Goal: Task Accomplishment & Management: Manage account settings

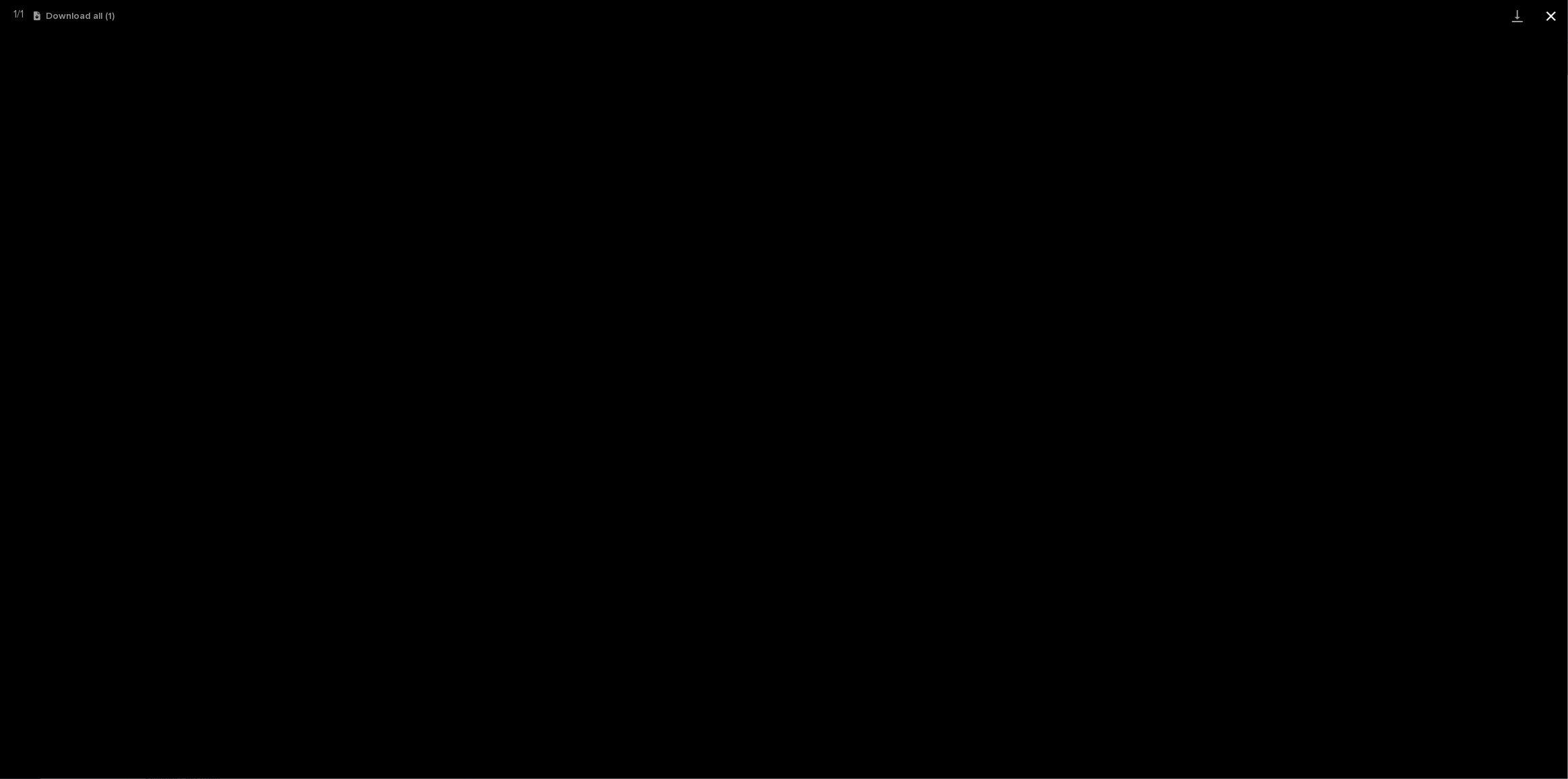
scroll to position [40, 0]
click at [1558, 13] on button "Close gallery" at bounding box center [1552, 15] width 34 height 32
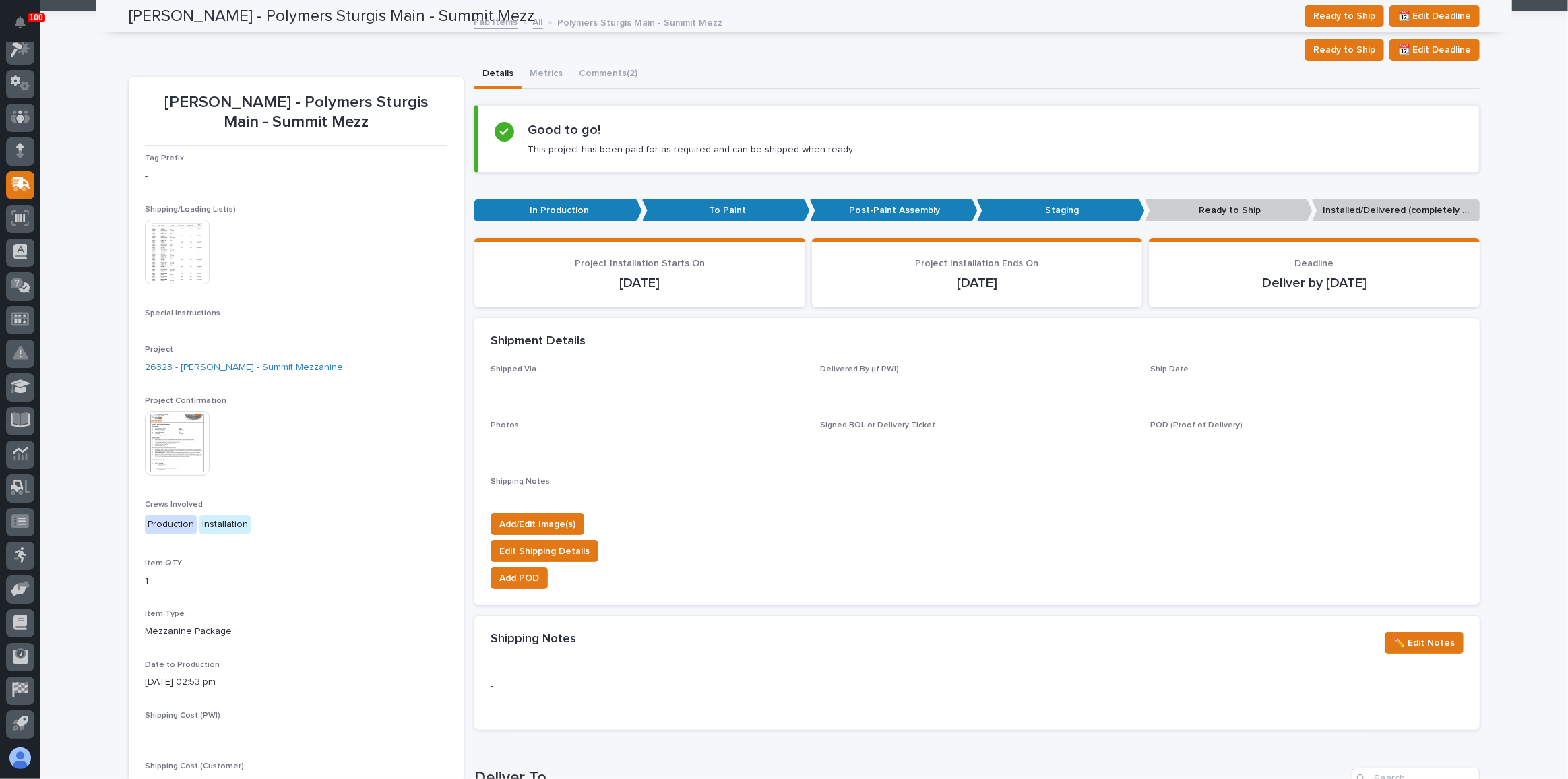
scroll to position [0, 0]
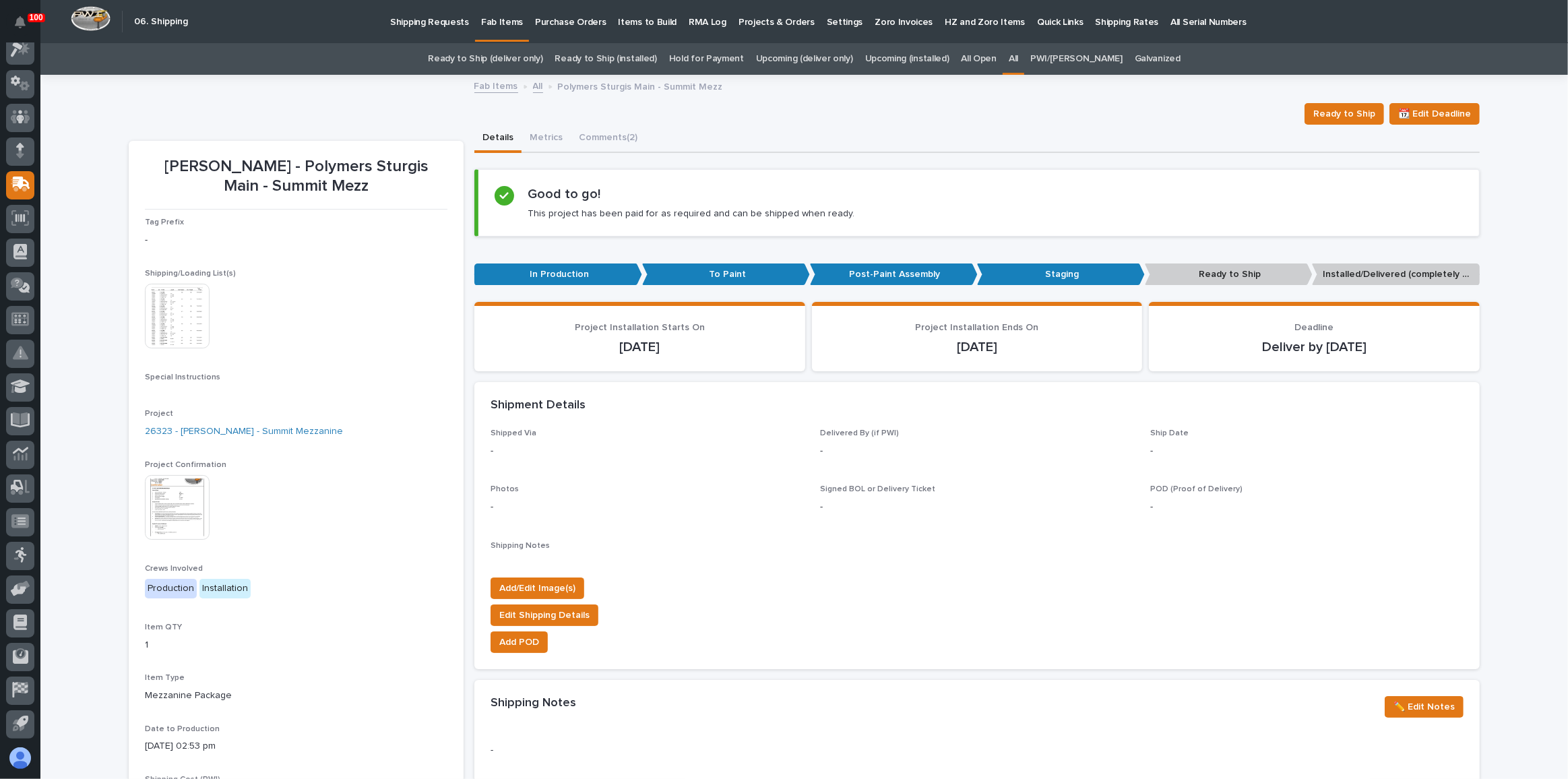
click at [543, 57] on link "Ready to Ship (deliver only)" at bounding box center [484, 58] width 114 height 32
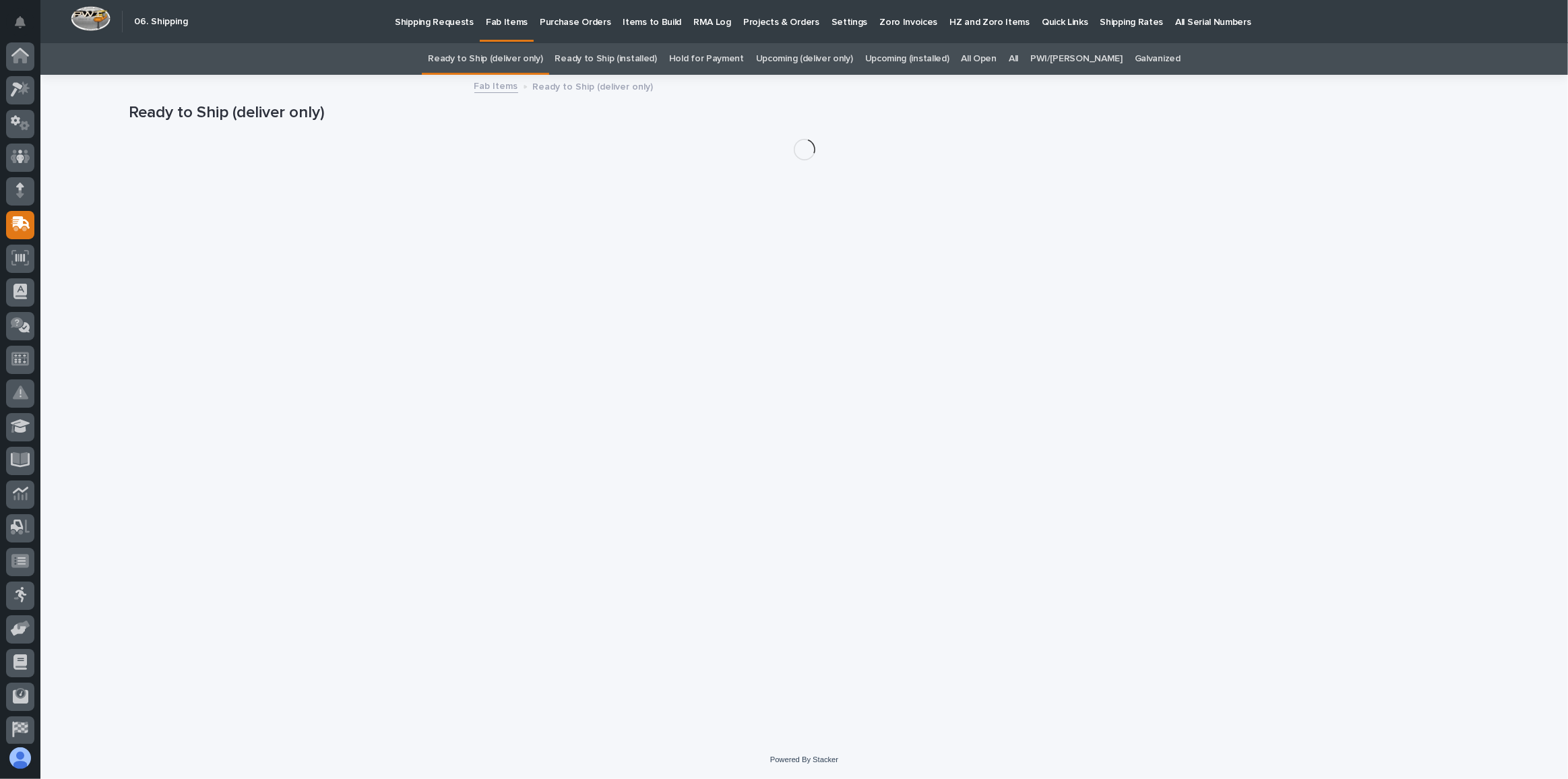
scroll to position [40, 0]
click at [1018, 50] on link "All" at bounding box center [1014, 58] width 10 height 32
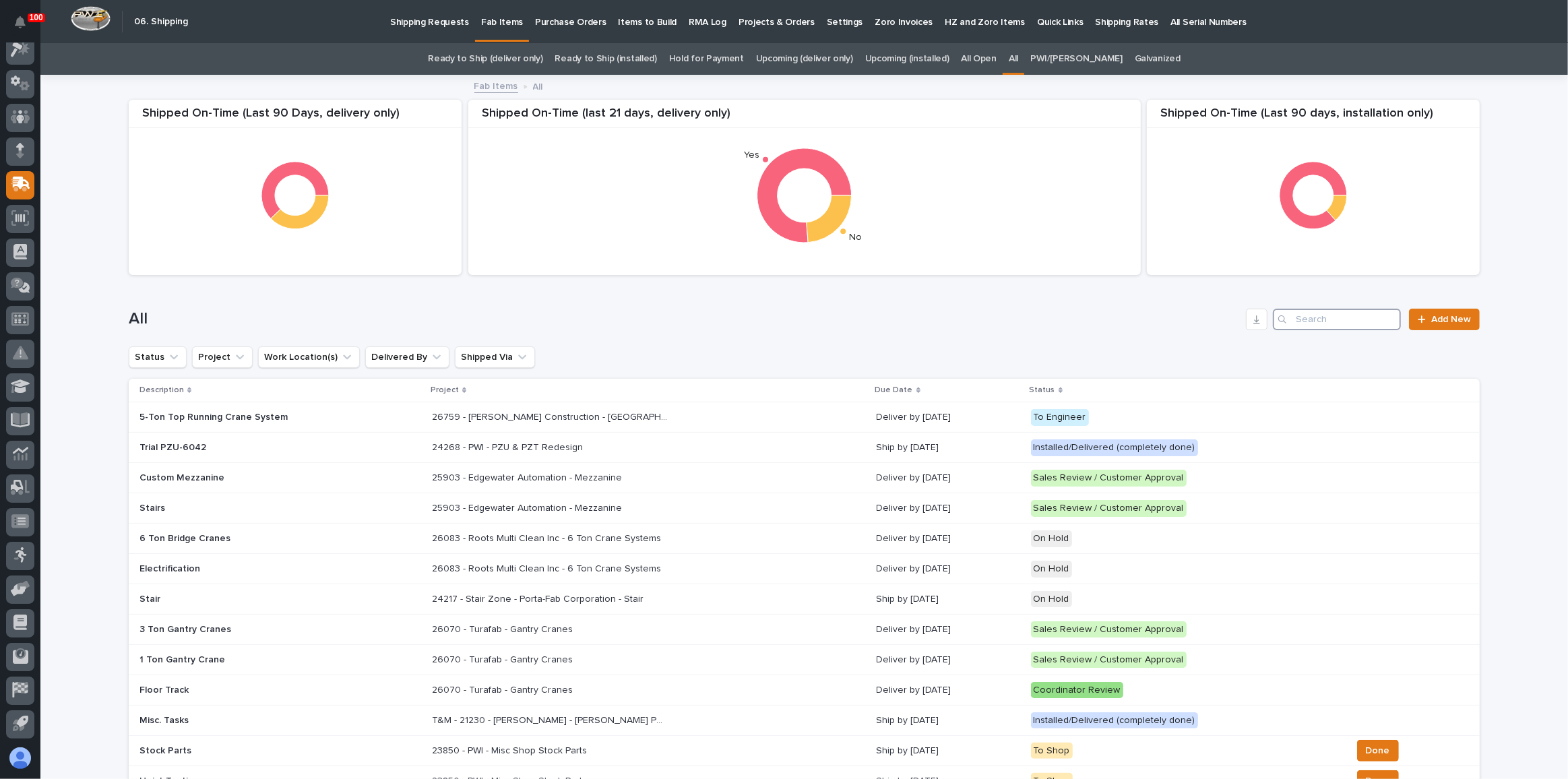
drag, startPoint x: 1351, startPoint y: 317, endPoint x: 1341, endPoint y: 316, distance: 10.0
click at [1348, 317] on input "Search" at bounding box center [1337, 319] width 128 height 22
type input "26686"
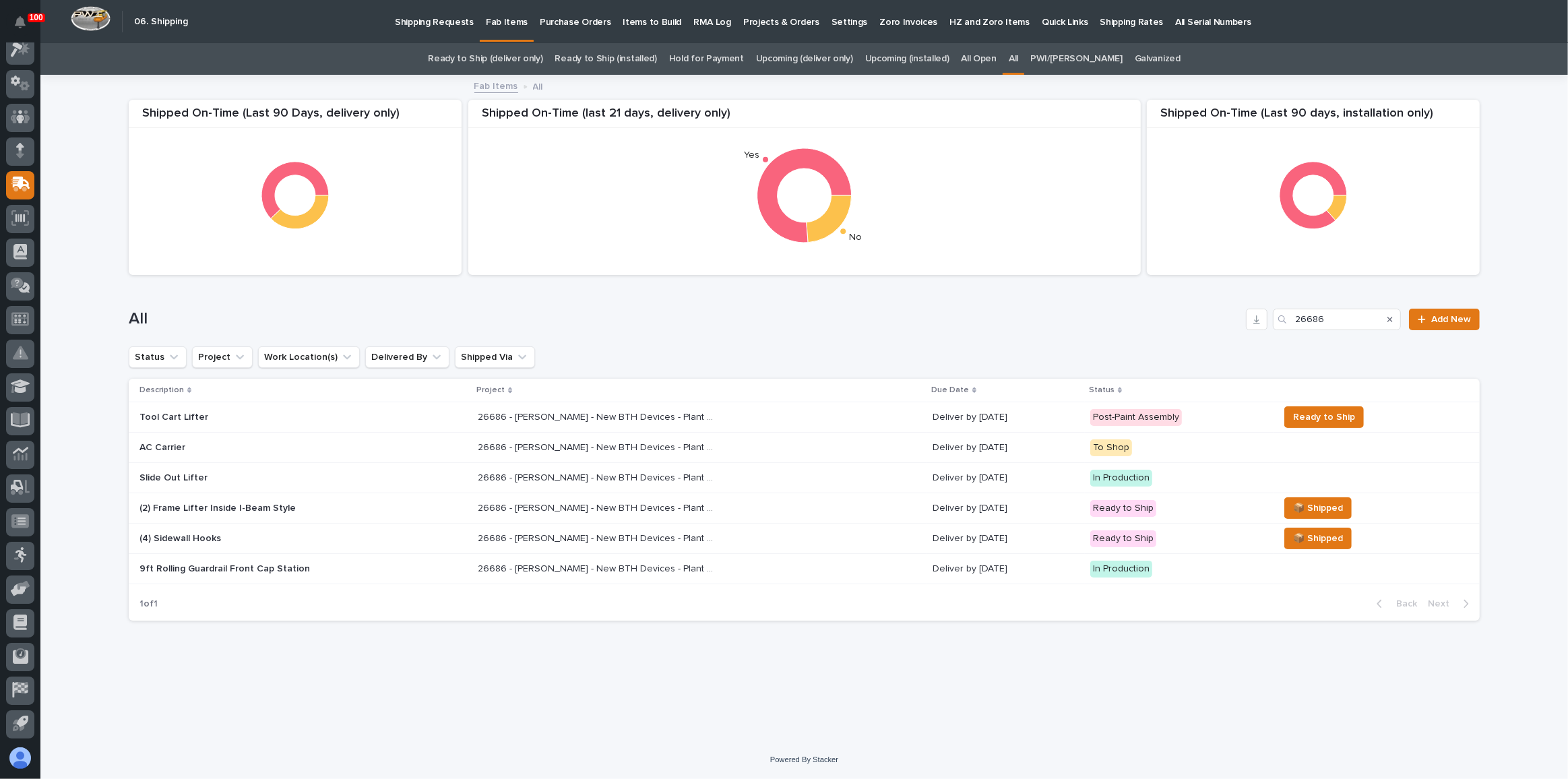
click at [861, 495] on td "26686 - [PERSON_NAME] - New BTH Devices - Plant Setup 26686 - [PERSON_NAME] - N…" at bounding box center [699, 508] width 454 height 30
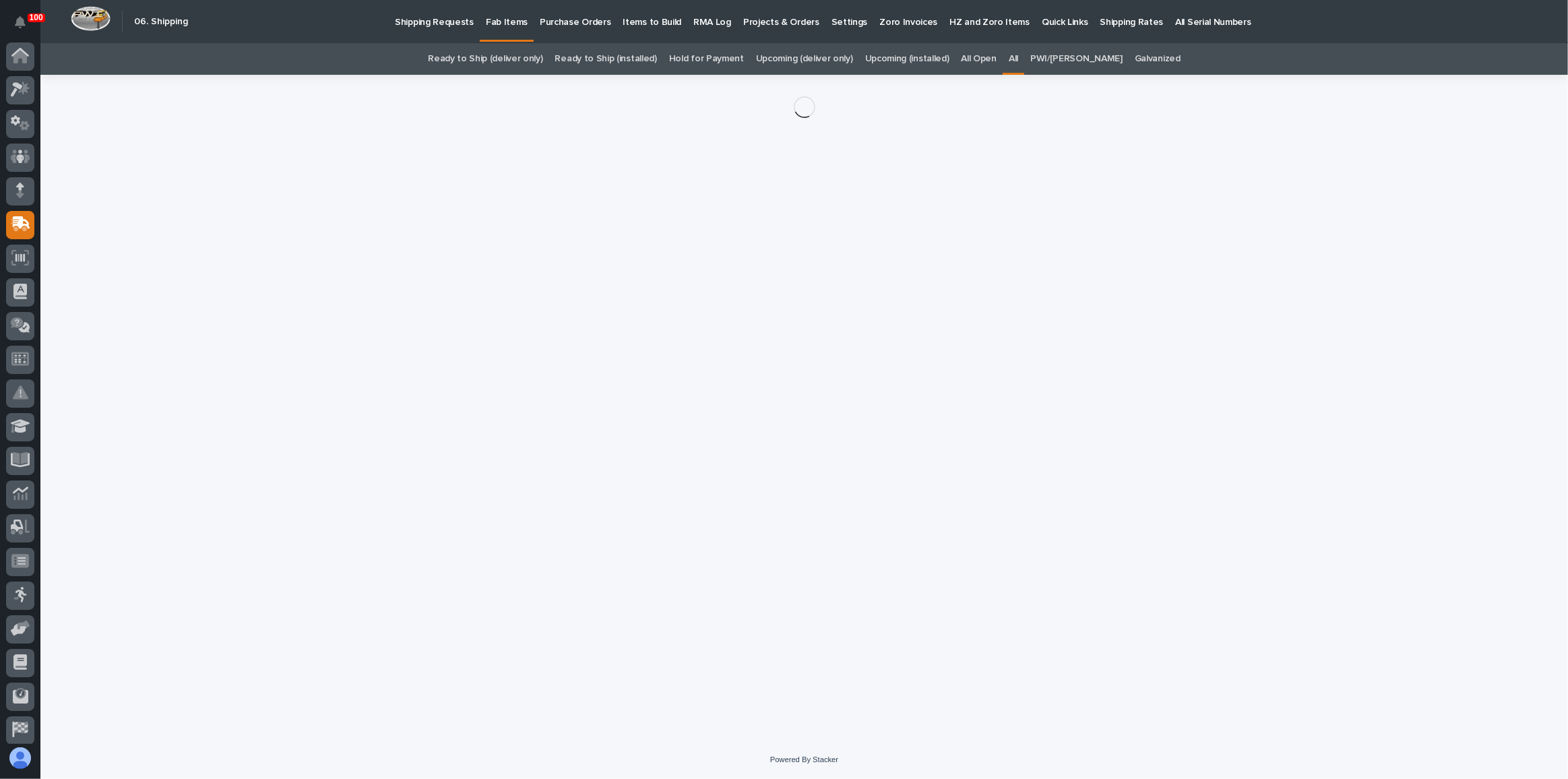
scroll to position [40, 0]
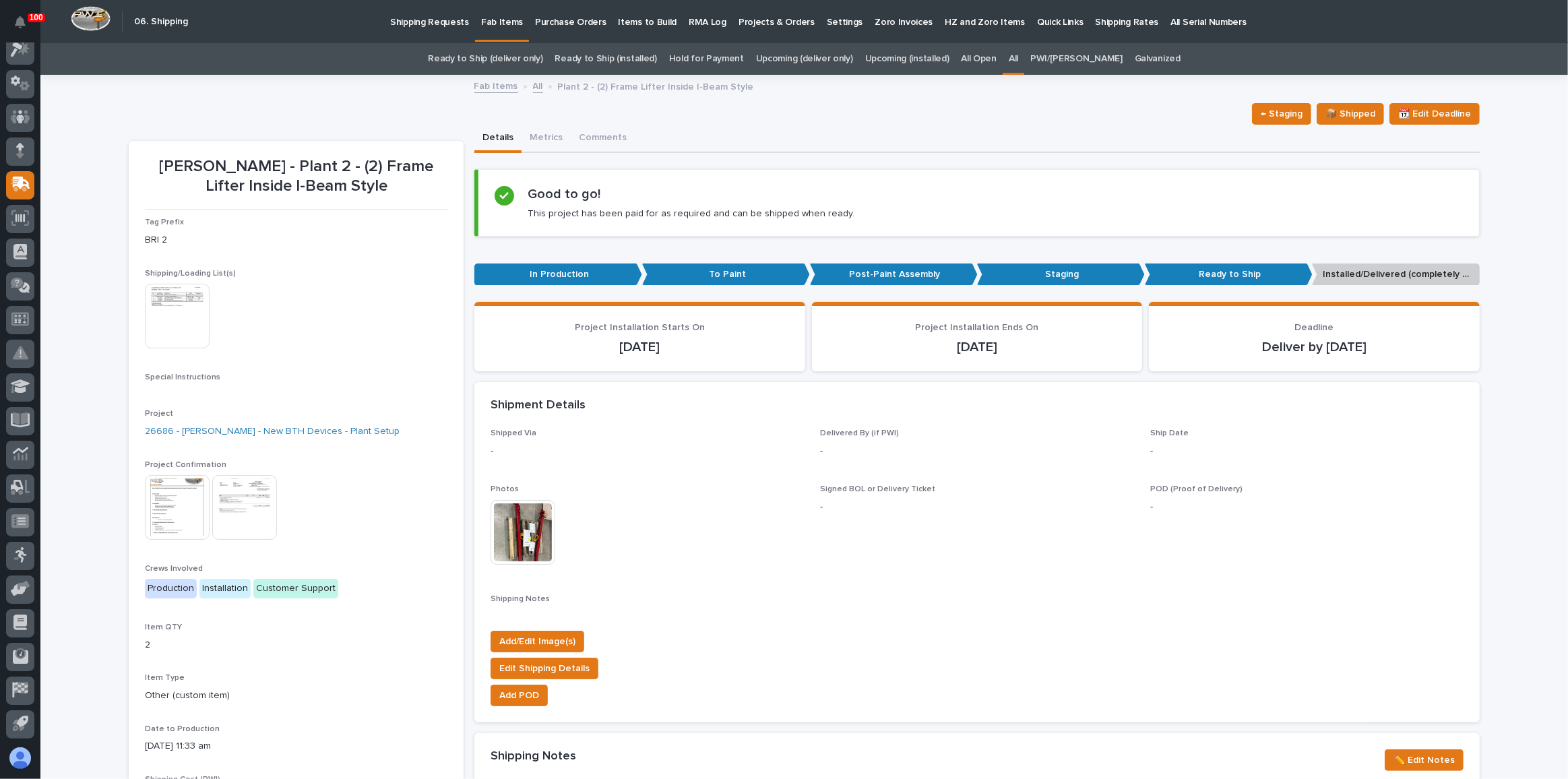
click at [535, 528] on img at bounding box center [523, 532] width 65 height 65
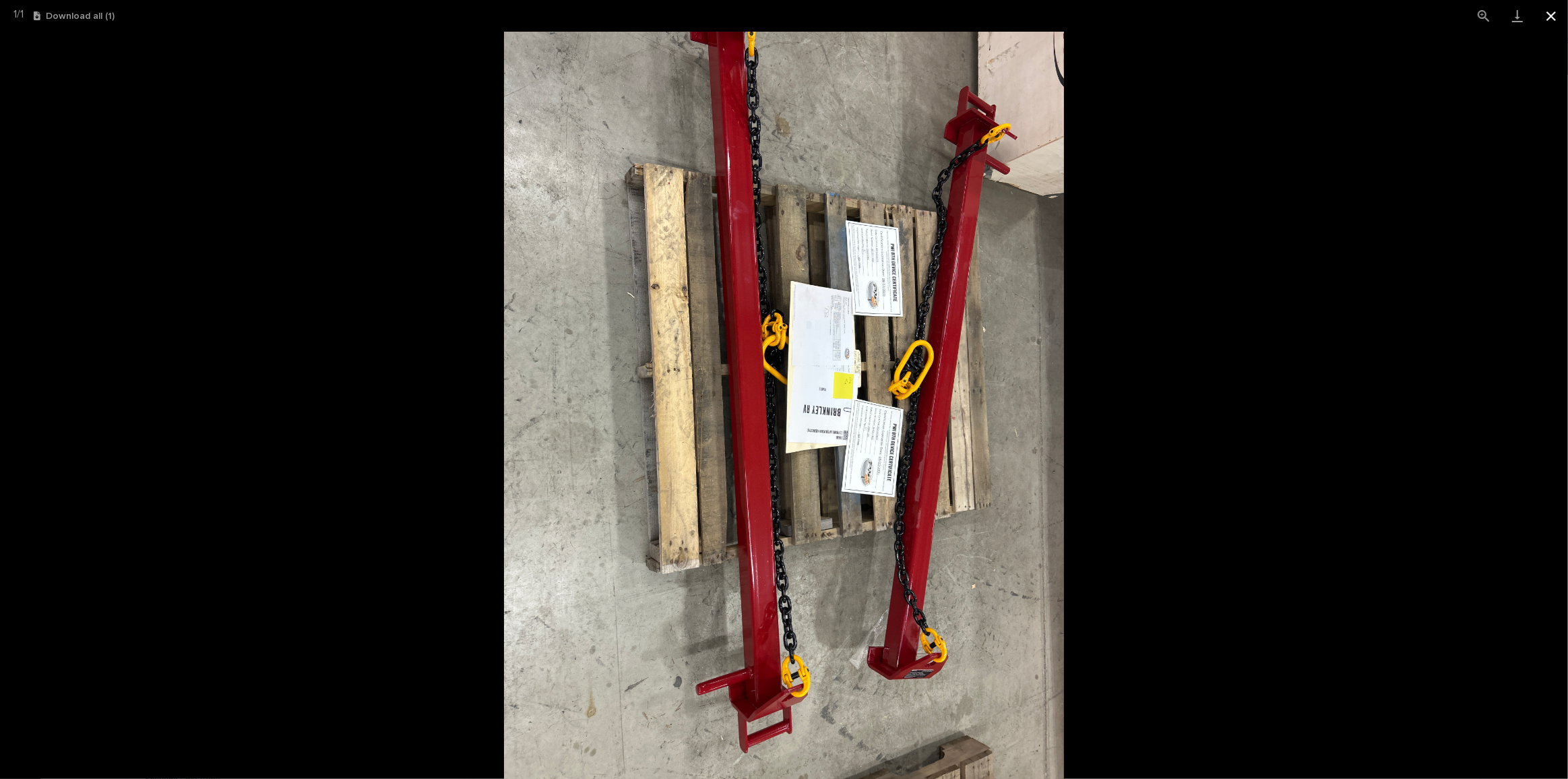
click at [1549, 10] on button "Close gallery" at bounding box center [1552, 15] width 34 height 32
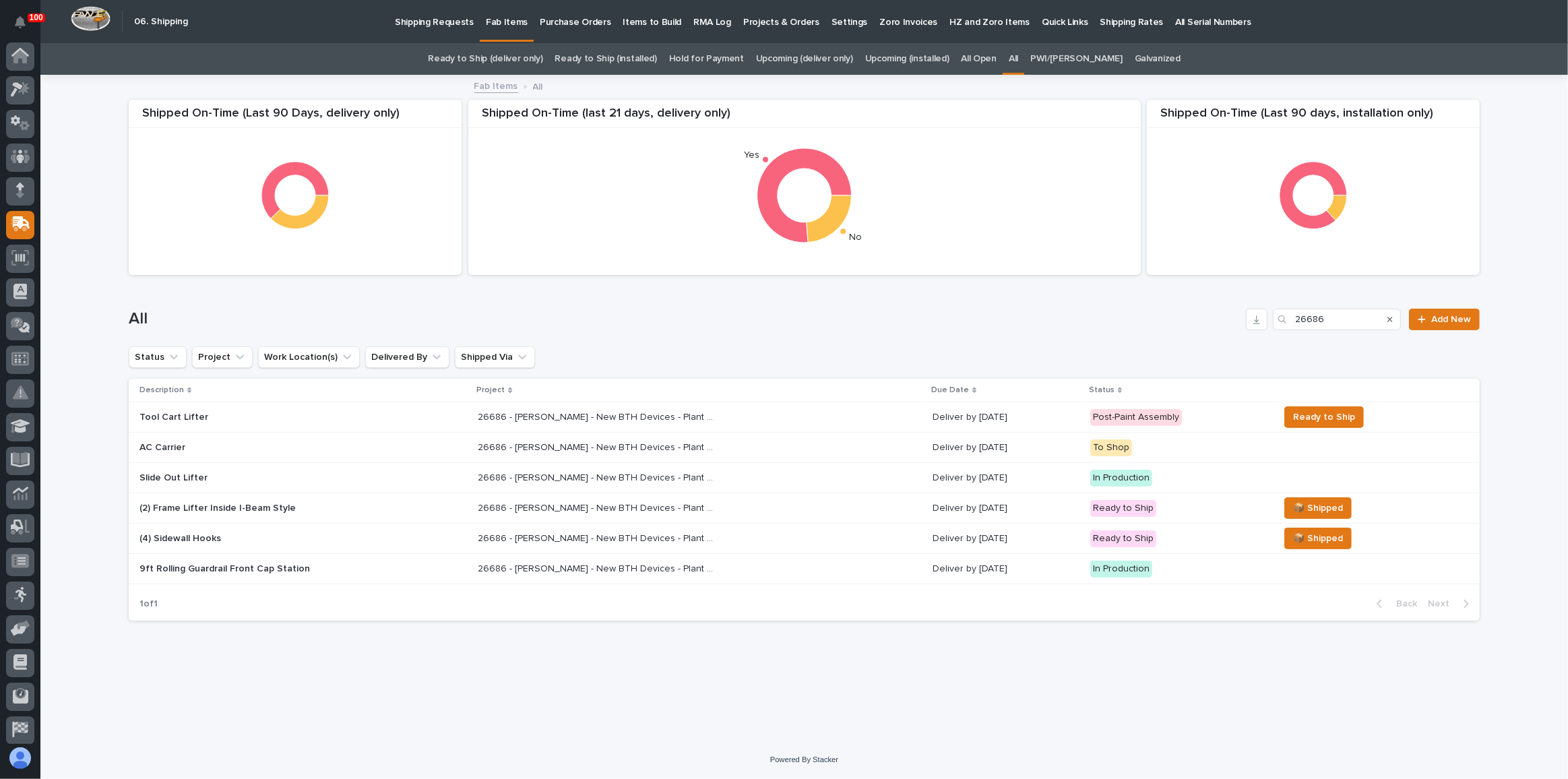
scroll to position [40, 0]
click at [543, 57] on link "Ready to Ship (deliver only)" at bounding box center [484, 58] width 114 height 32
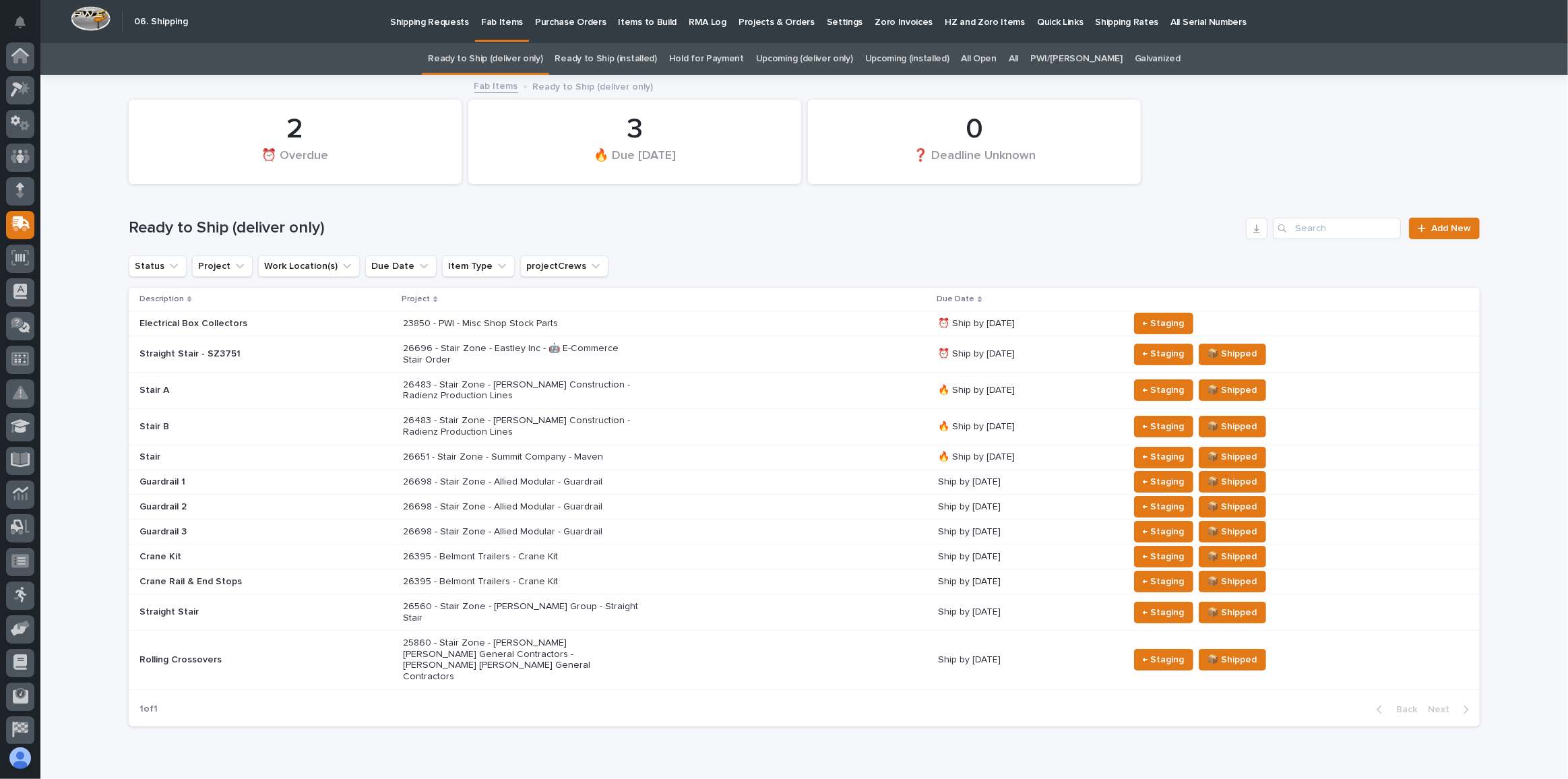
scroll to position [40, 0]
click at [837, 389] on div "26483 - Stair Zone - [PERSON_NAME] Construction - Radienz Production Lines" at bounding box center [665, 391] width 524 height 34
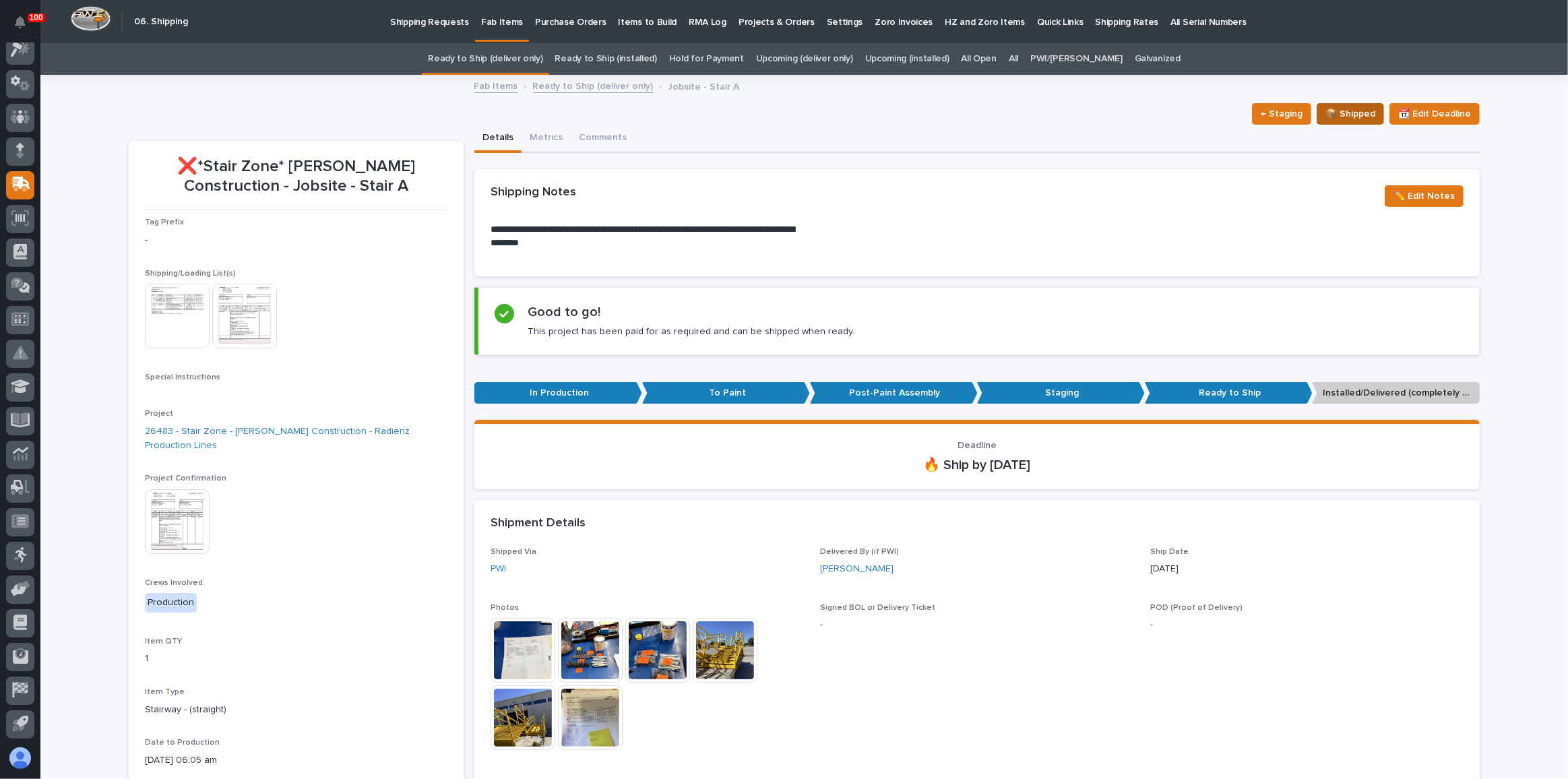
click at [1344, 109] on span "📦 Shipped" at bounding box center [1351, 114] width 50 height 16
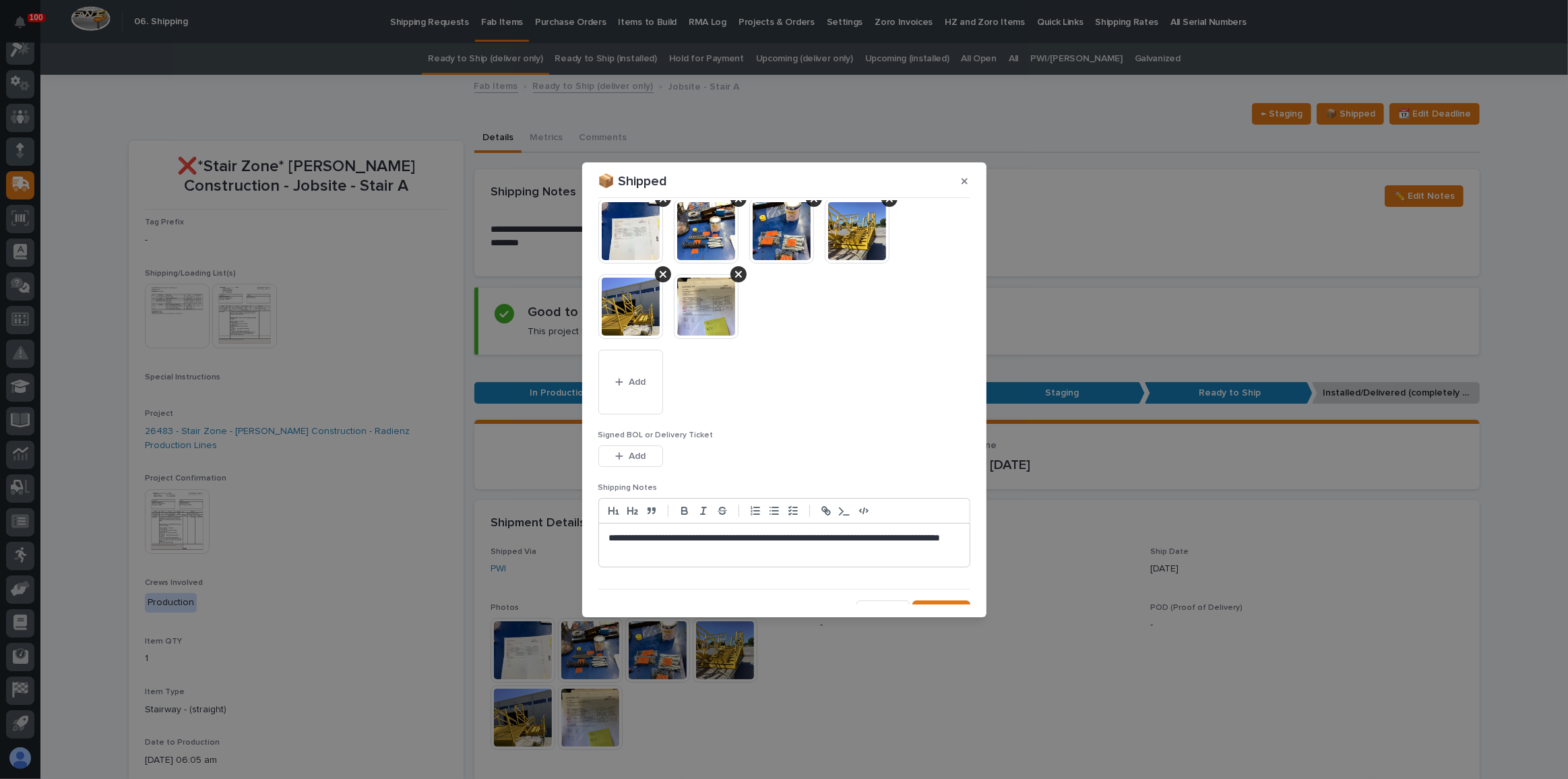
scroll to position [228, 0]
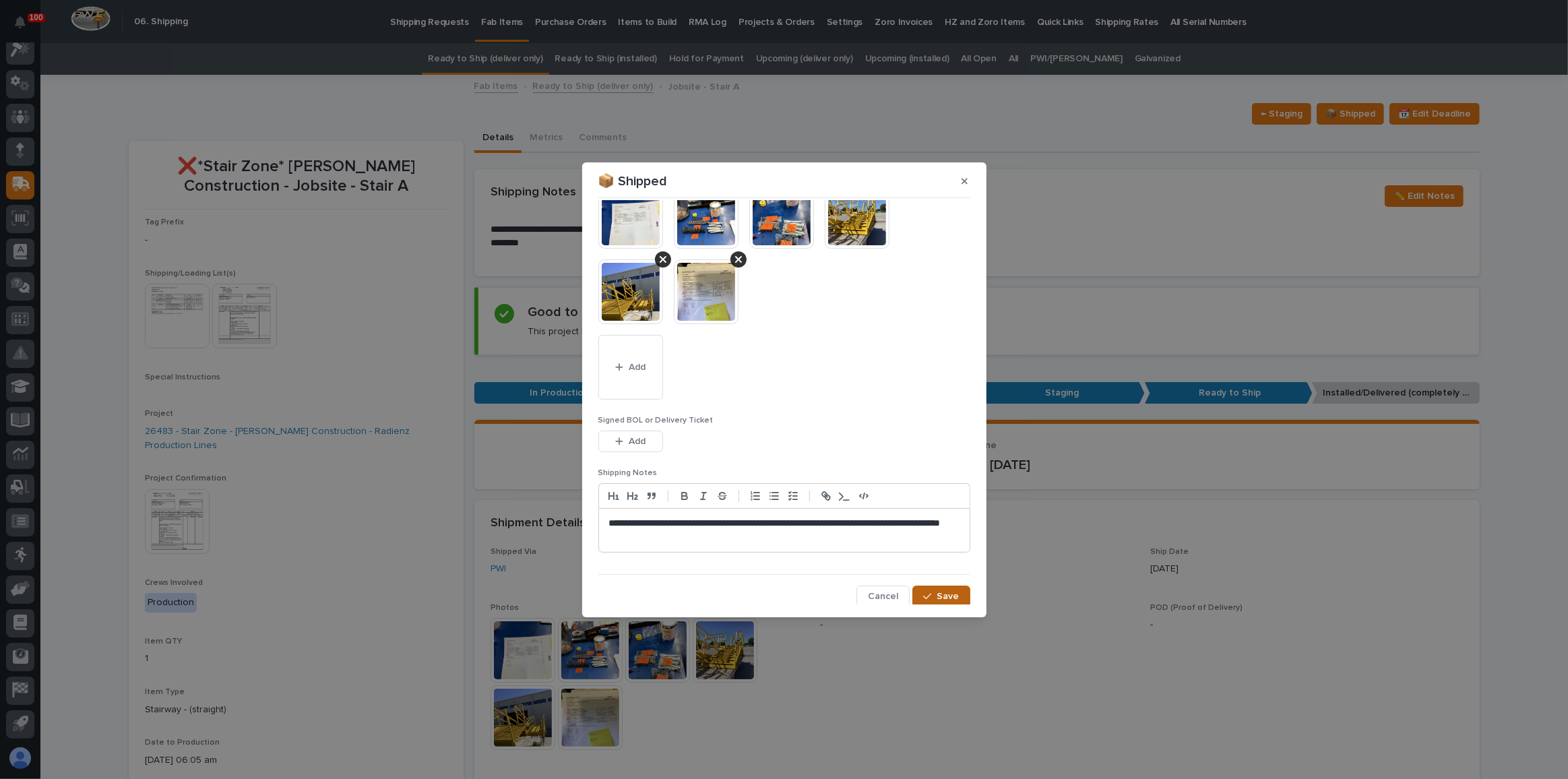
click at [927, 595] on icon "button" at bounding box center [927, 597] width 8 height 10
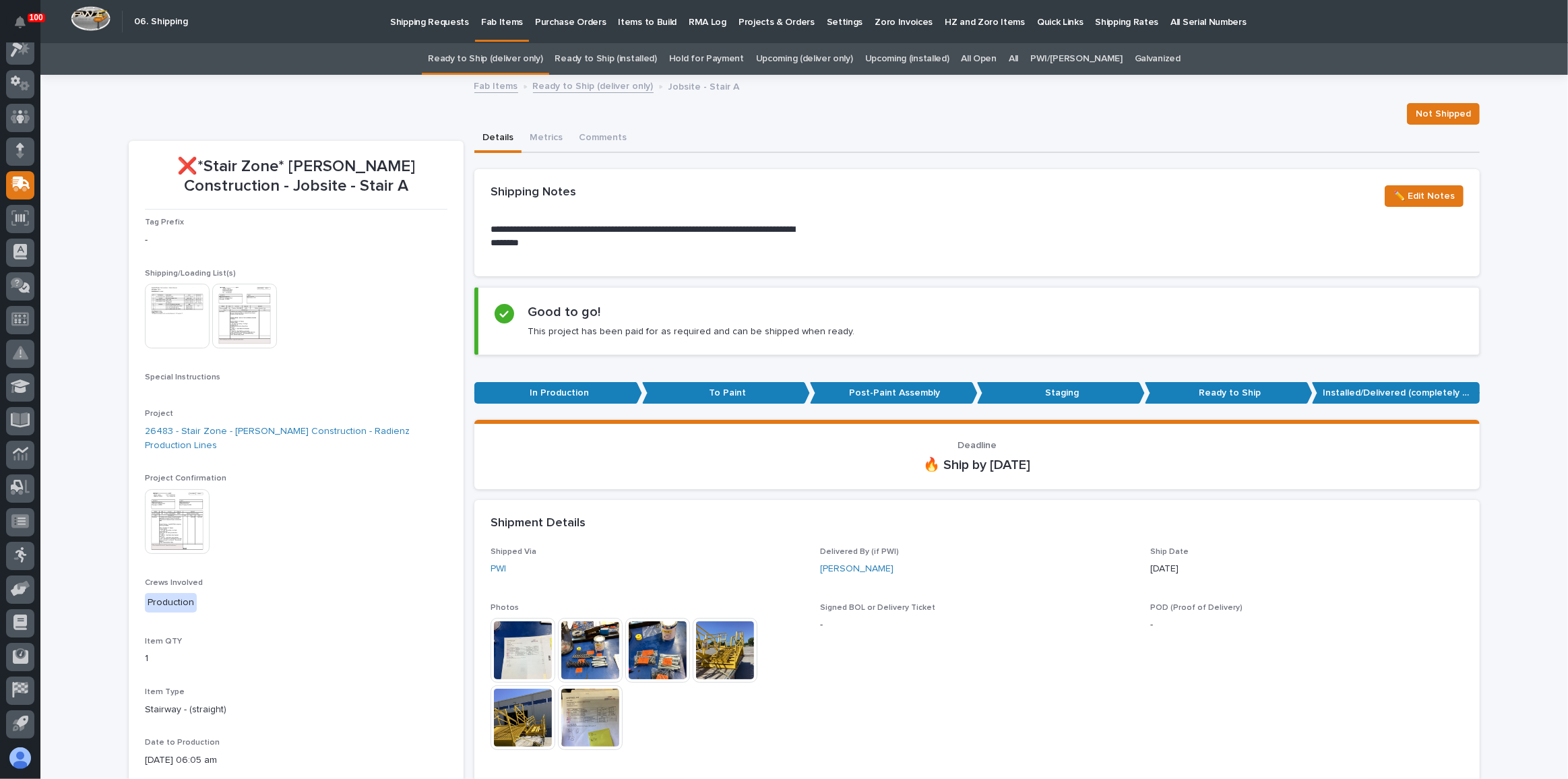
click at [528, 62] on link "Ready to Ship (deliver only)" at bounding box center [484, 58] width 114 height 32
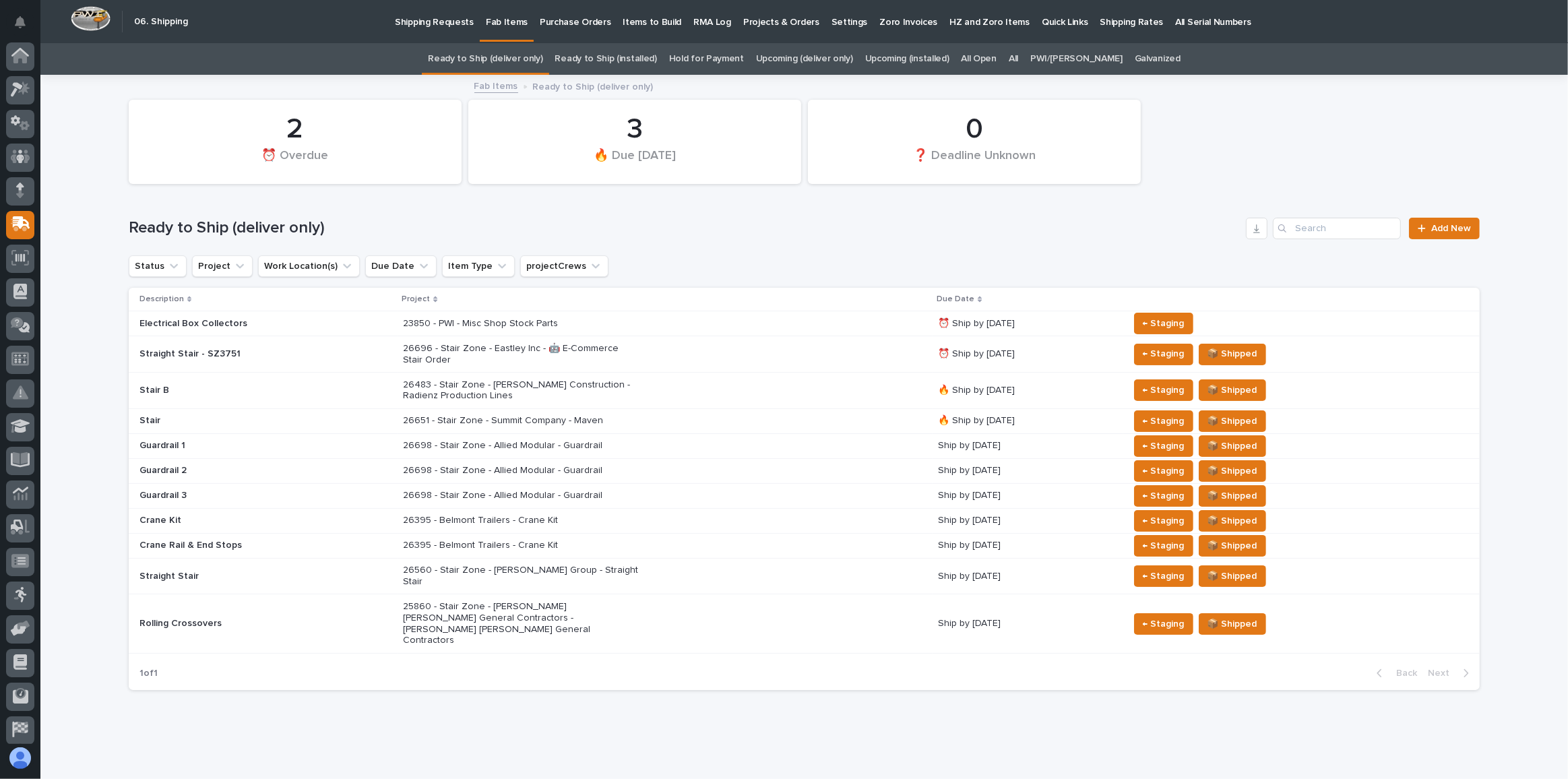
scroll to position [40, 0]
click at [1225, 389] on span "📦 Shipped" at bounding box center [1233, 390] width 50 height 16
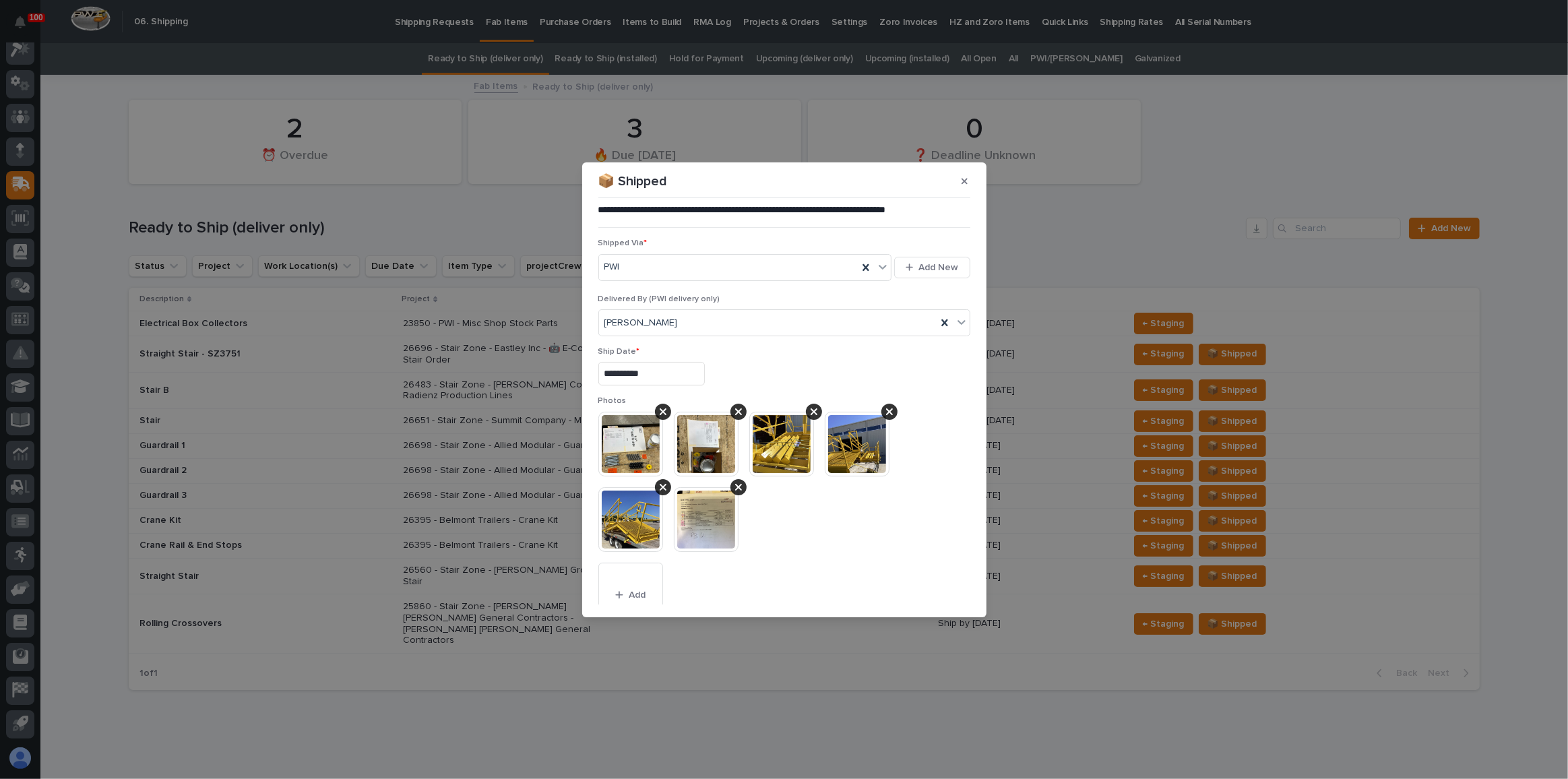
scroll to position [228, 0]
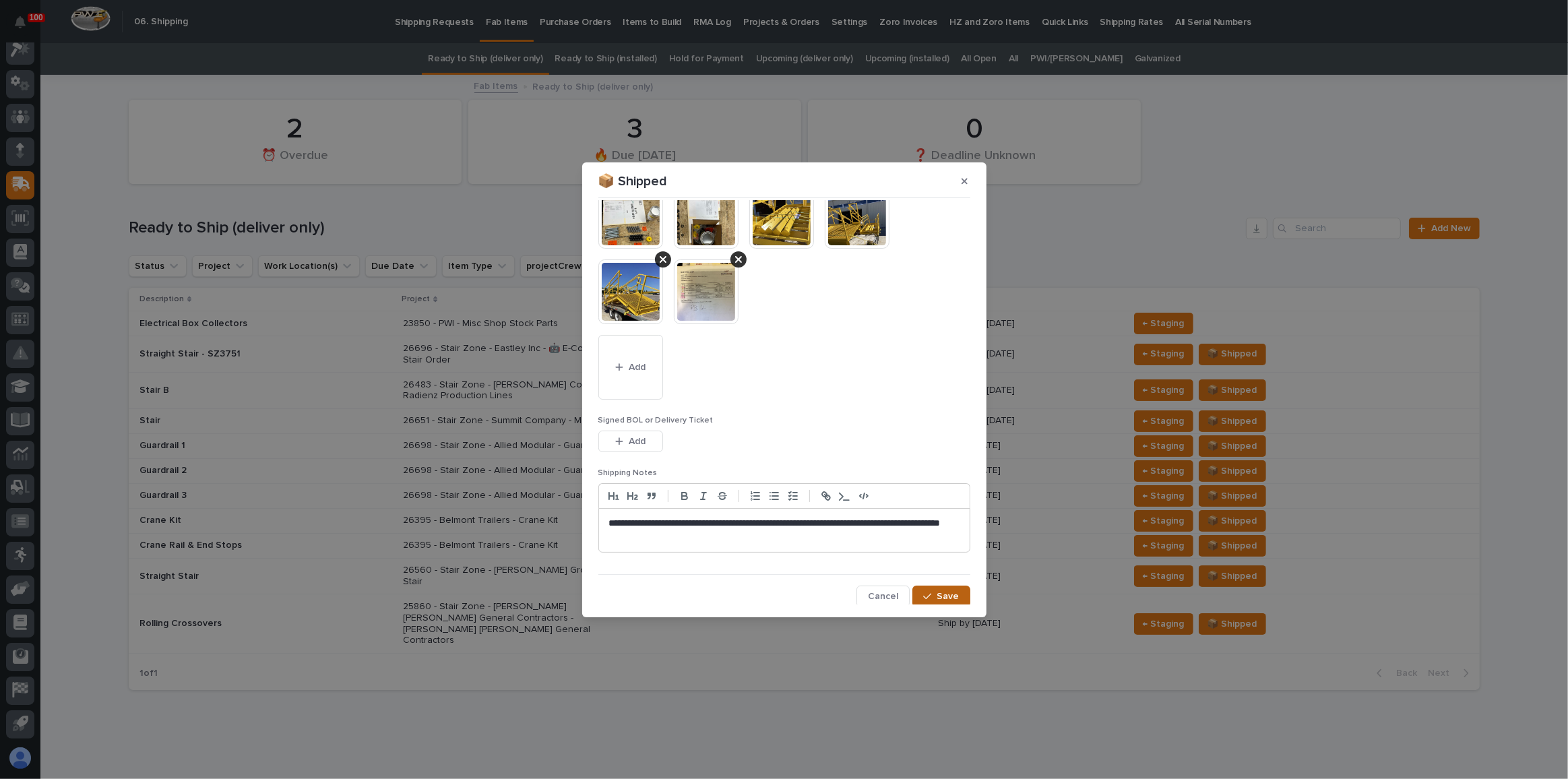
click at [933, 585] on button "Save" at bounding box center [941, 596] width 58 height 22
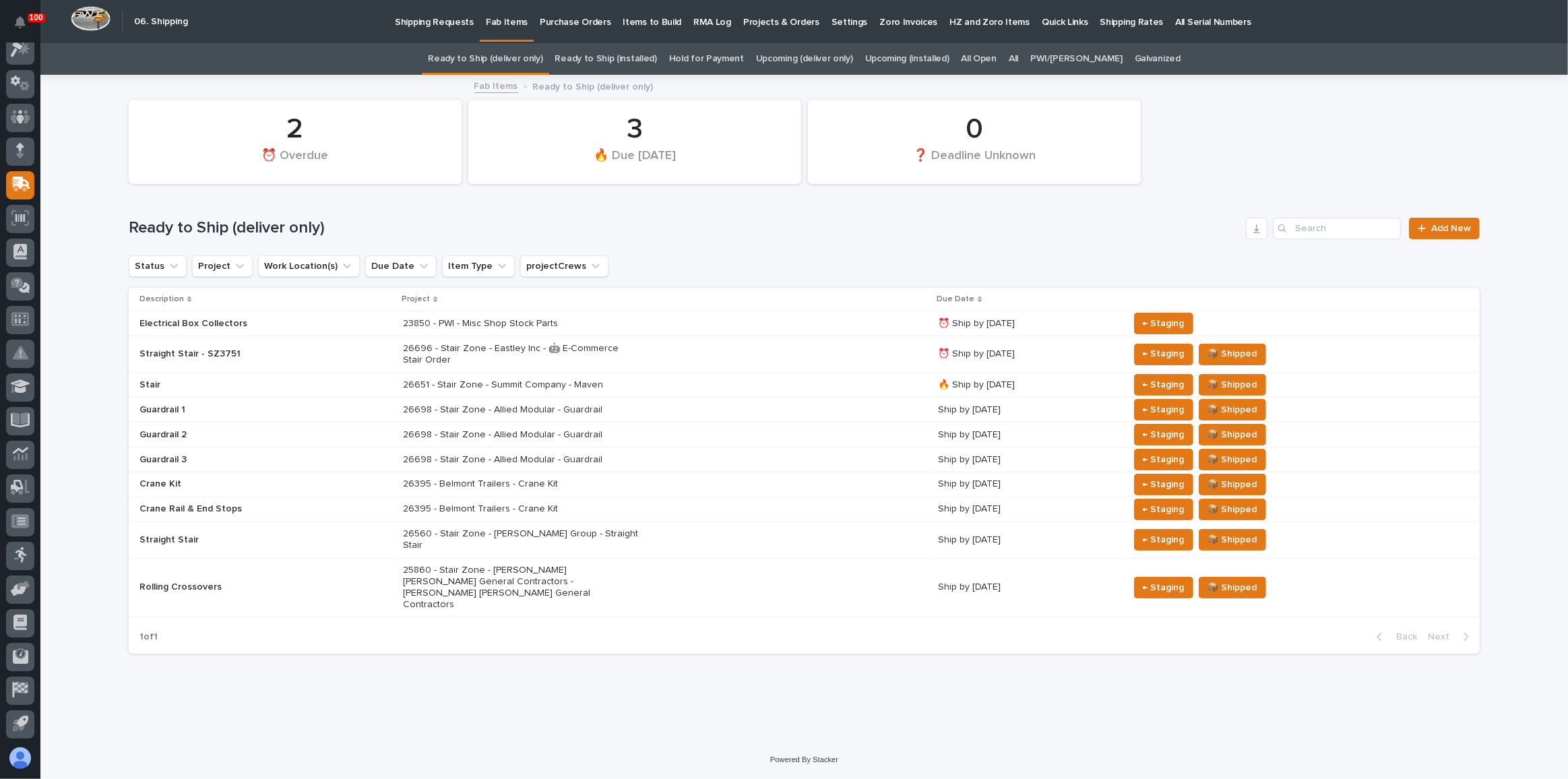
click at [941, 380] on p "🔥 Ship by [DATE]" at bounding box center [1027, 385] width 179 height 11
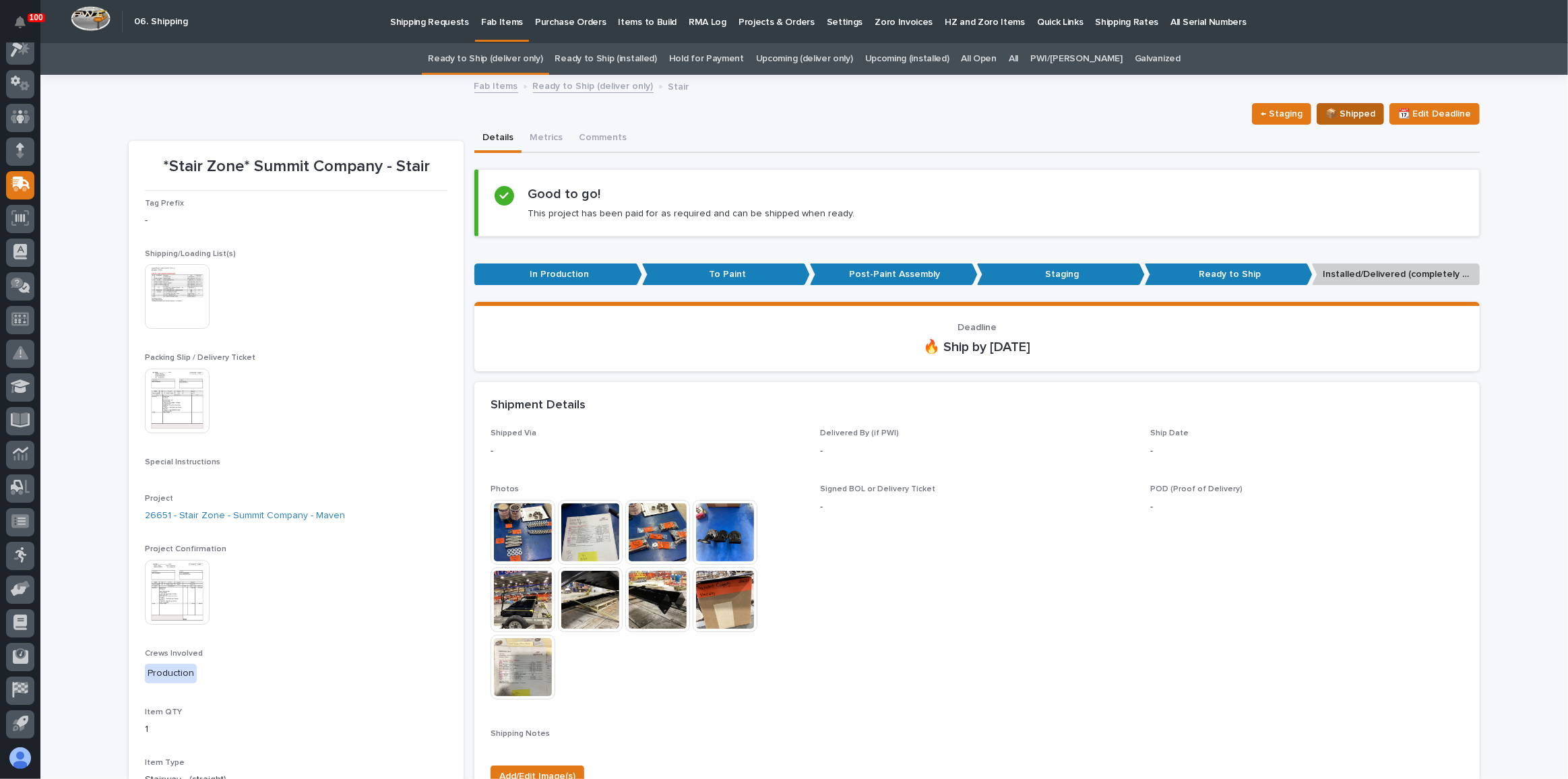
click at [1334, 108] on span "📦 Shipped" at bounding box center [1351, 114] width 50 height 16
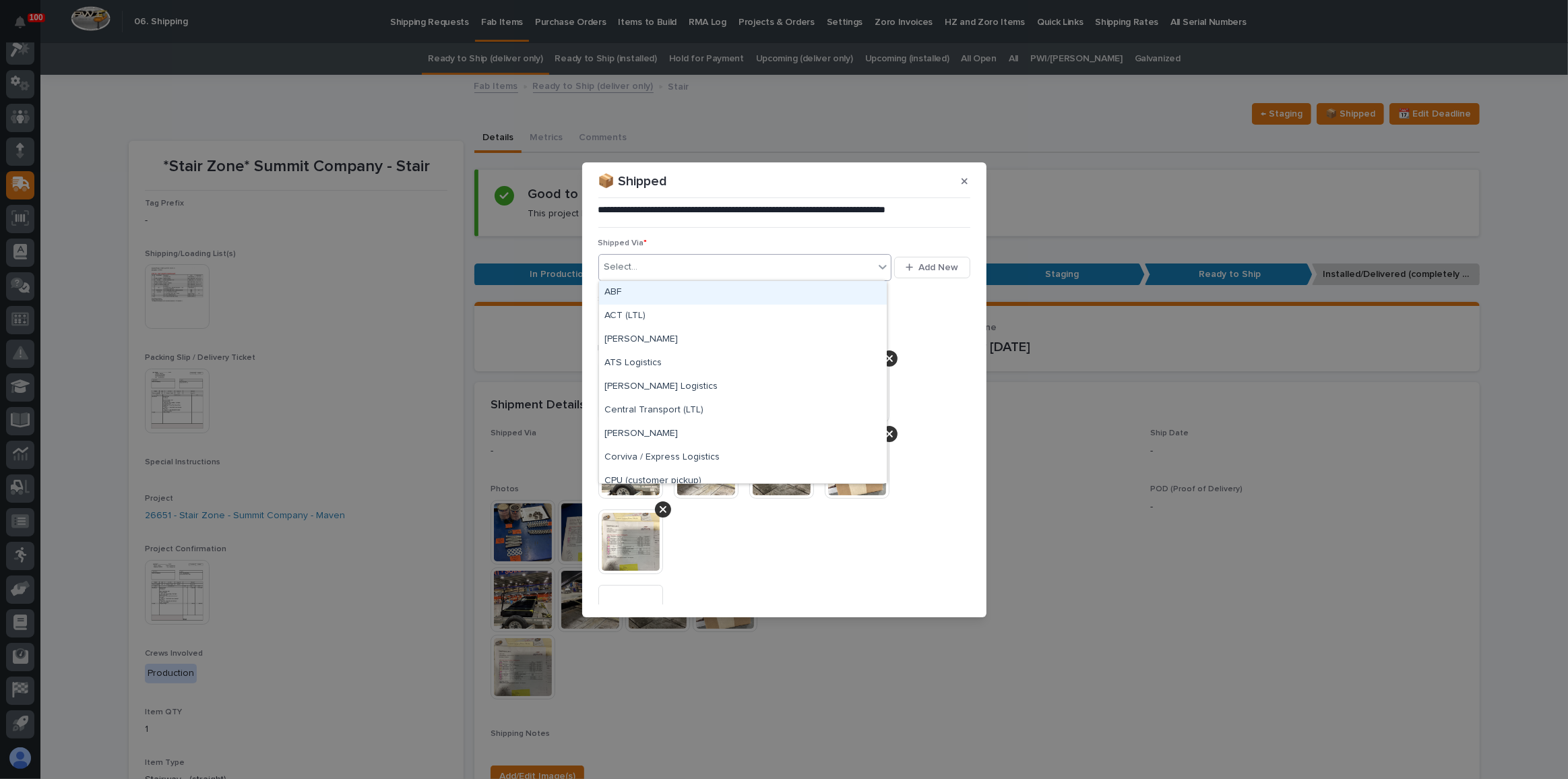
click at [673, 267] on div "Select..." at bounding box center [737, 266] width 275 height 22
type input "***"
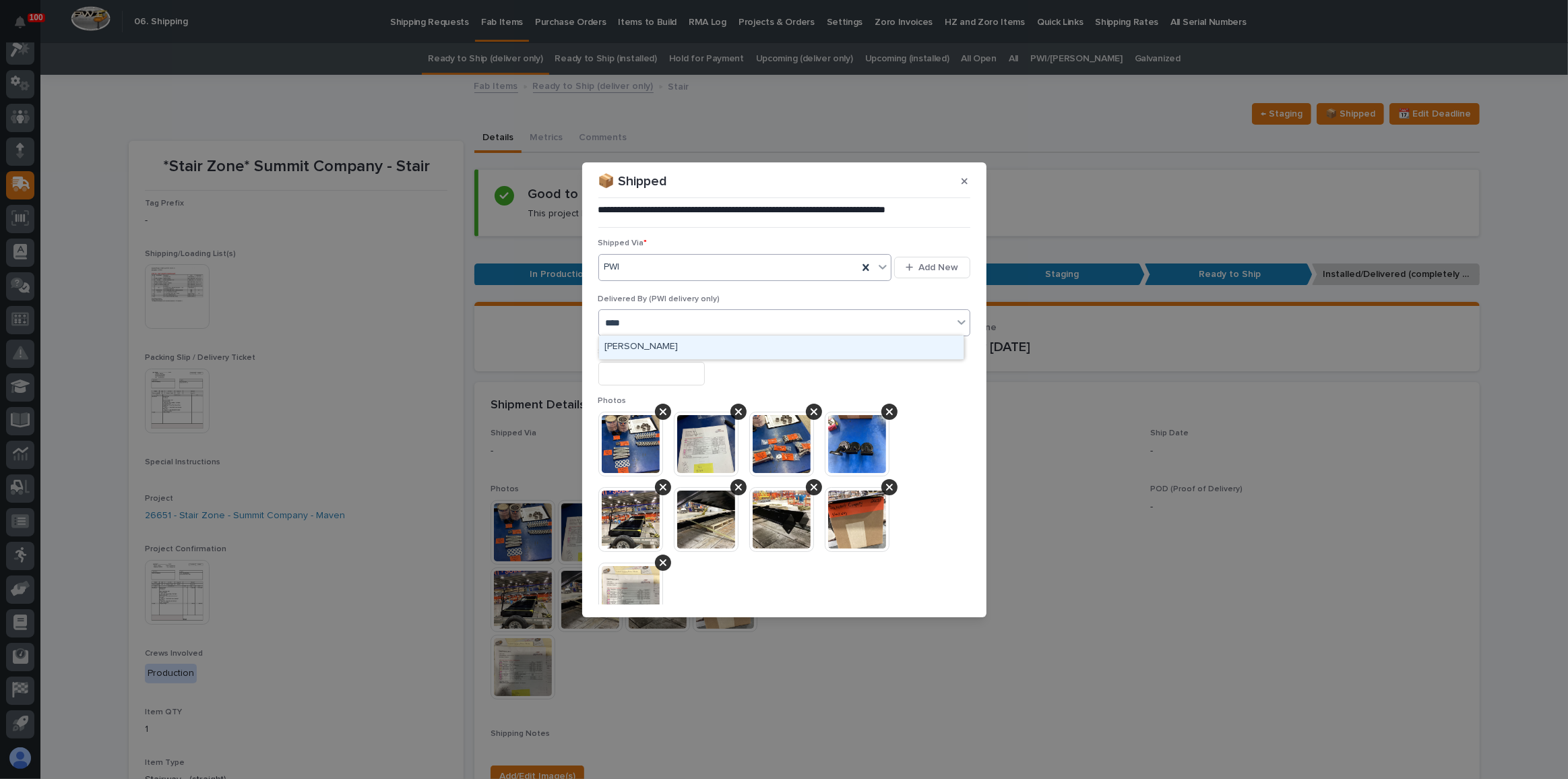
type input "*****"
click at [663, 377] on input "text" at bounding box center [651, 373] width 106 height 23
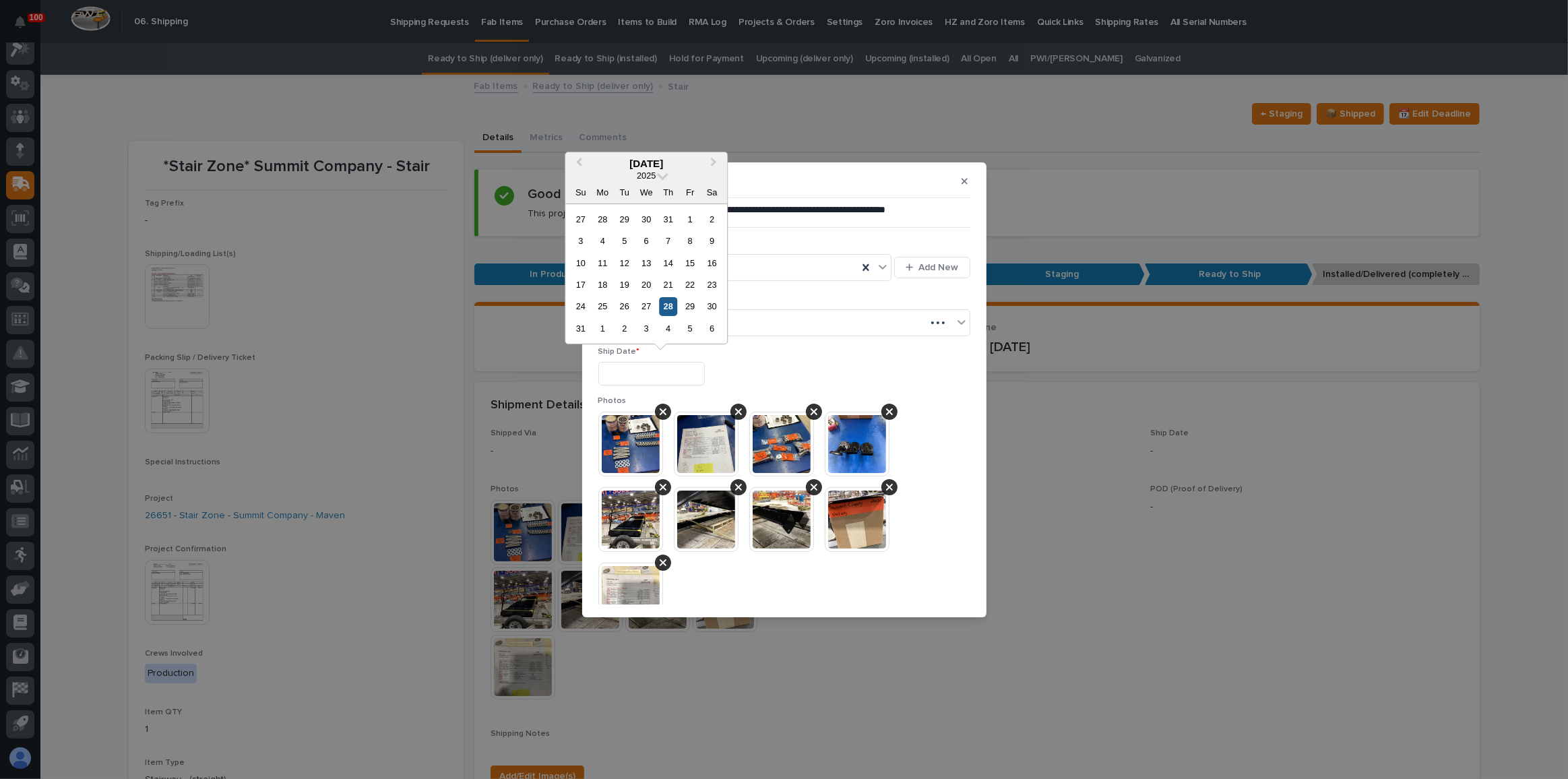
click at [663, 309] on div "28" at bounding box center [668, 306] width 18 height 18
type input "**********"
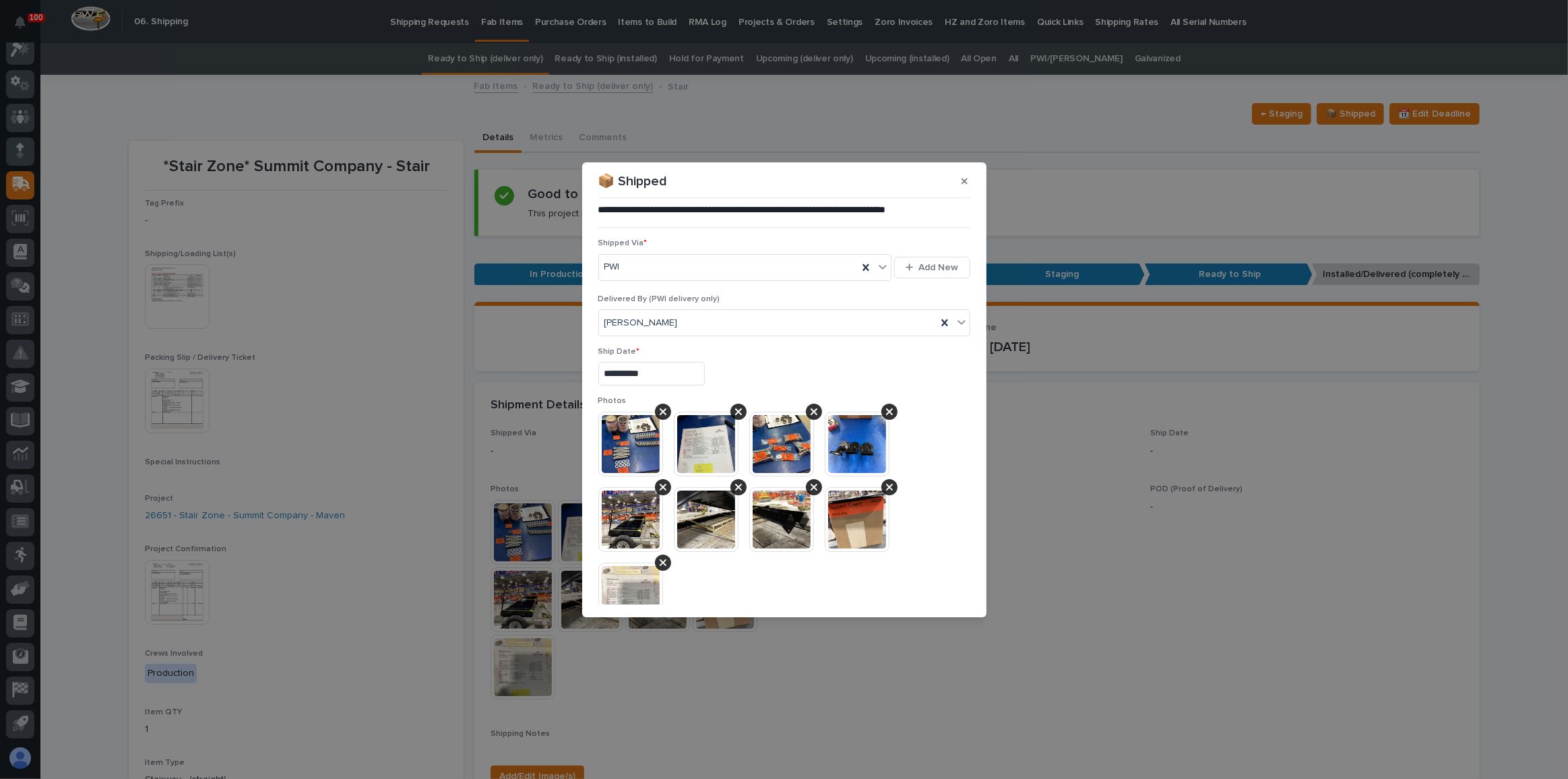
scroll to position [290, 0]
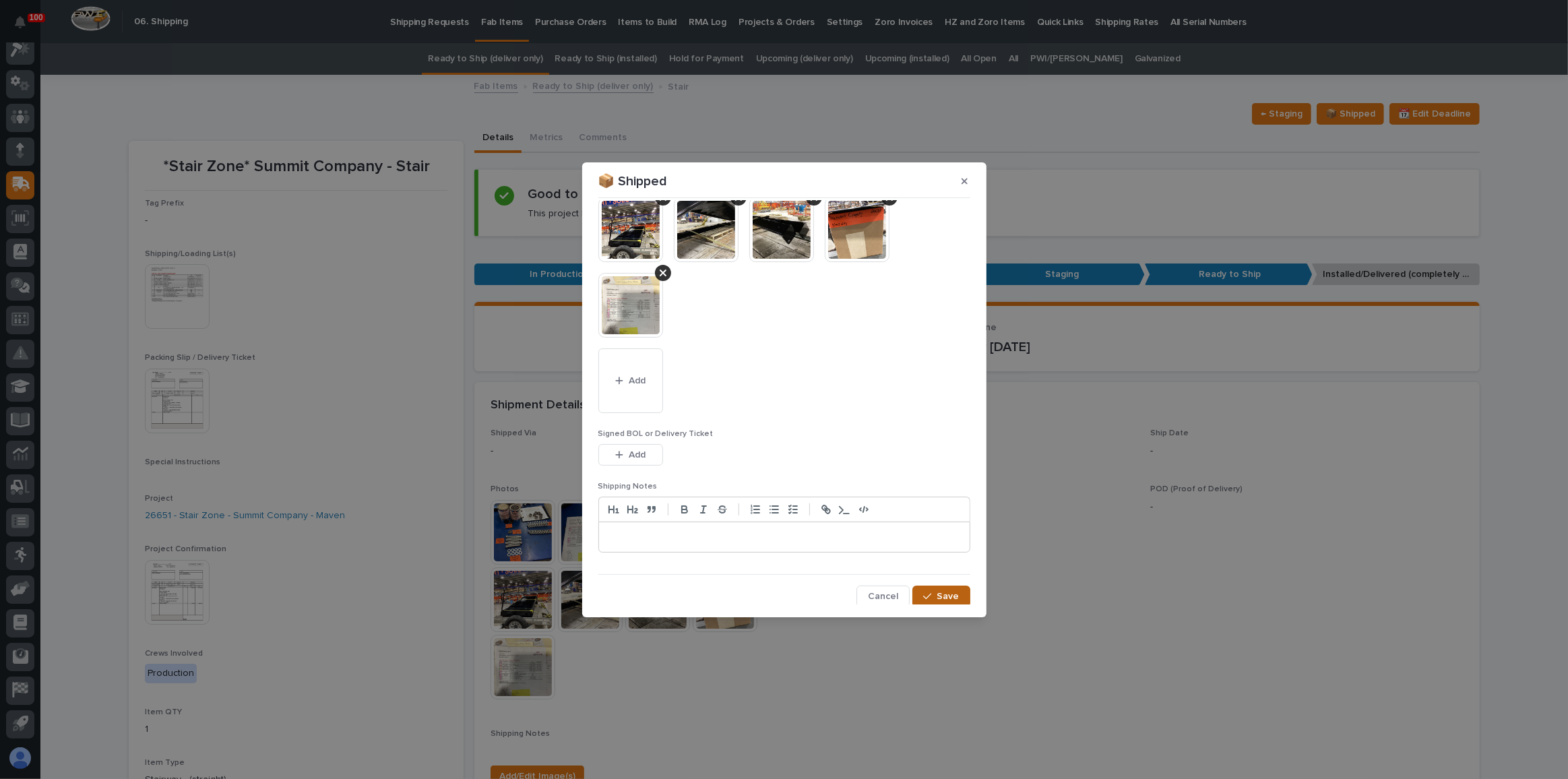
click at [946, 585] on button "Save" at bounding box center [941, 596] width 58 height 22
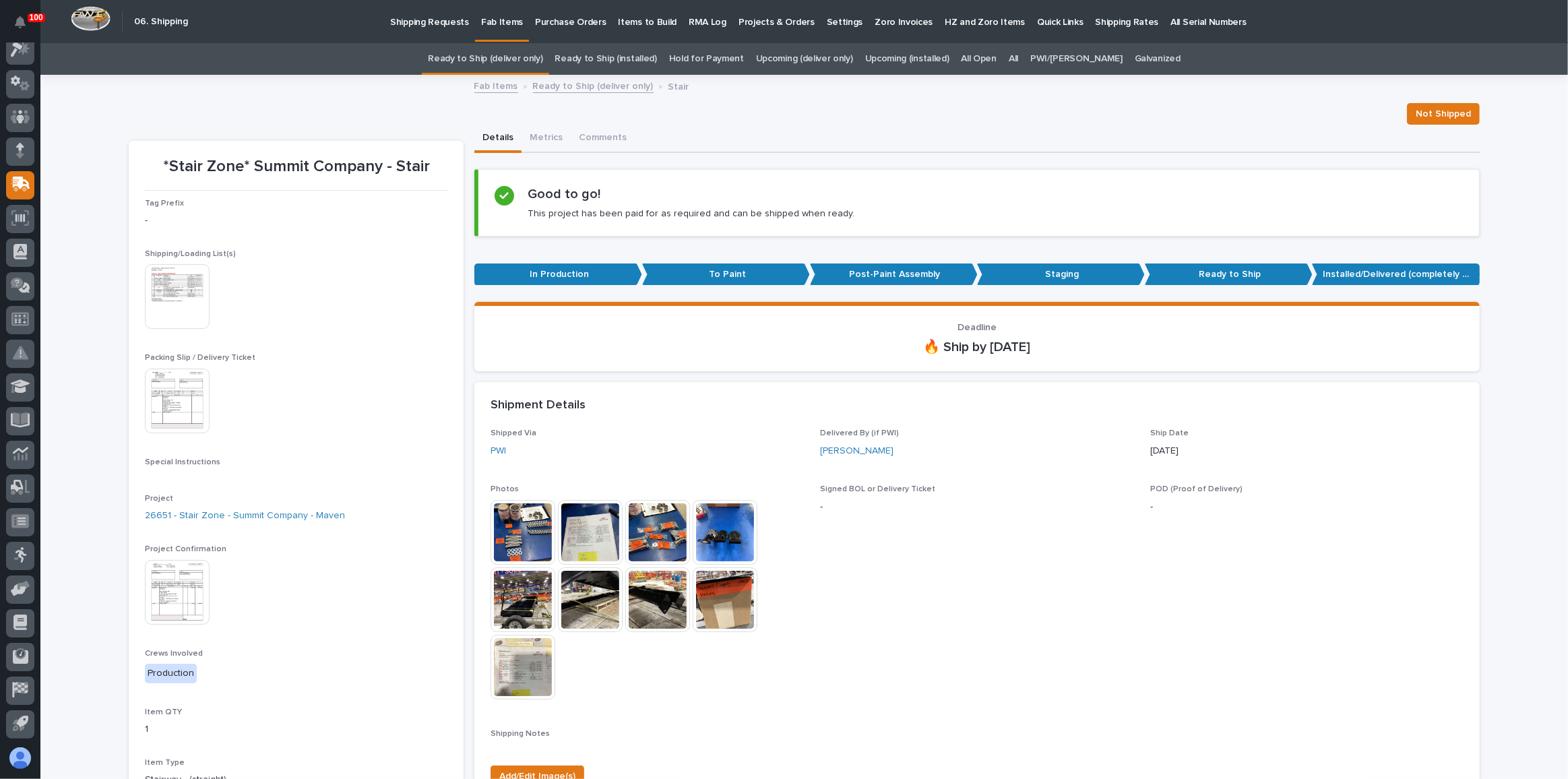
click at [532, 66] on link "Ready to Ship (deliver only)" at bounding box center [484, 58] width 114 height 32
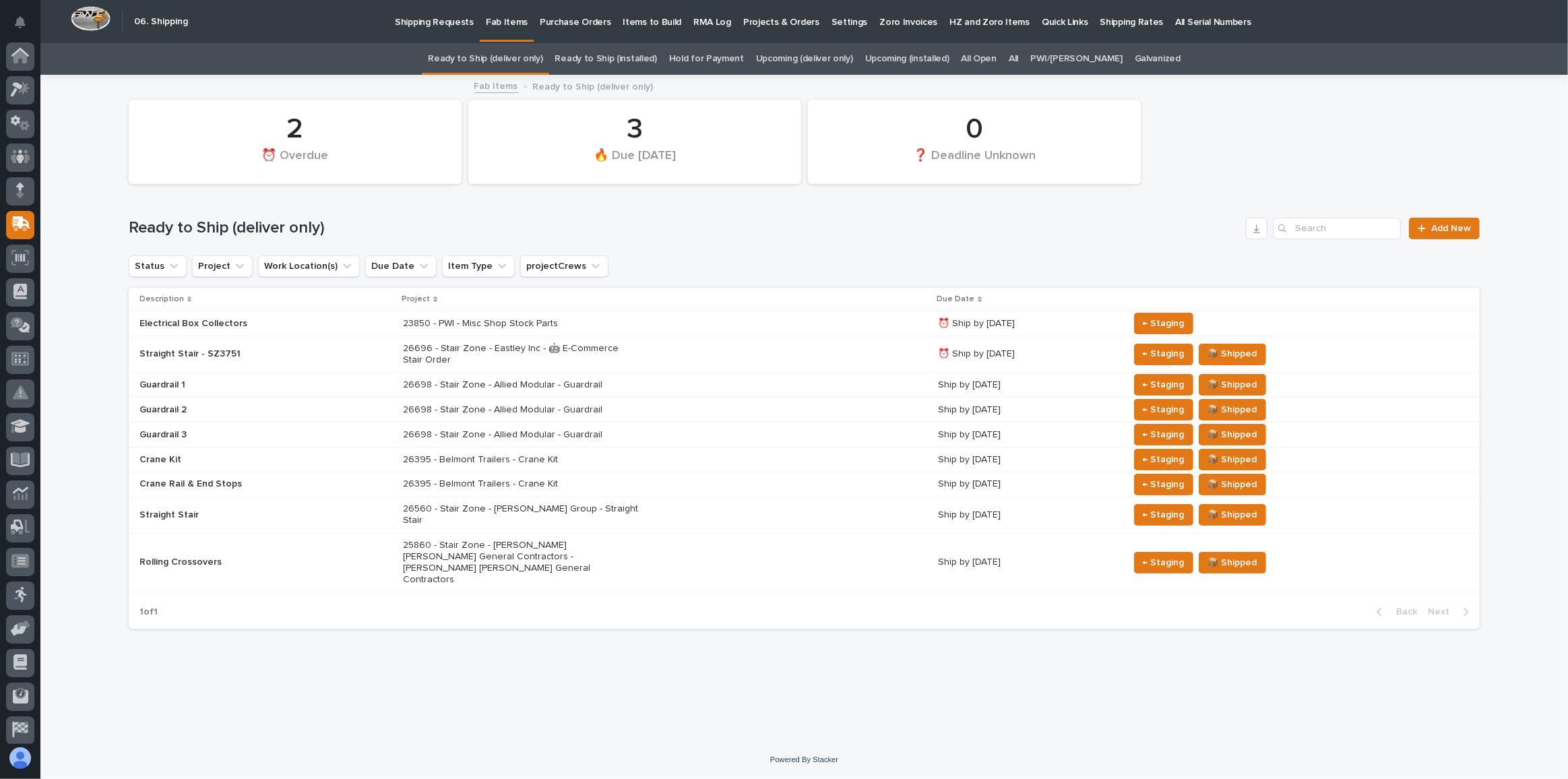
scroll to position [40, 0]
click at [633, 468] on div "26395 - Belmont Trailers - Crane Kit" at bounding box center [665, 459] width 524 height 22
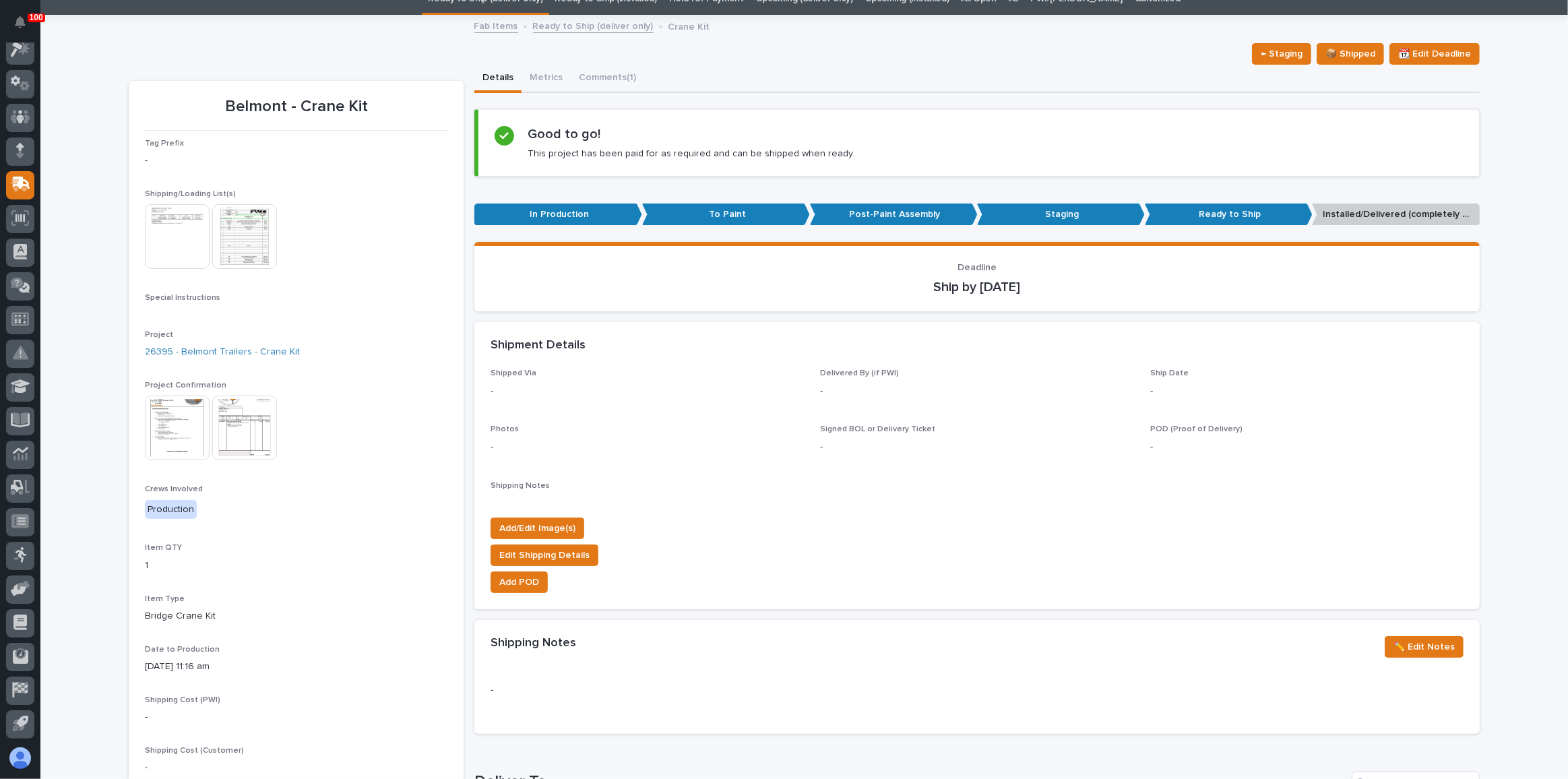
scroll to position [61, 0]
click at [253, 351] on link "26395 - Belmont Trailers - Crane Kit" at bounding box center [222, 351] width 155 height 14
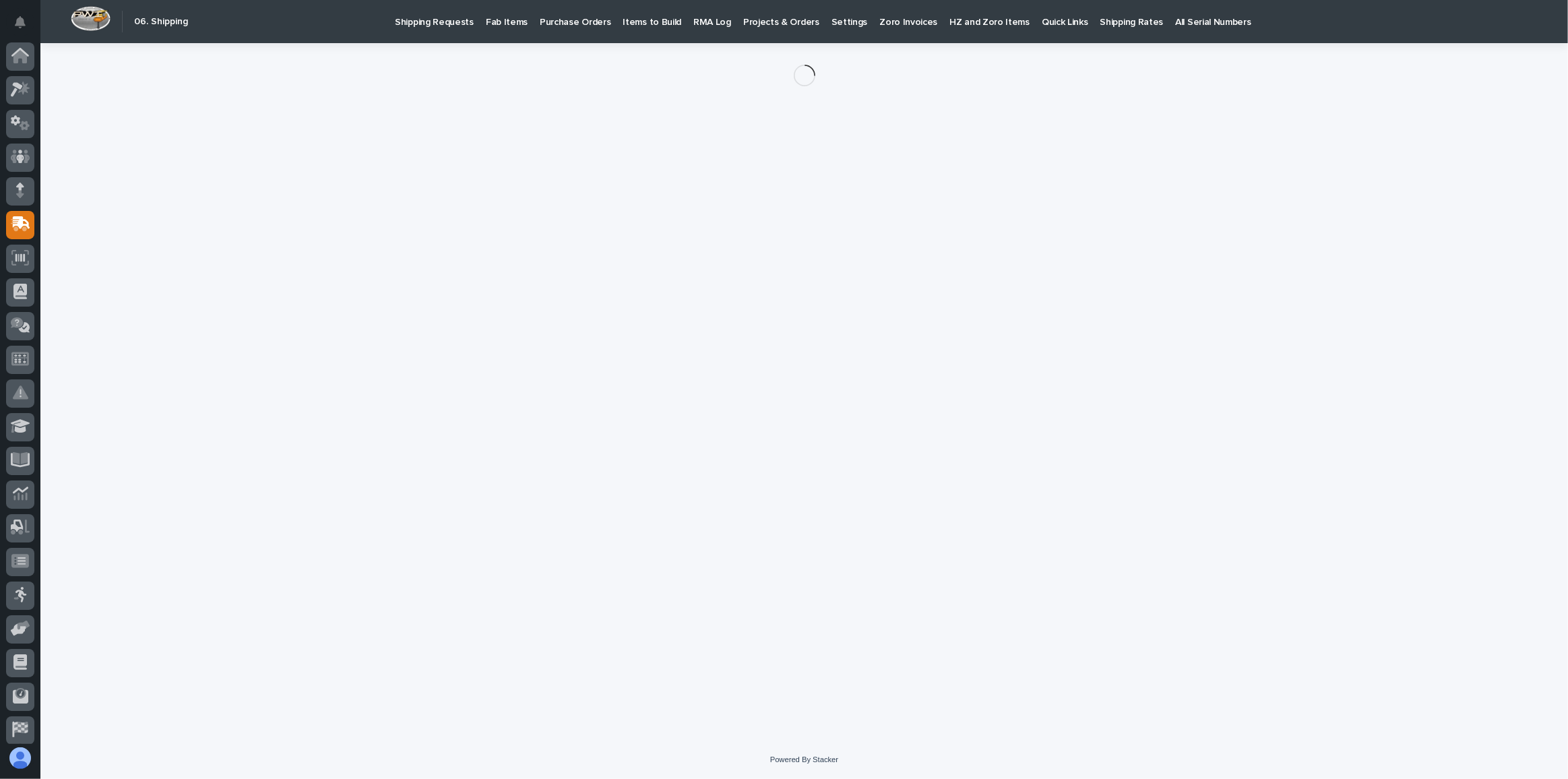
scroll to position [40, 0]
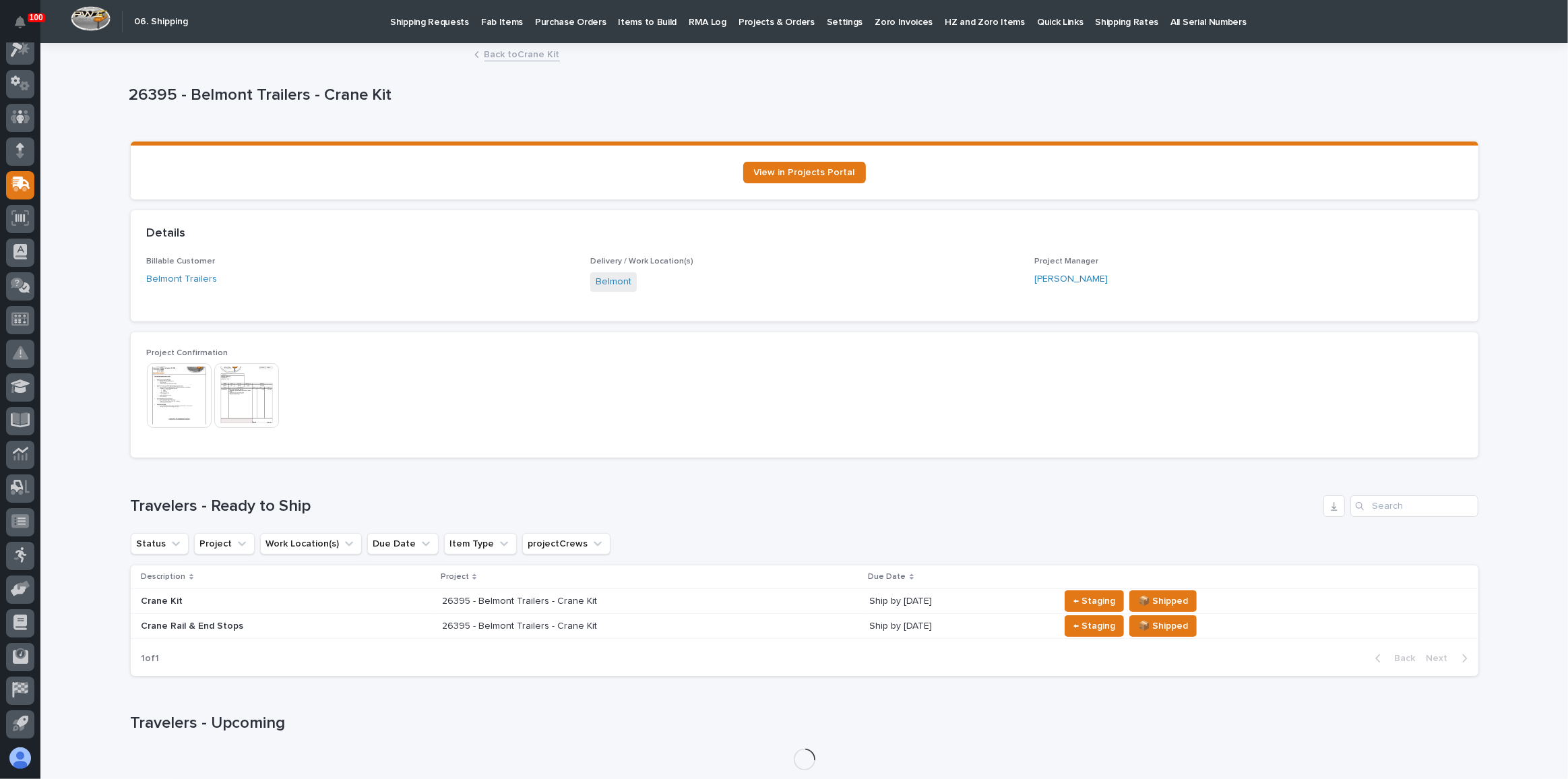
click at [517, 51] on link "Back to Crane Kit" at bounding box center [522, 53] width 75 height 15
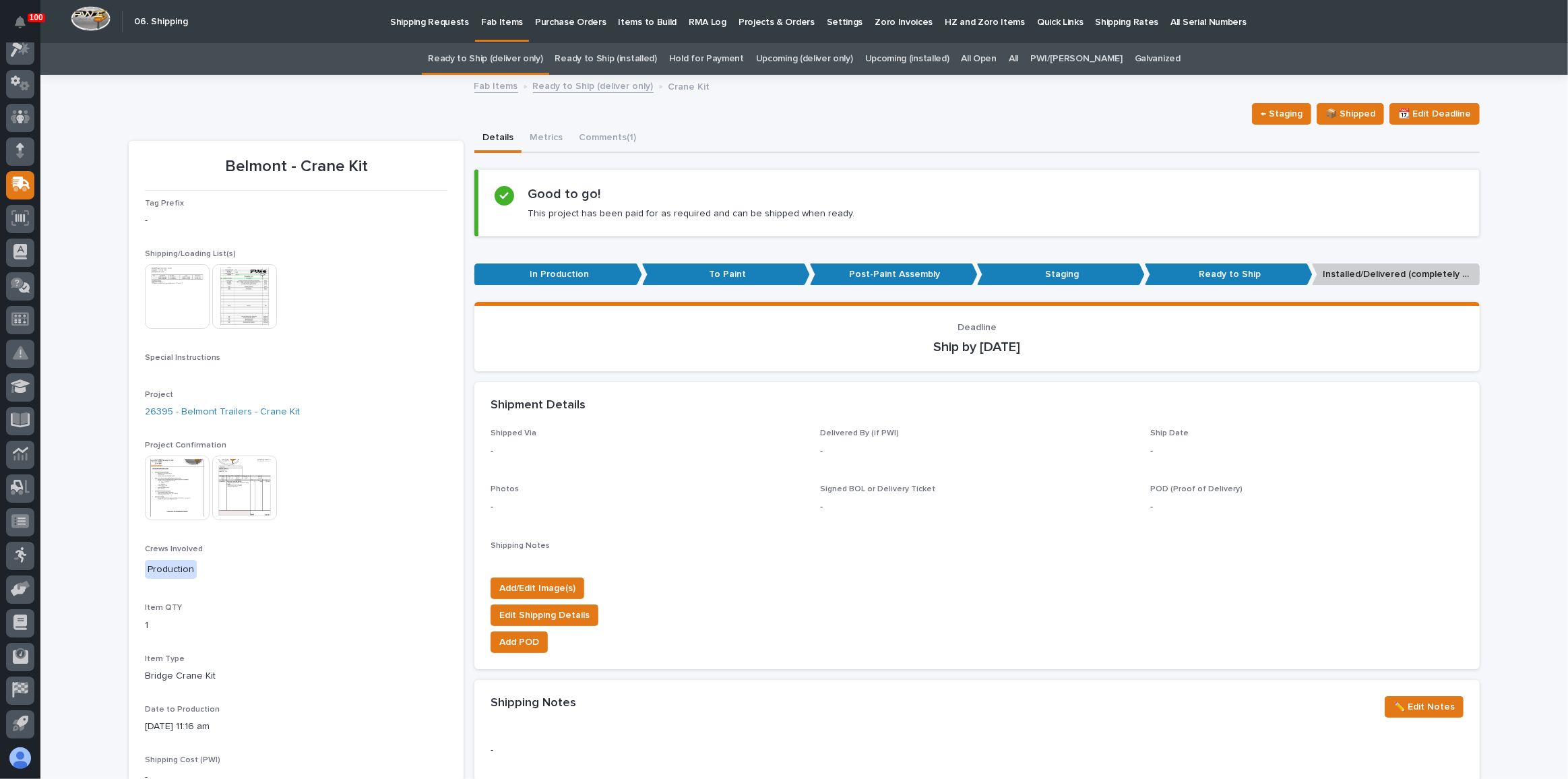
click at [789, 54] on link "Upcoming (deliver only)" at bounding box center [805, 58] width 97 height 32
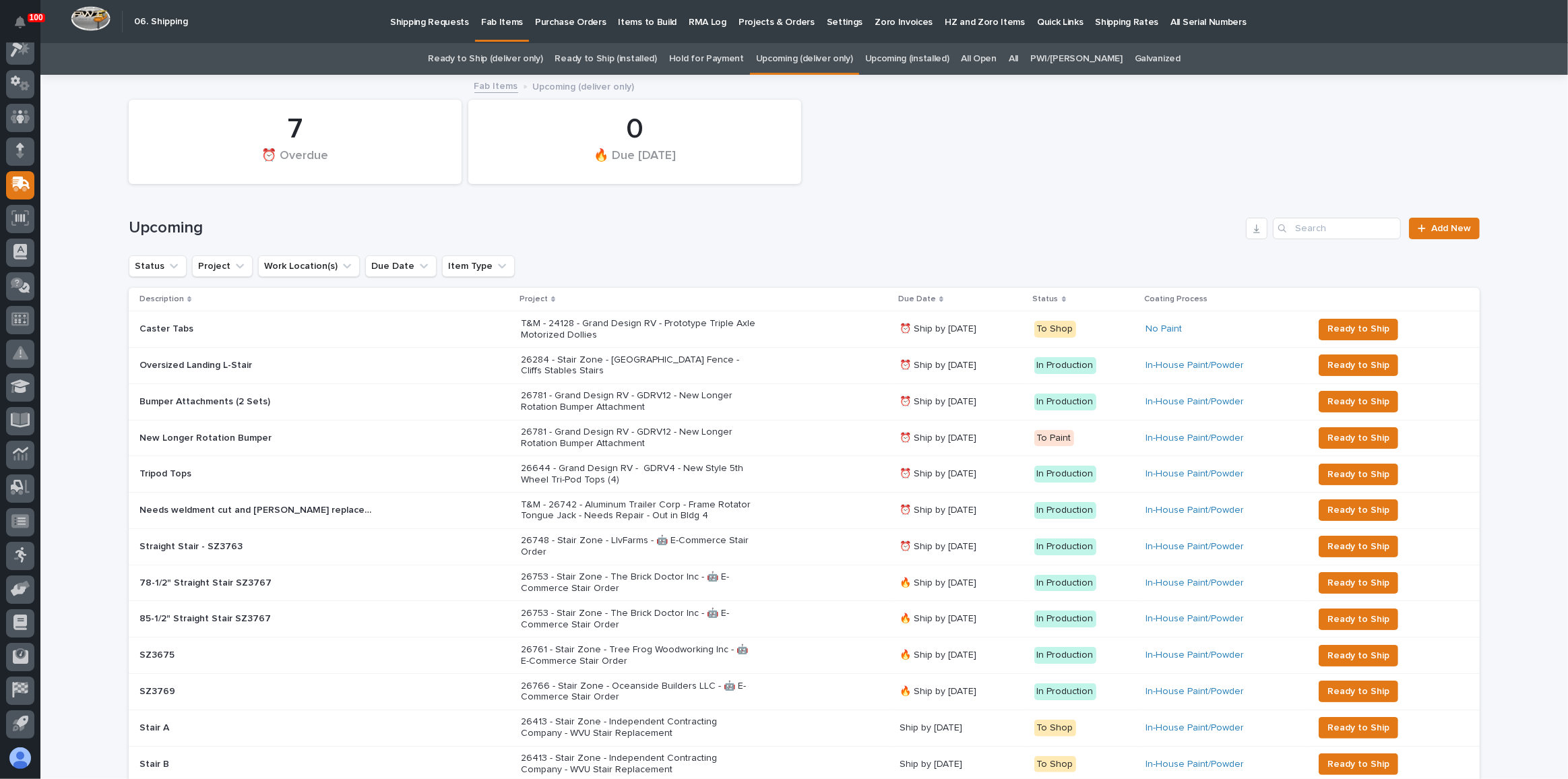
click at [523, 62] on link "Ready to Ship (deliver only)" at bounding box center [484, 58] width 114 height 32
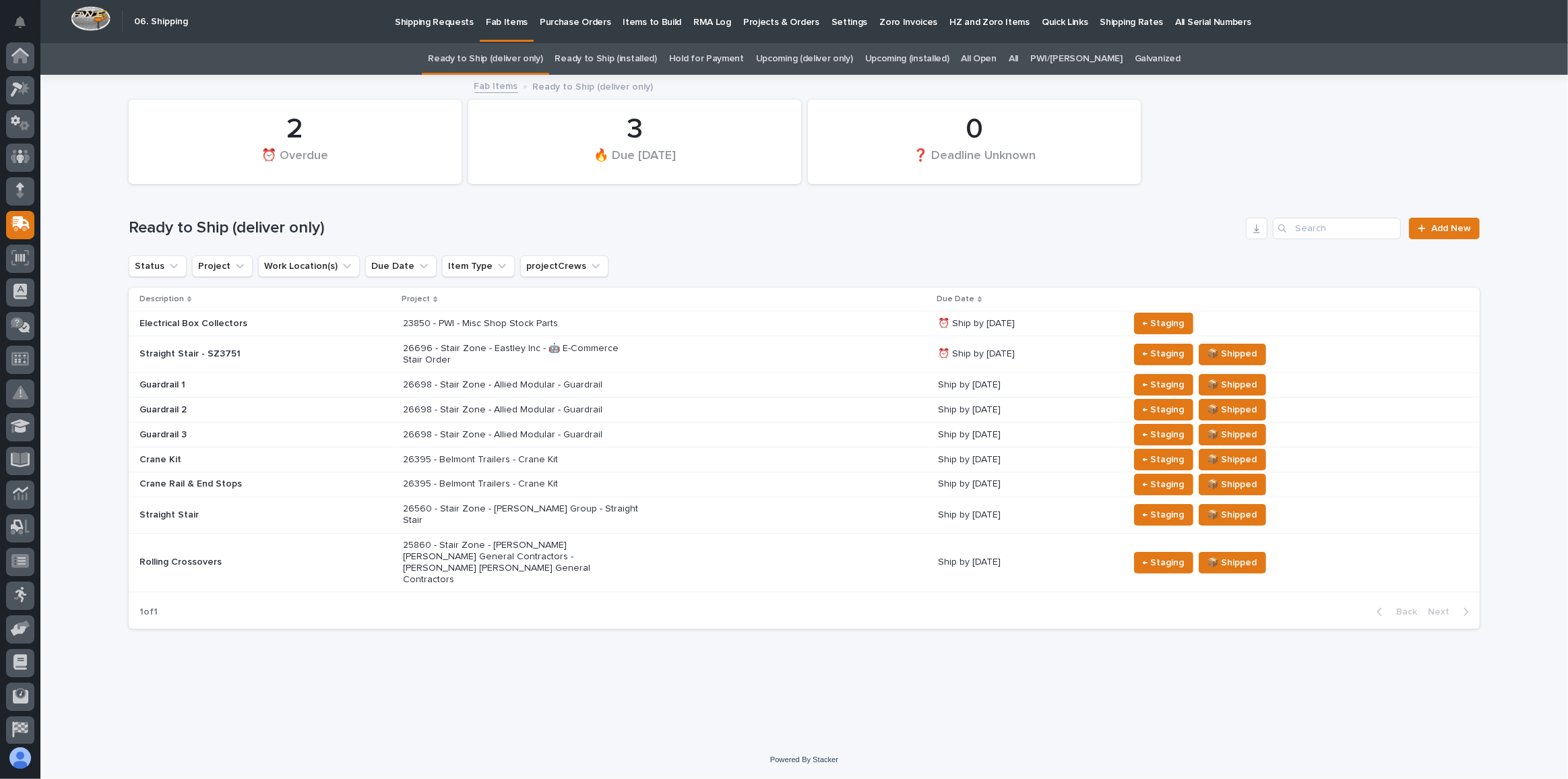
scroll to position [40, 0]
click at [764, 460] on div "26395 - Belmont Trailers - Crane Kit" at bounding box center [665, 459] width 524 height 22
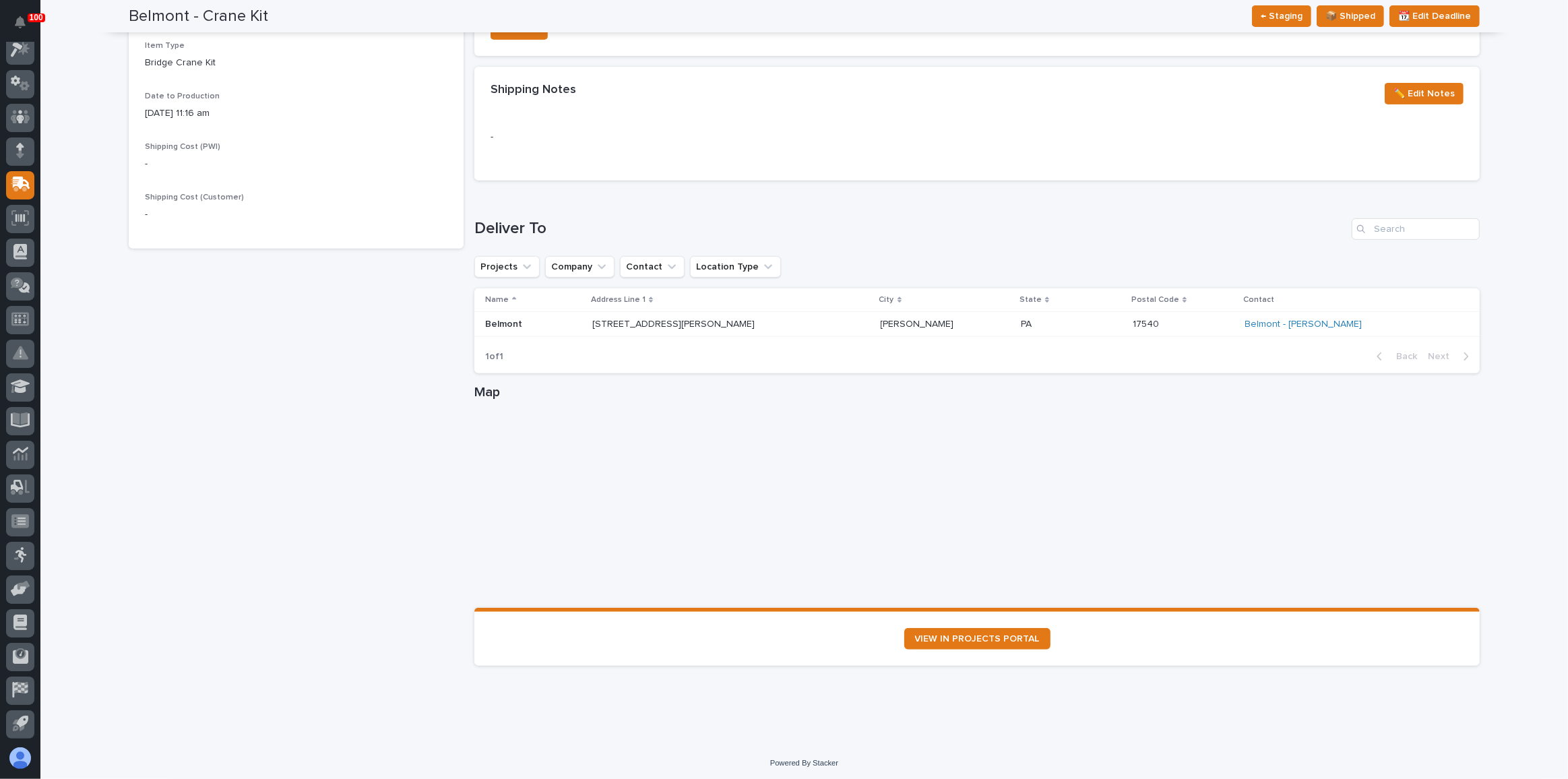
scroll to position [614, 0]
click at [1300, 321] on link "Belmont - [PERSON_NAME]" at bounding box center [1304, 324] width 117 height 11
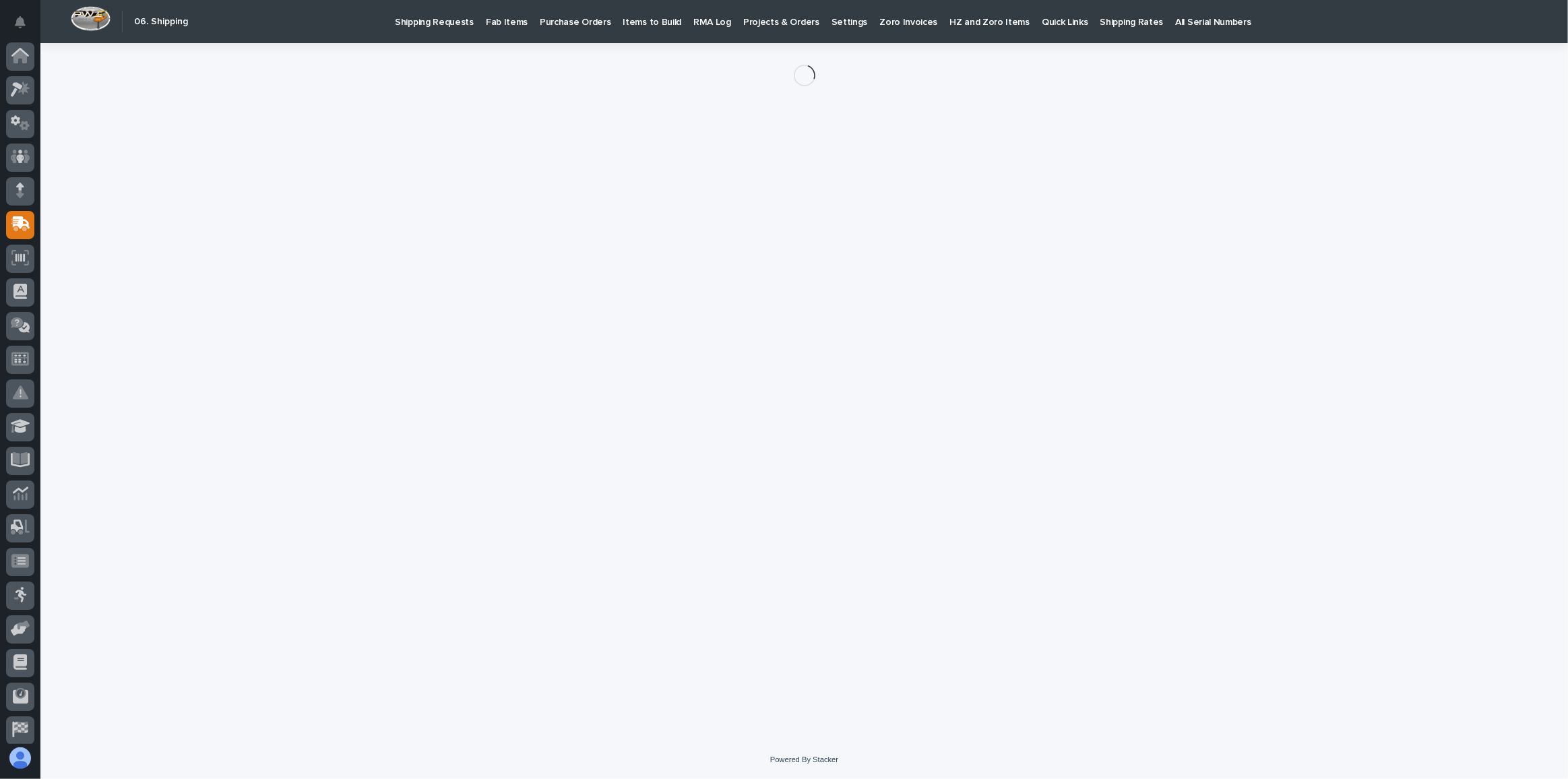
scroll to position [40, 0]
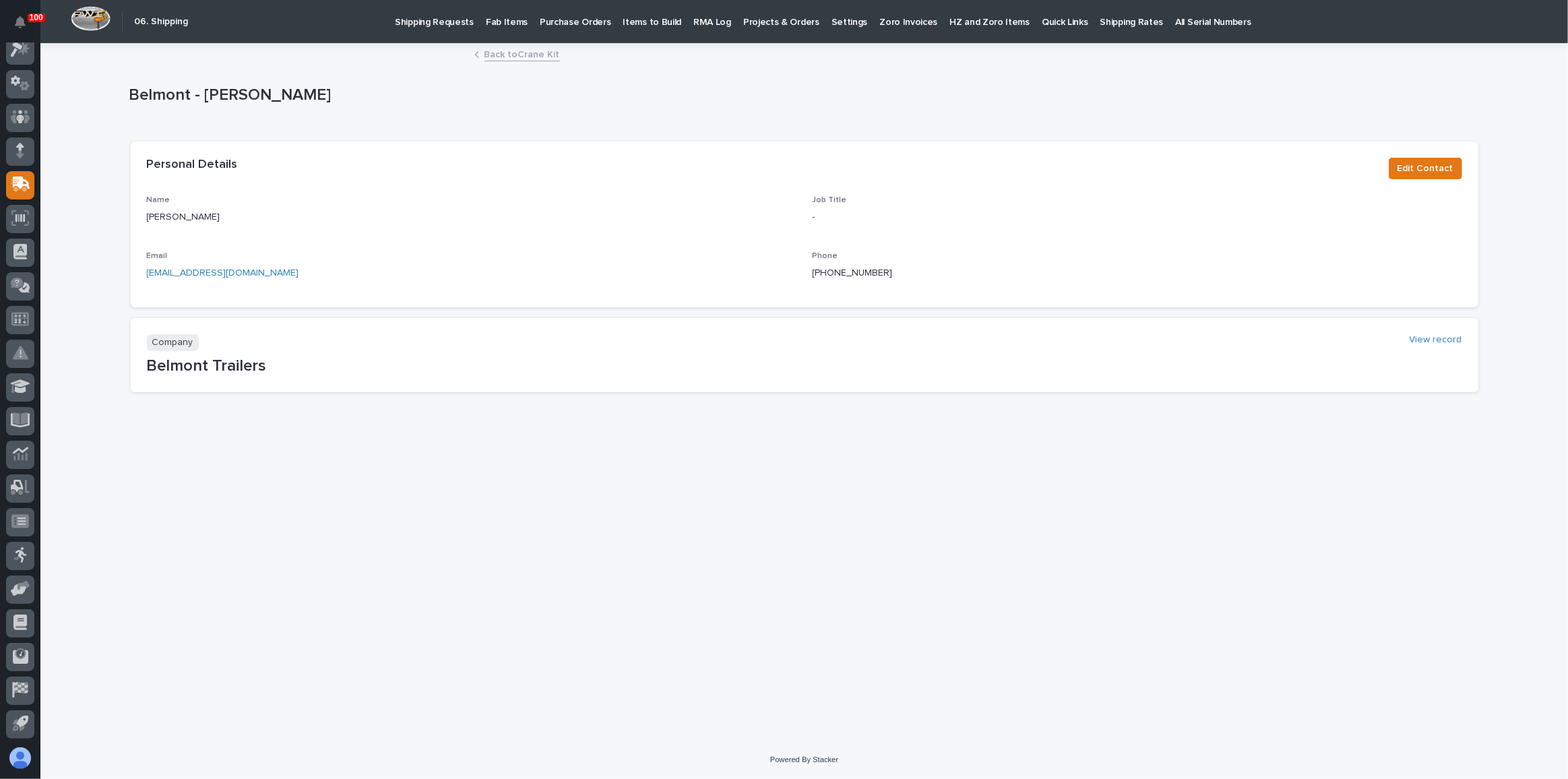
click at [507, 53] on link "Back to Crane Kit" at bounding box center [522, 53] width 75 height 15
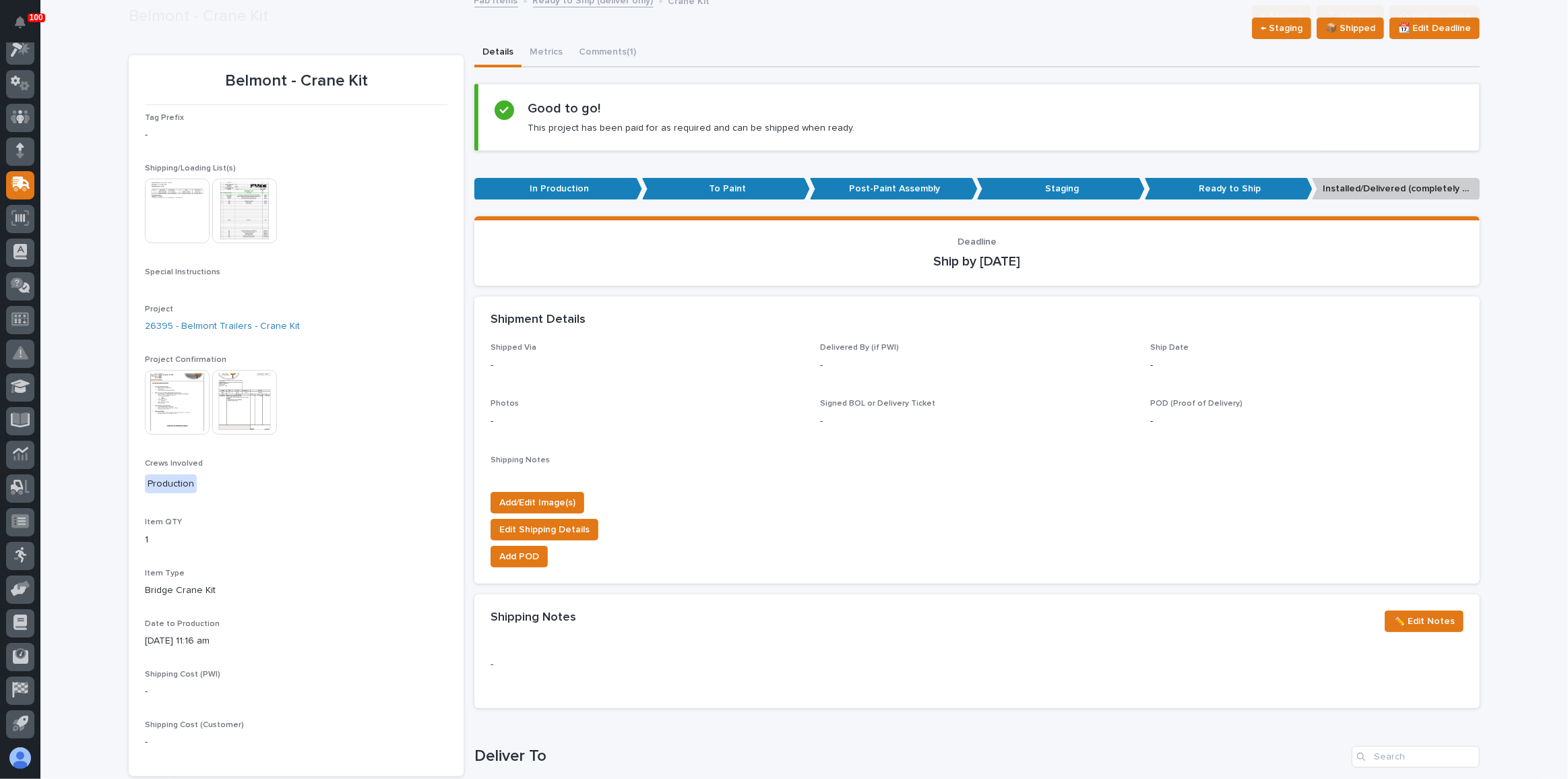
scroll to position [227, 0]
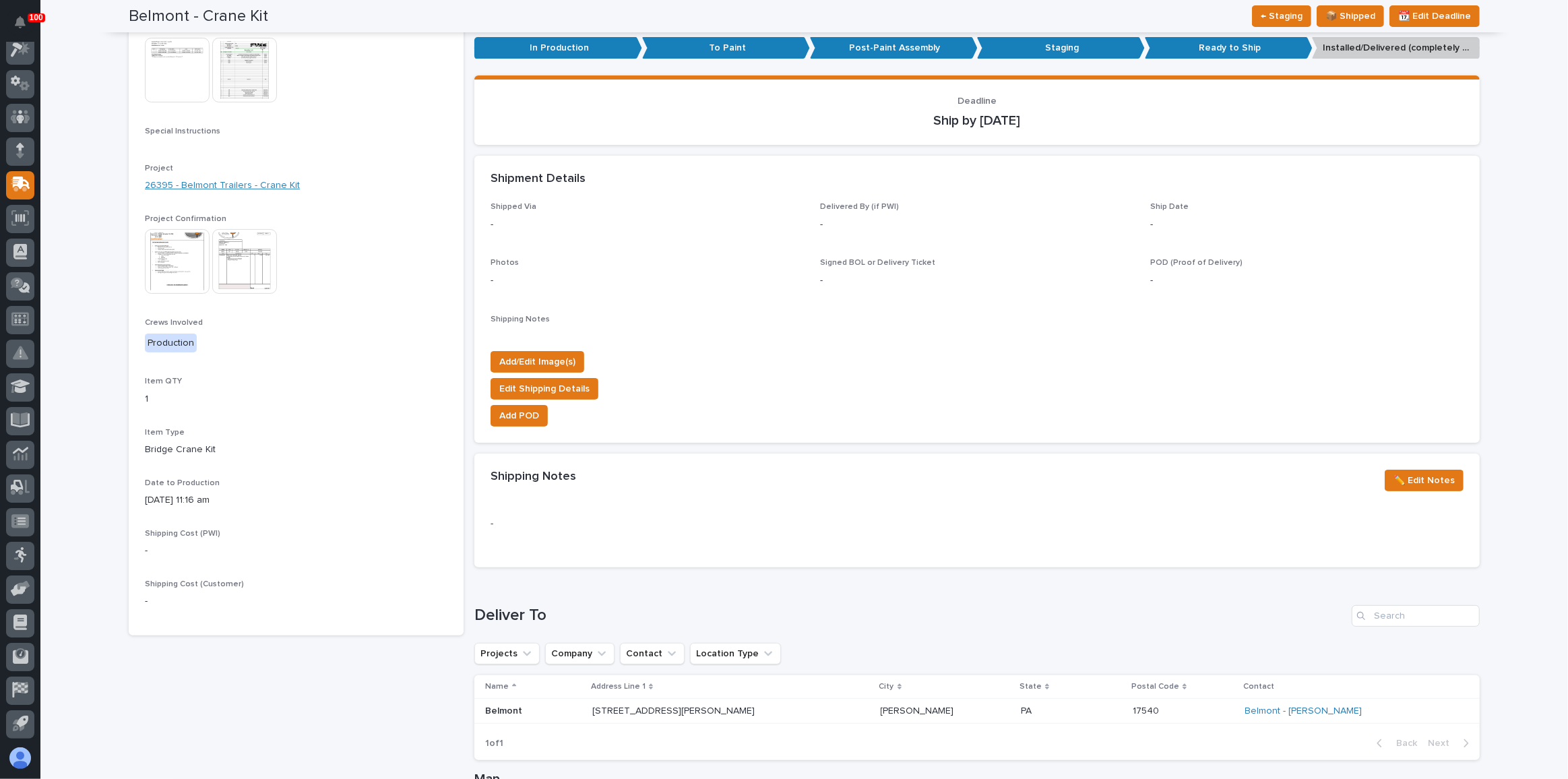
click at [240, 190] on link "26395 - Belmont Trailers - Crane Kit" at bounding box center [222, 185] width 155 height 14
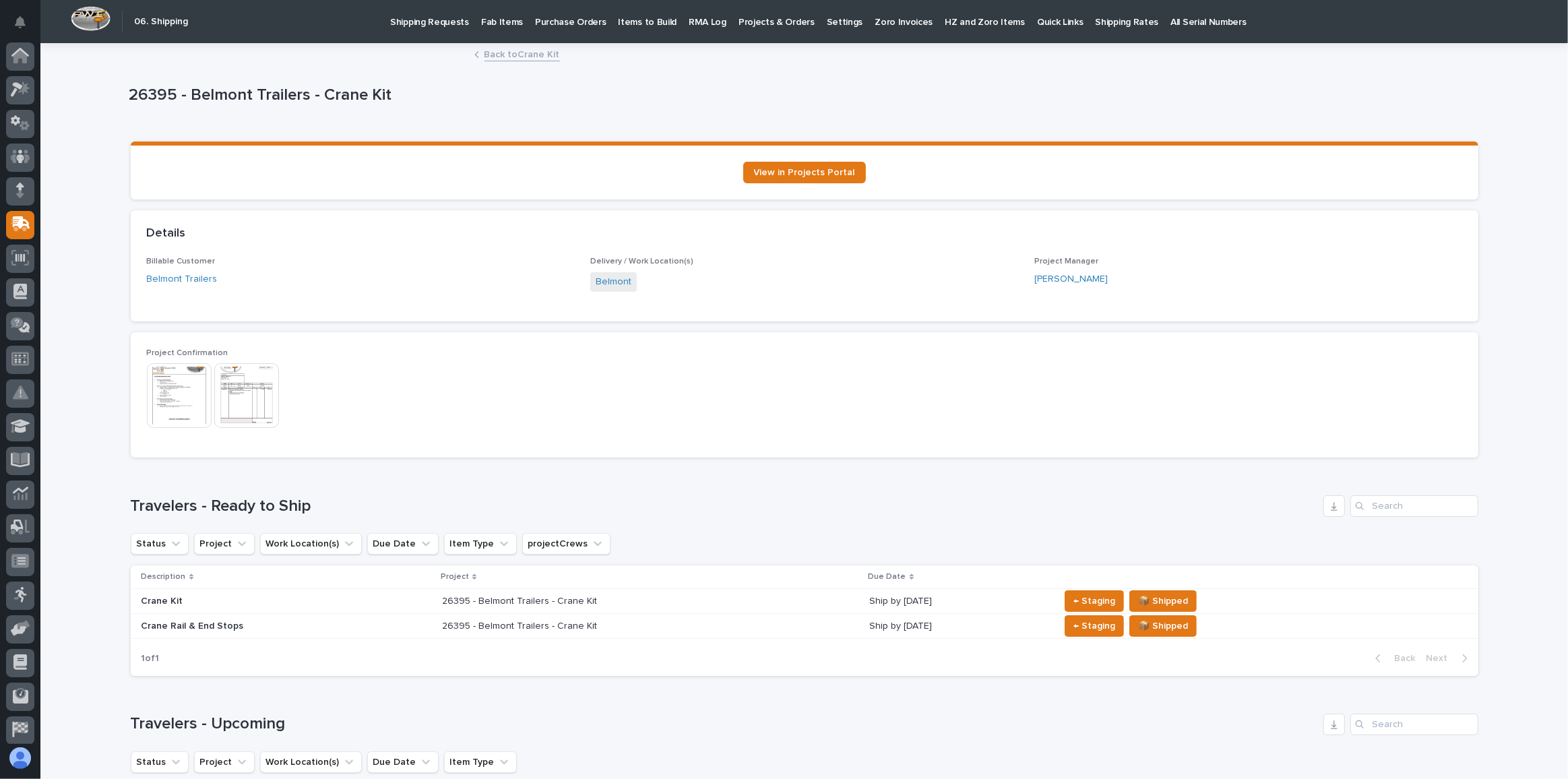
scroll to position [40, 0]
click at [532, 50] on link "Back to Crane Kit" at bounding box center [522, 53] width 75 height 15
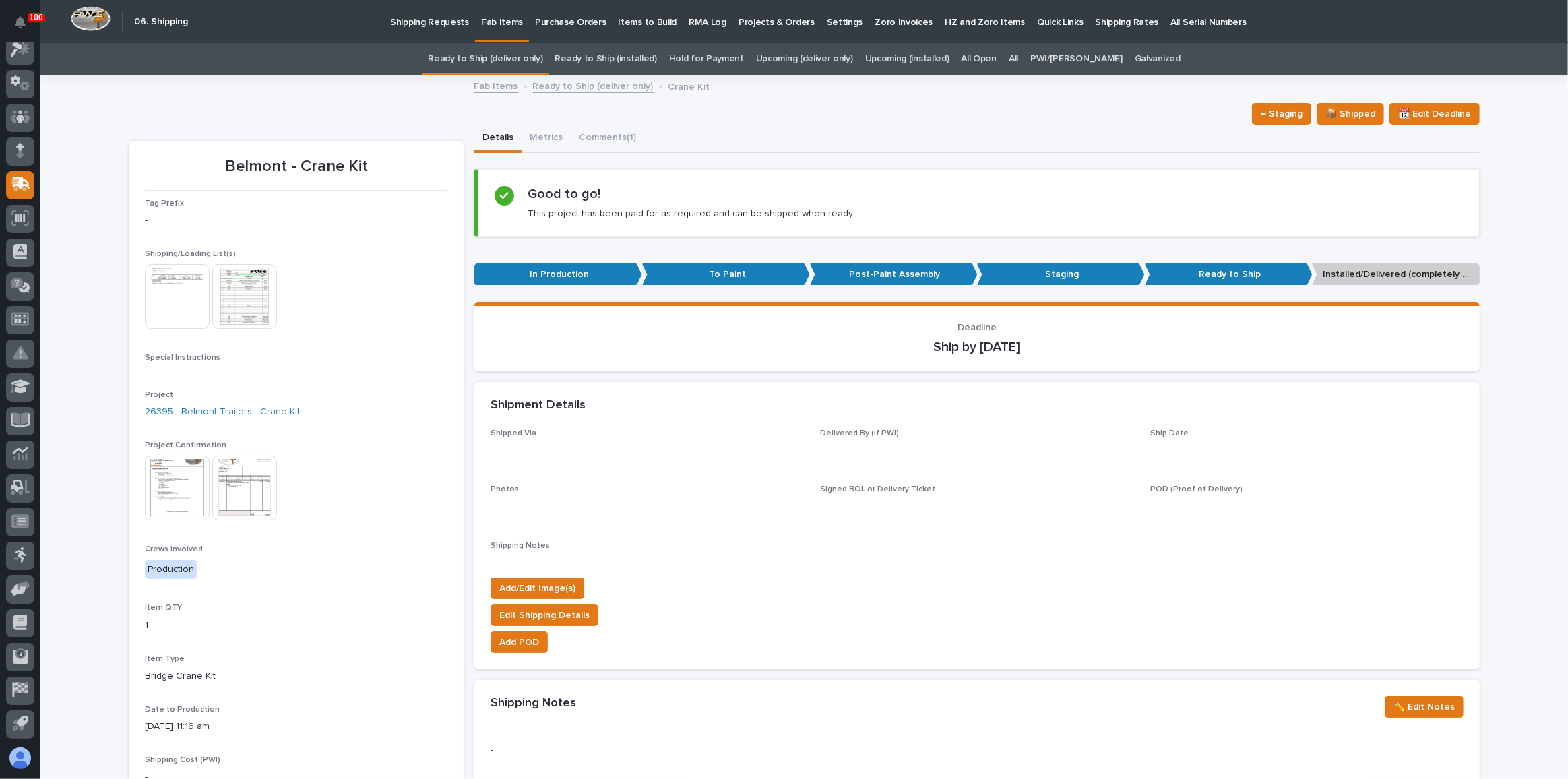
click at [518, 62] on link "Ready to Ship (deliver only)" at bounding box center [484, 58] width 114 height 32
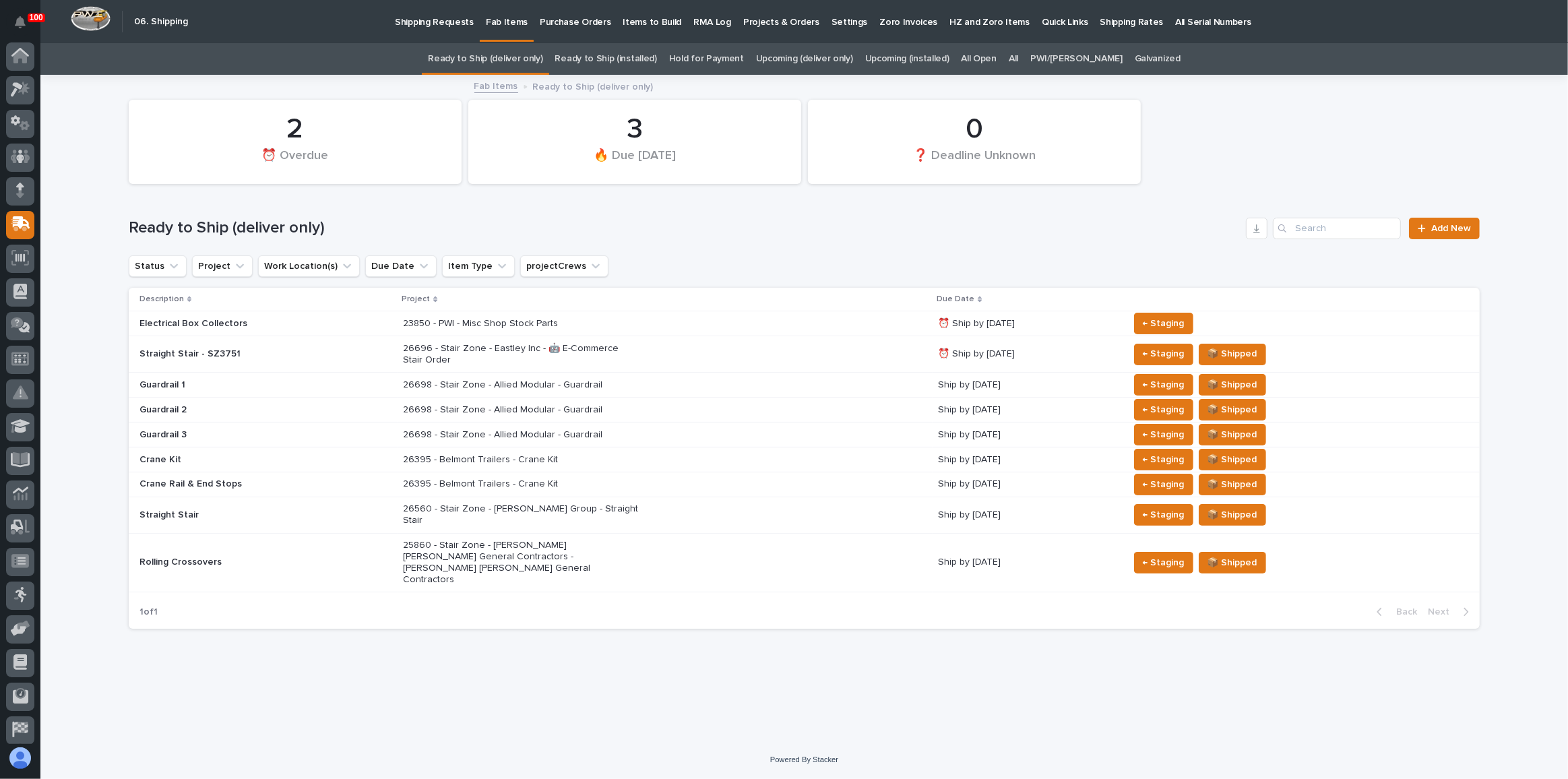
scroll to position [40, 0]
click at [622, 381] on p "26698 - Stair Zone - Allied Modular - Guardrail" at bounding box center [521, 385] width 236 height 11
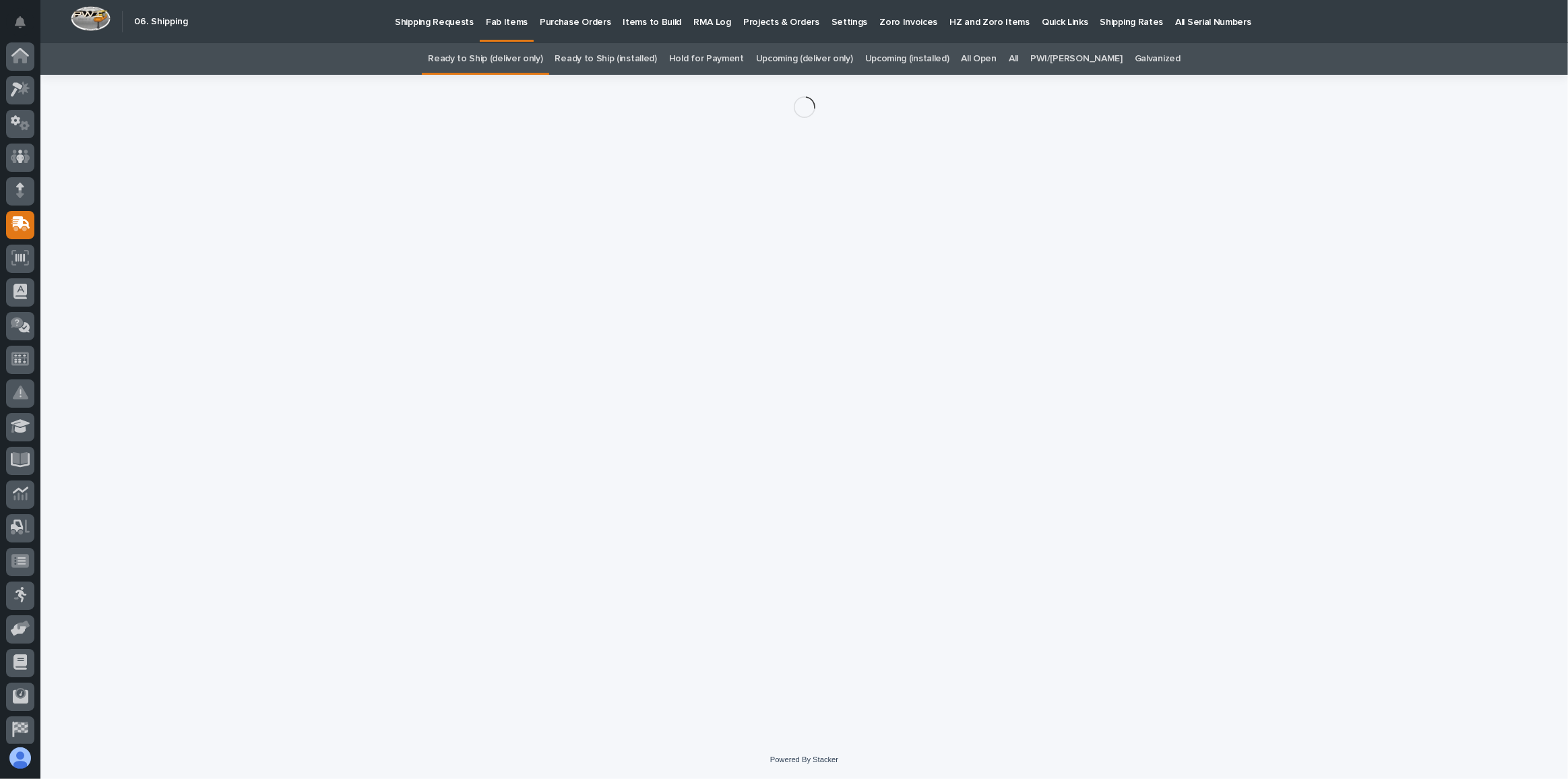
scroll to position [40, 0]
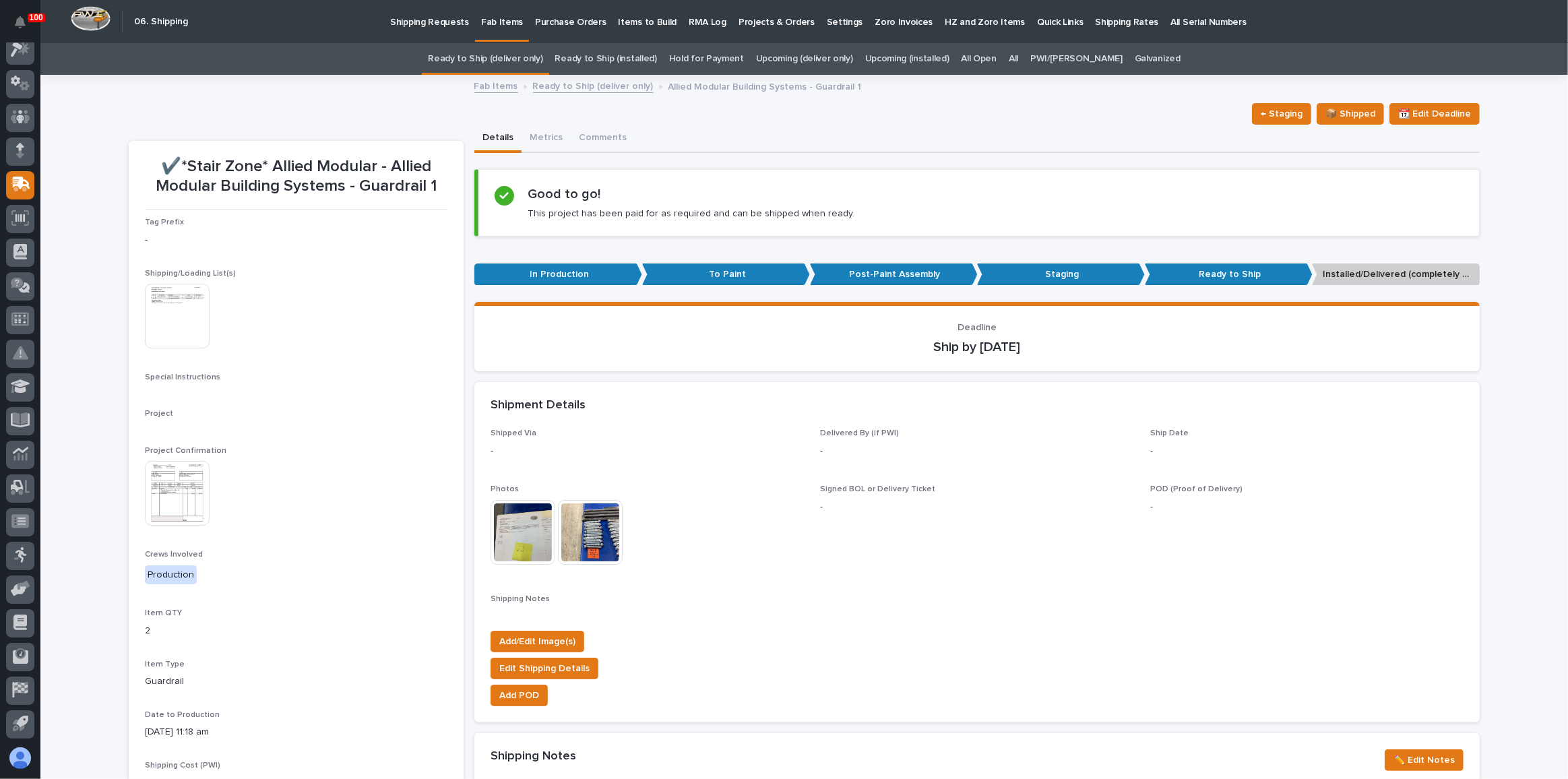
click at [168, 311] on img at bounding box center [177, 316] width 65 height 65
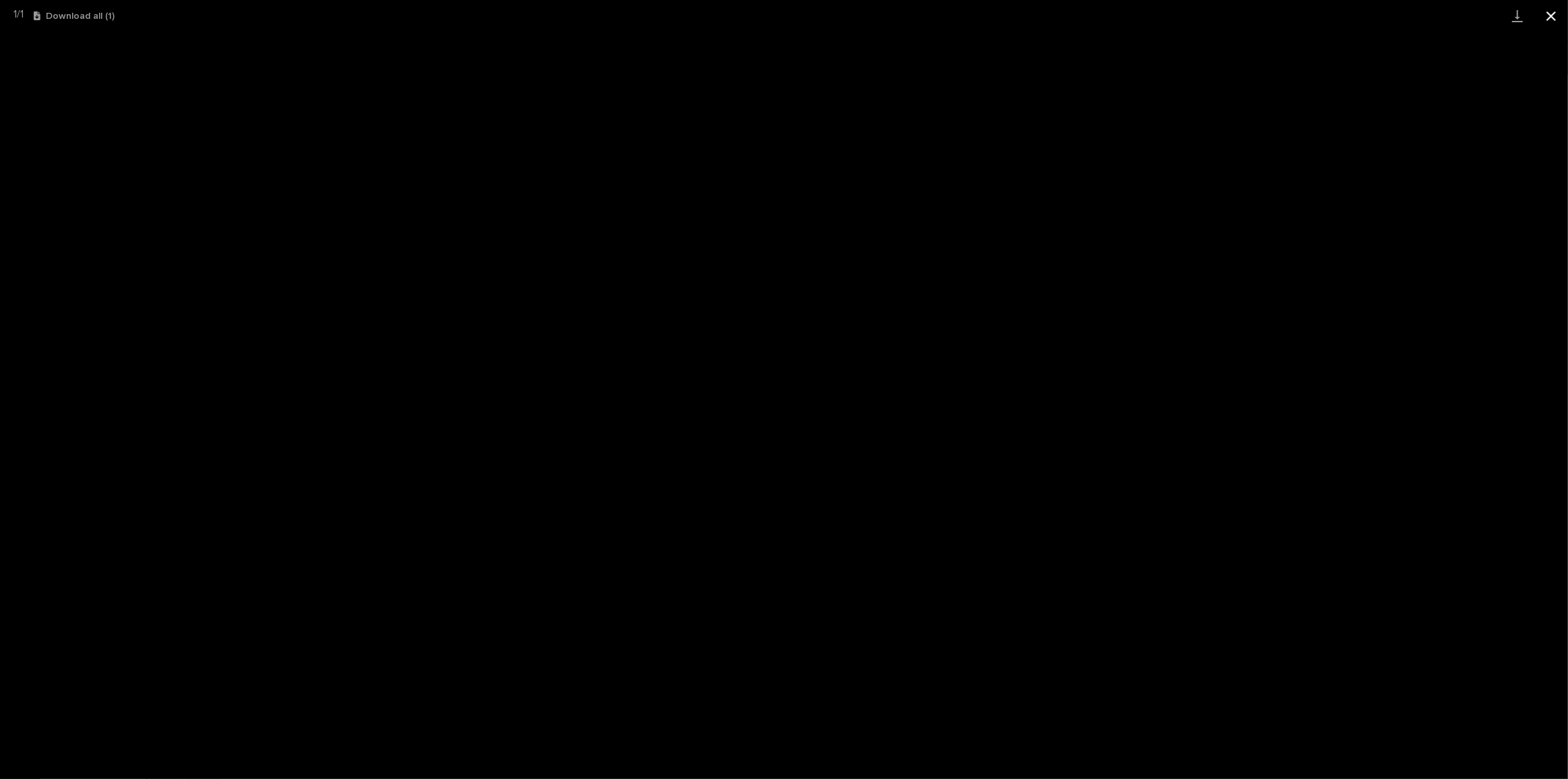
click at [1548, 13] on button "Close gallery" at bounding box center [1552, 15] width 34 height 32
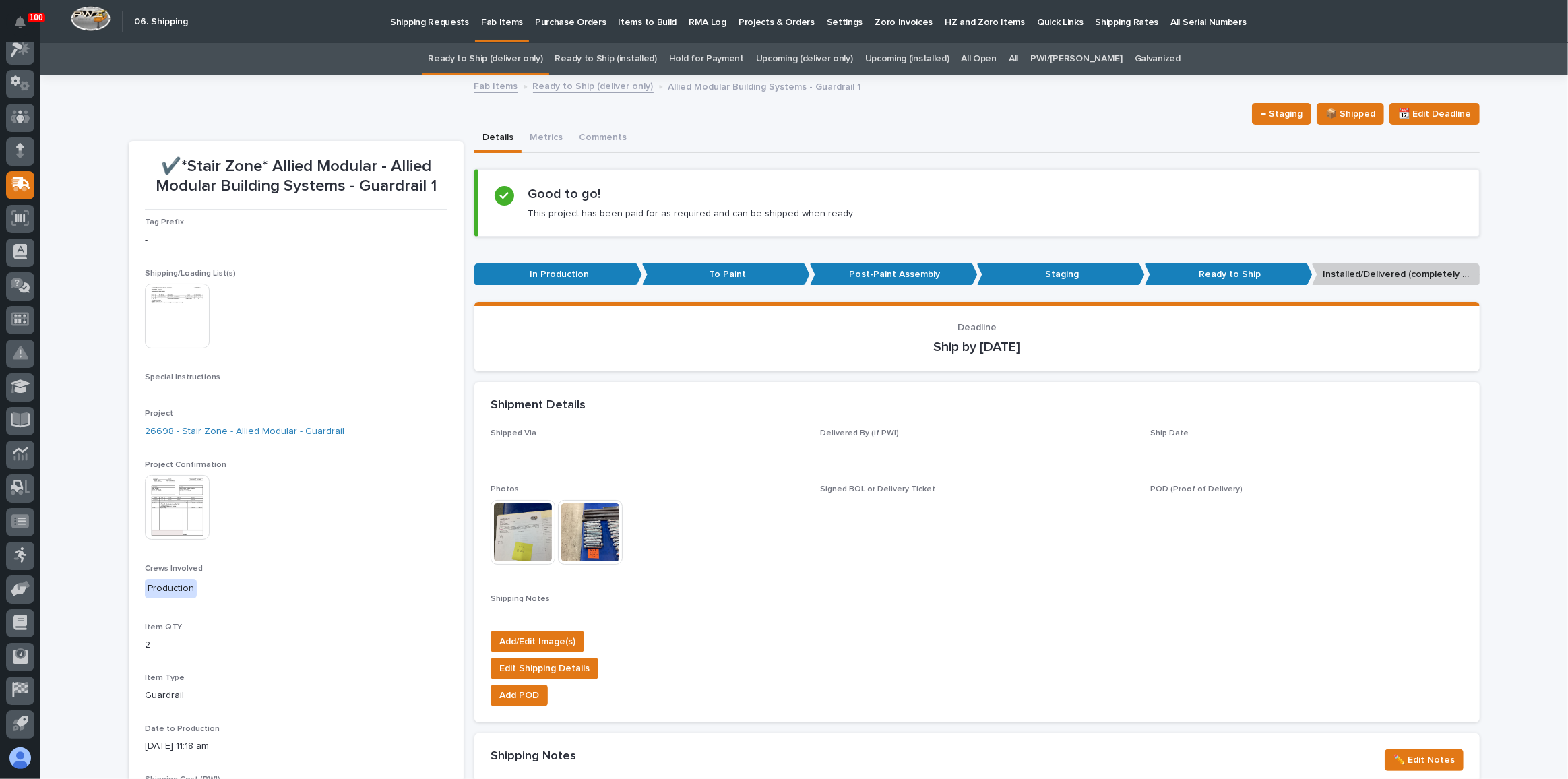
click at [528, 53] on link "Ready to Ship (deliver only)" at bounding box center [484, 58] width 114 height 32
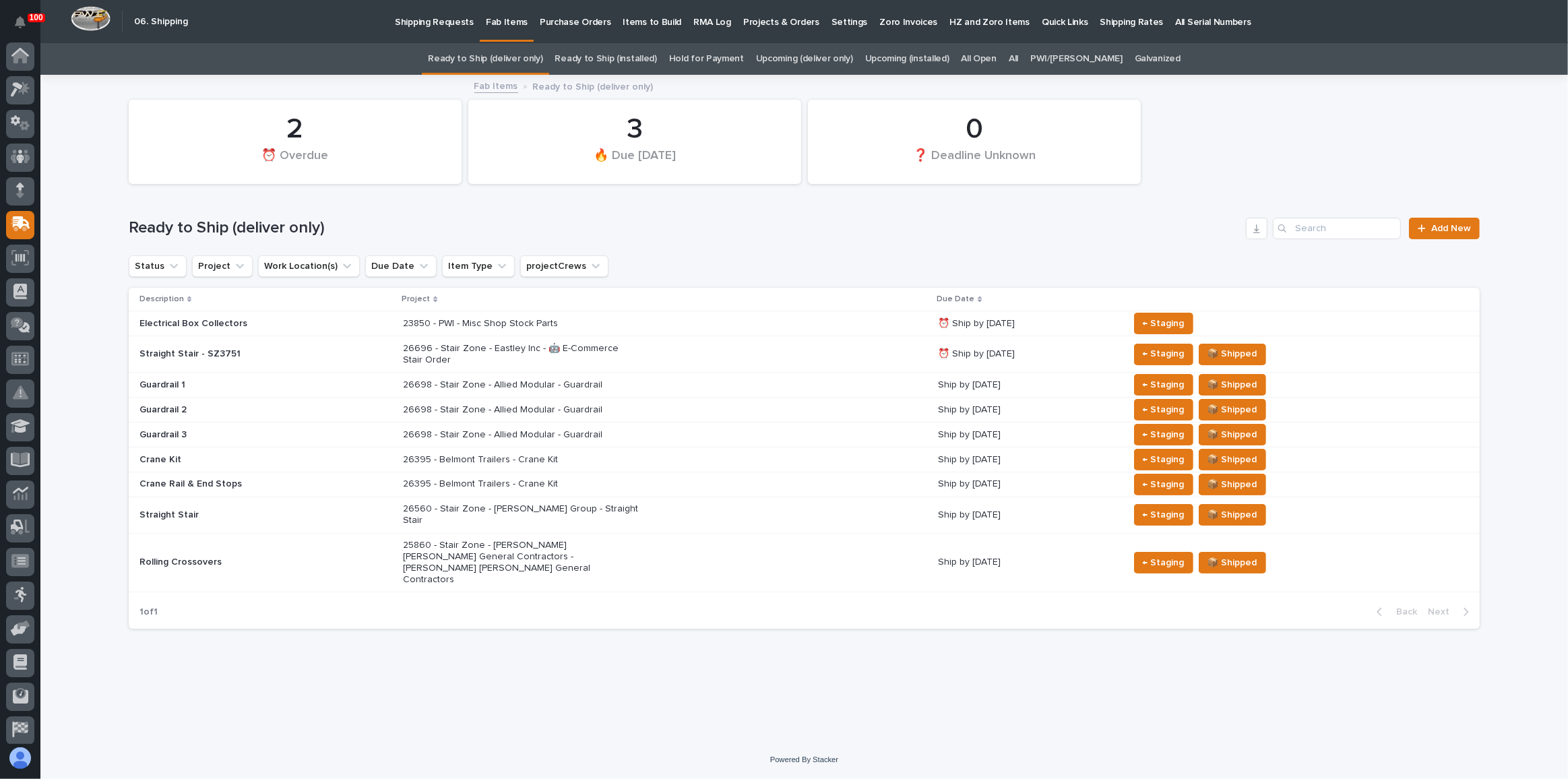
scroll to position [40, 0]
click at [420, 399] on div "26698 - Stair Zone - Allied Modular - Guardrail" at bounding box center [665, 410] width 524 height 22
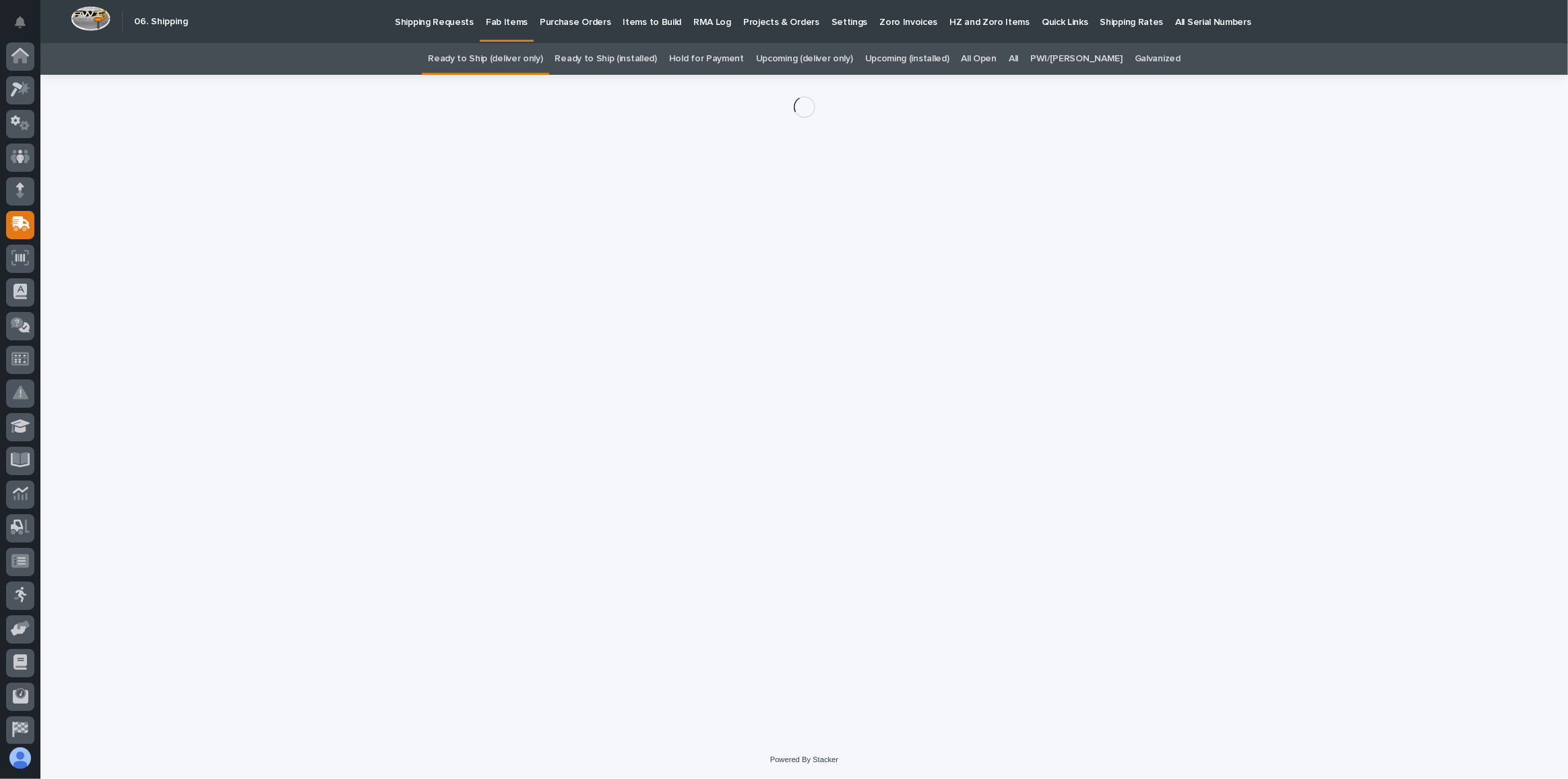
scroll to position [40, 0]
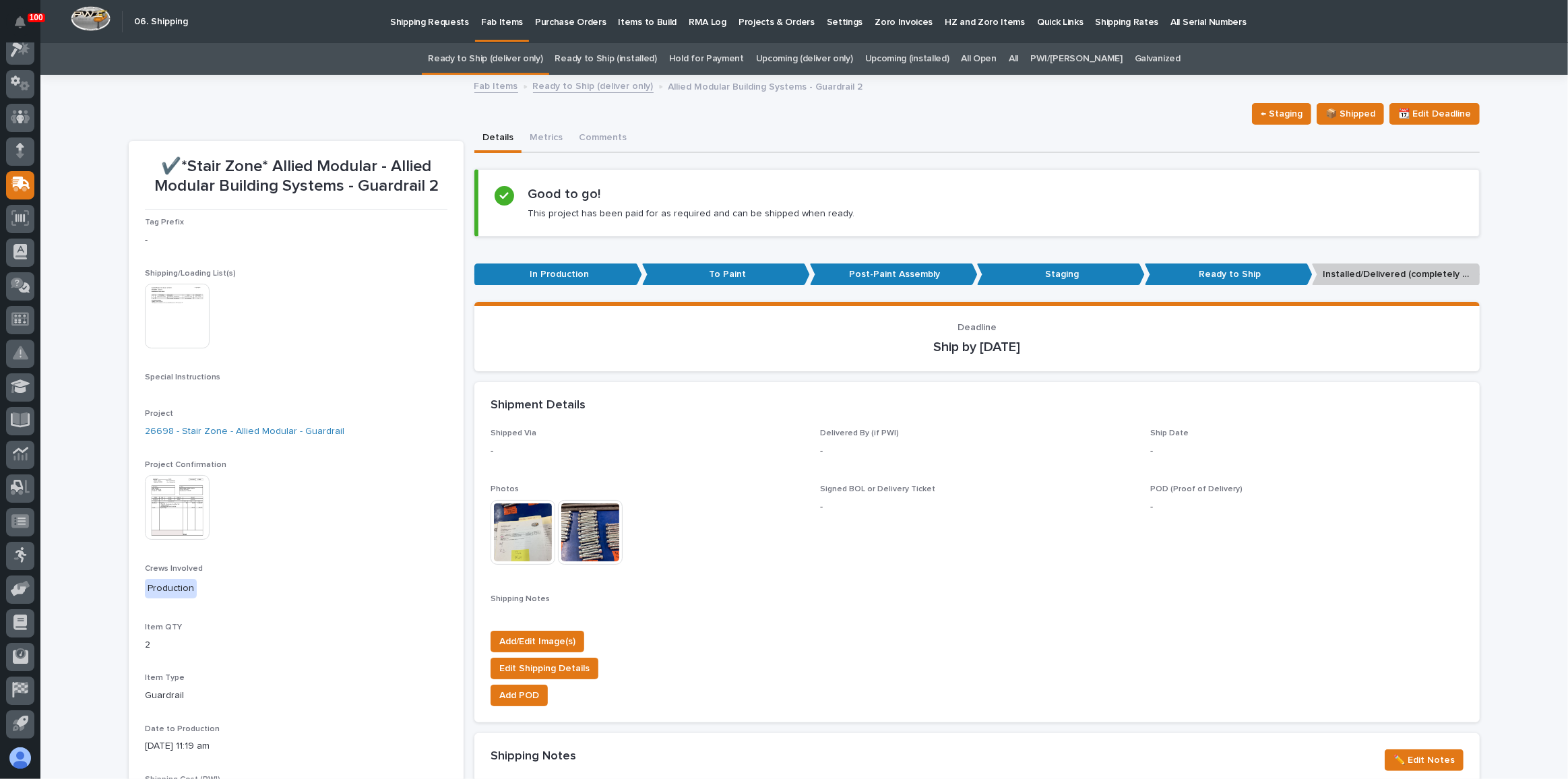
click at [179, 310] on img at bounding box center [177, 316] width 65 height 65
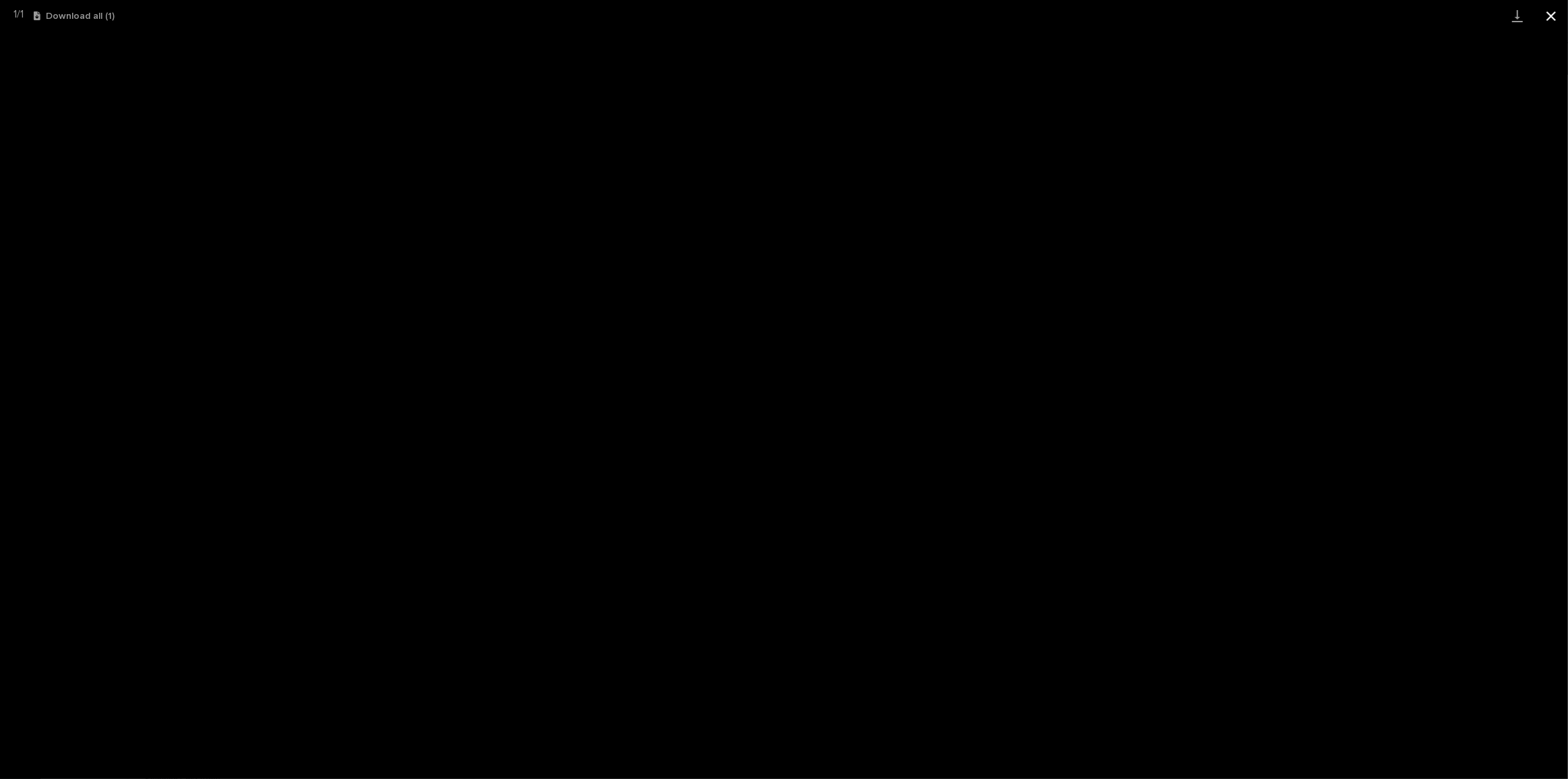
click at [1555, 19] on button "Close gallery" at bounding box center [1552, 15] width 34 height 32
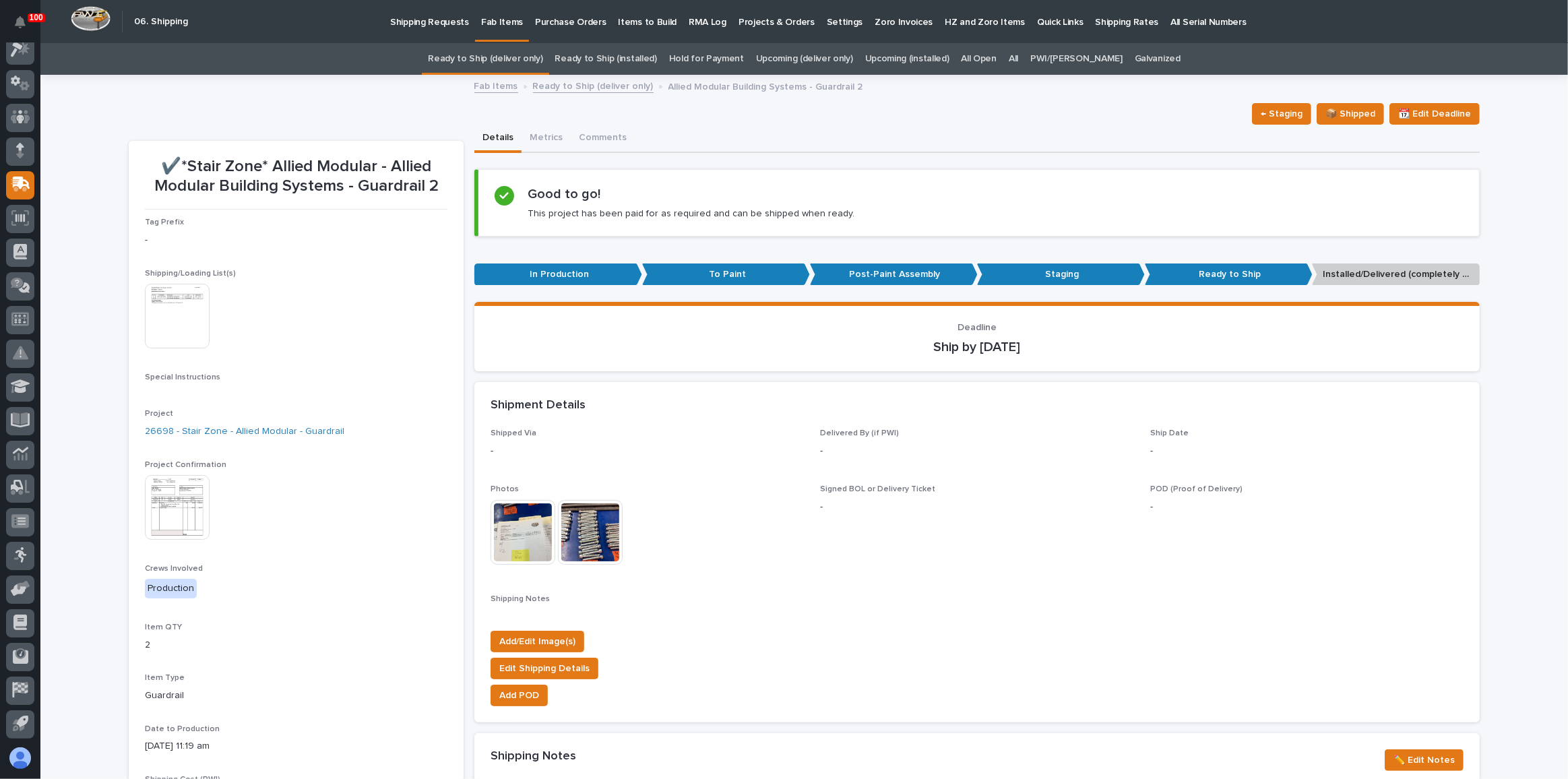
click at [478, 55] on link "Ready to Ship (deliver only)" at bounding box center [484, 58] width 114 height 32
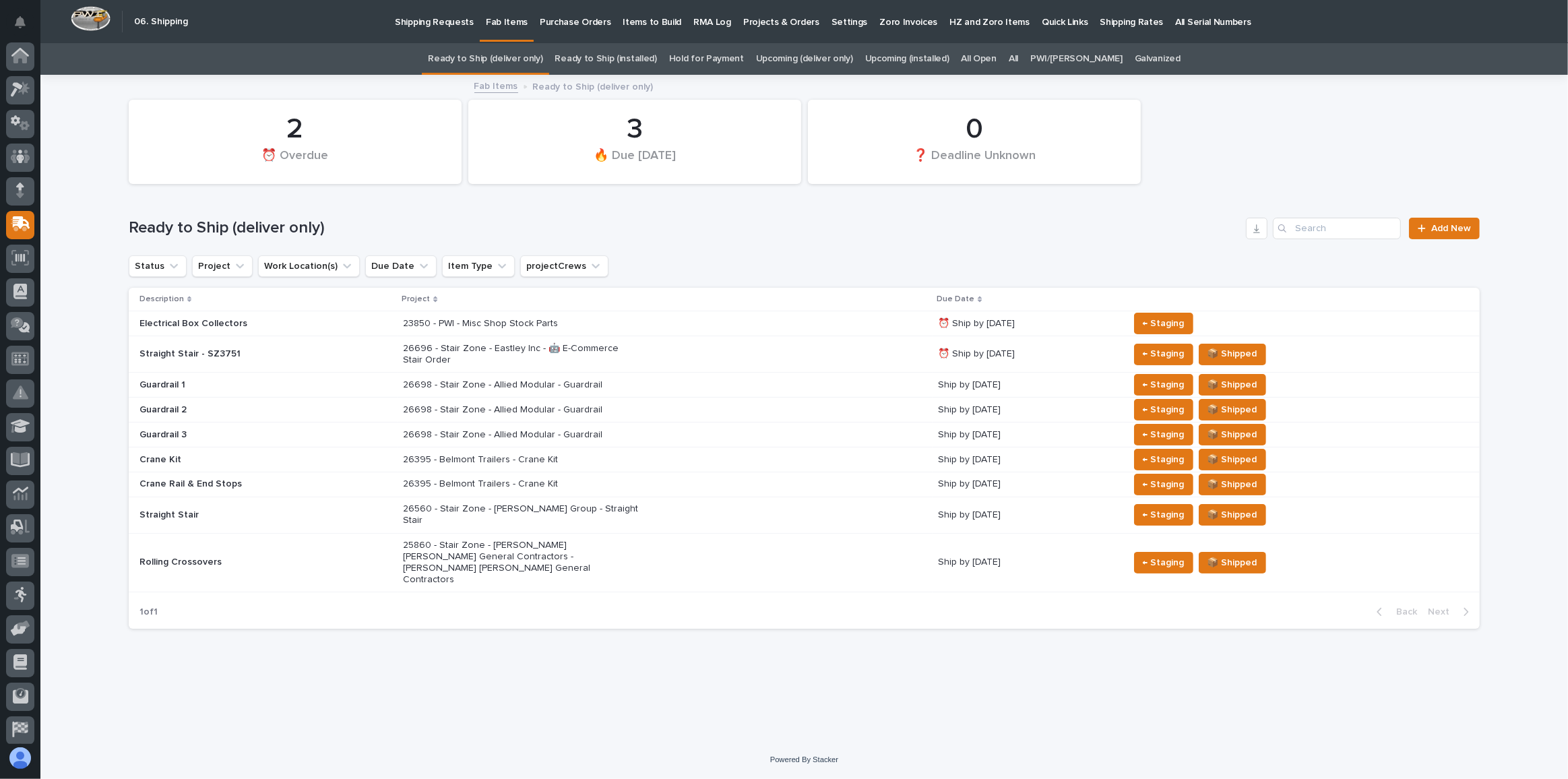
scroll to position [40, 0]
click at [807, 62] on link "Upcoming (deliver only)" at bounding box center [805, 58] width 97 height 32
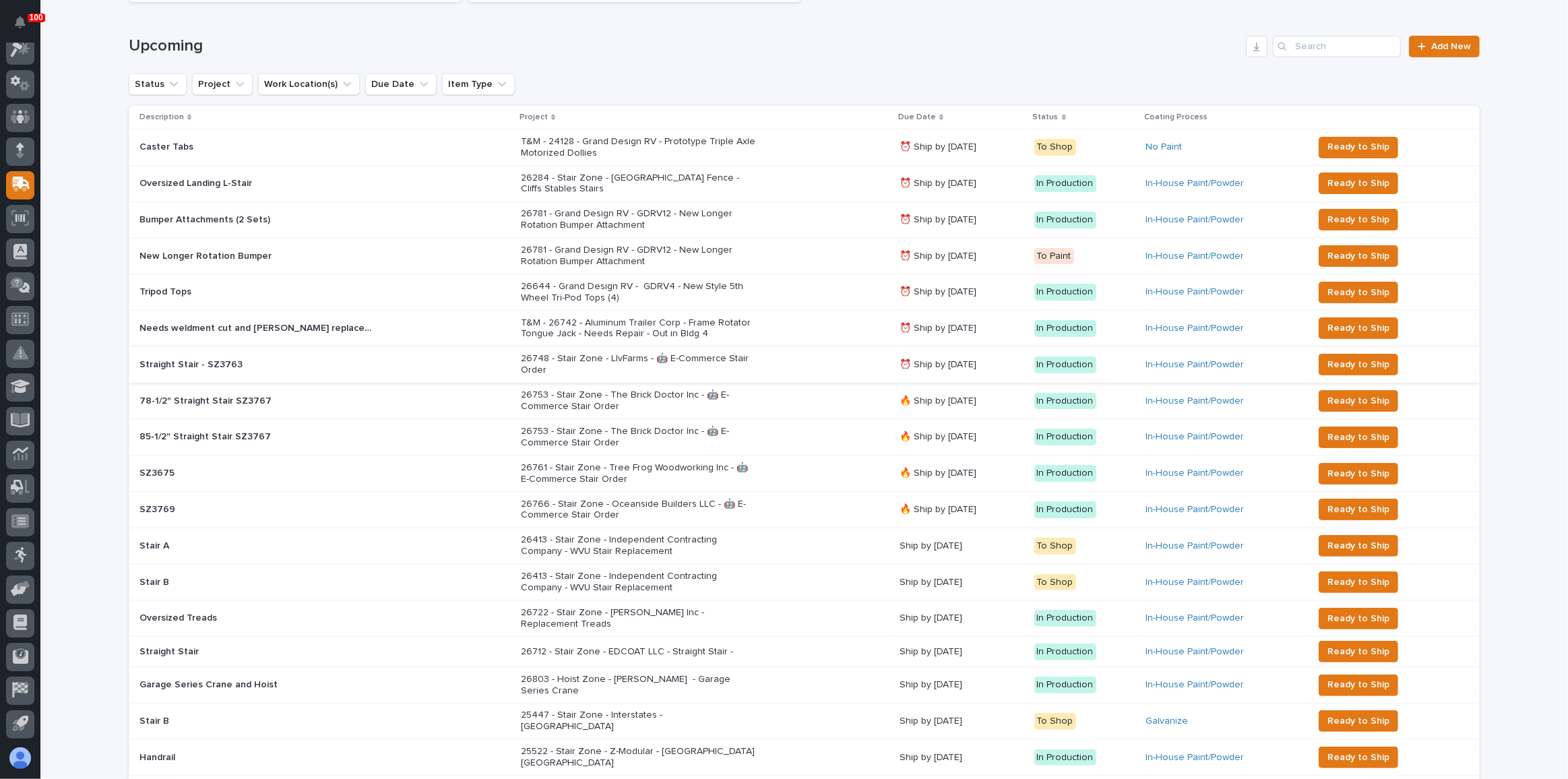
scroll to position [183, 0]
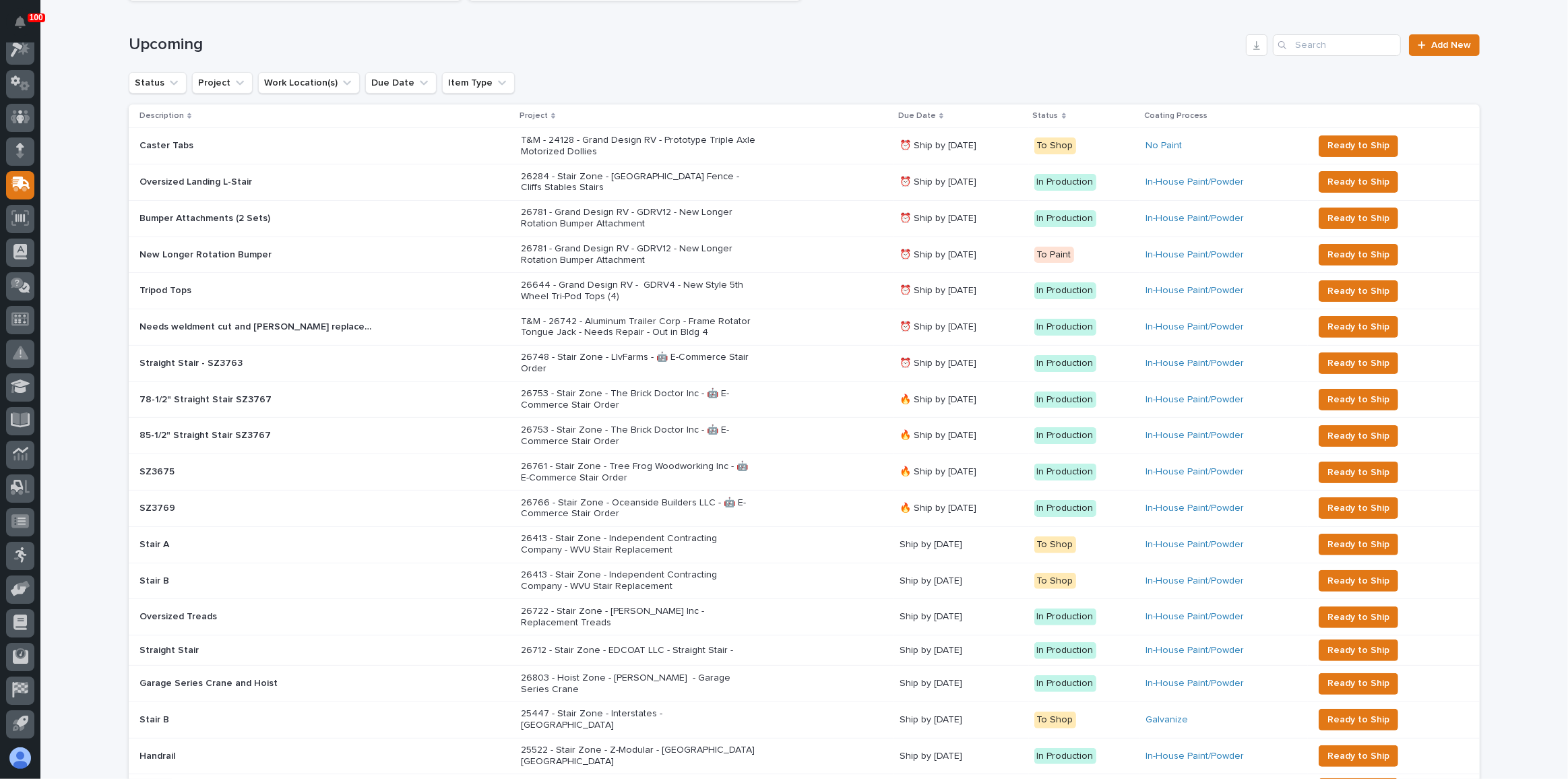
click at [821, 390] on div "26753 - Stair Zone - The Brick Doctor Inc - 🤖 E-Commerce Stair Order" at bounding box center [705, 400] width 368 height 34
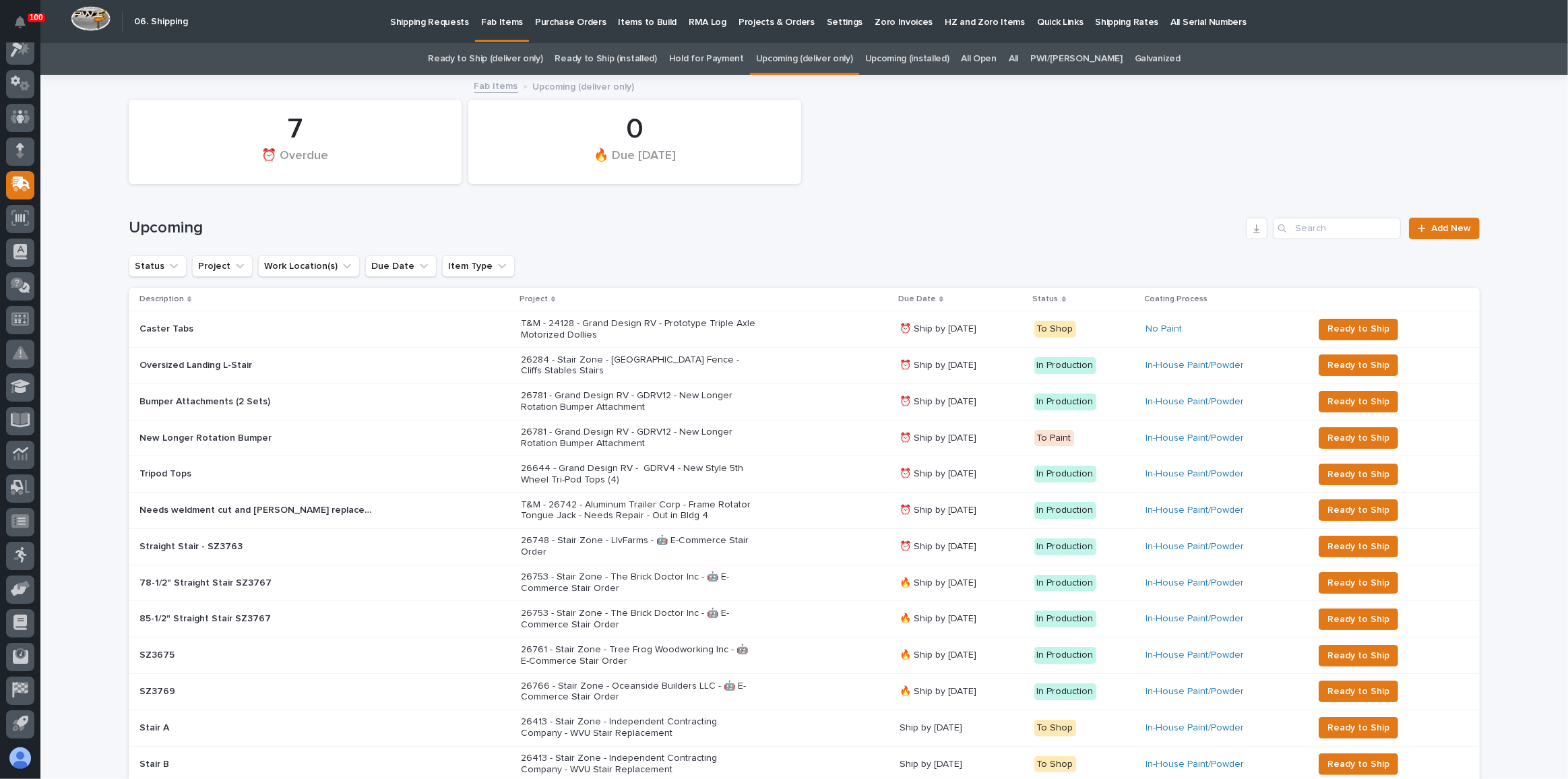
click at [536, 54] on link "Ready to Ship (deliver only)" at bounding box center [484, 58] width 114 height 32
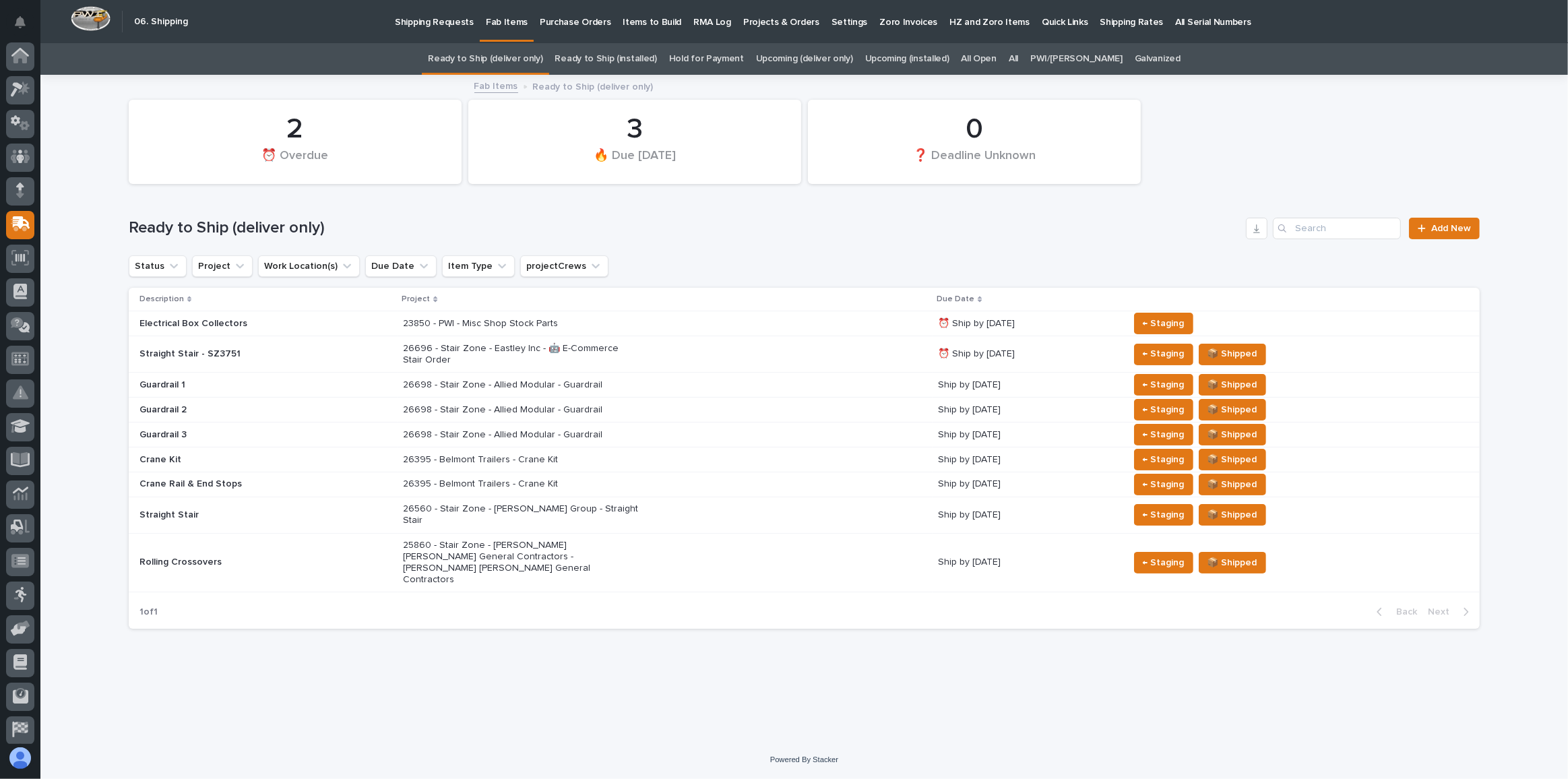
scroll to position [40, 0]
click at [842, 62] on link "Upcoming (deliver only)" at bounding box center [805, 58] width 97 height 32
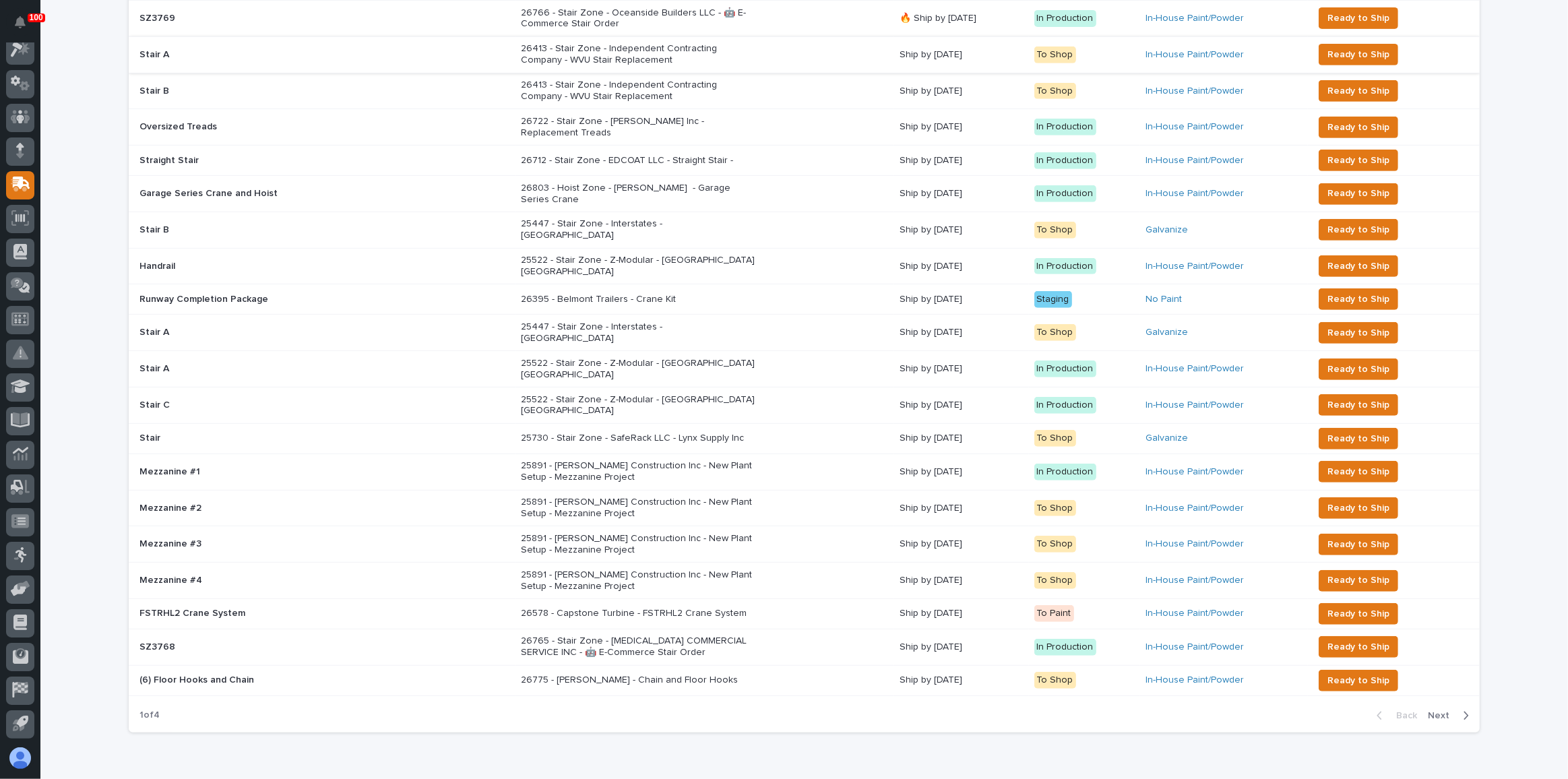
scroll to position [692, 0]
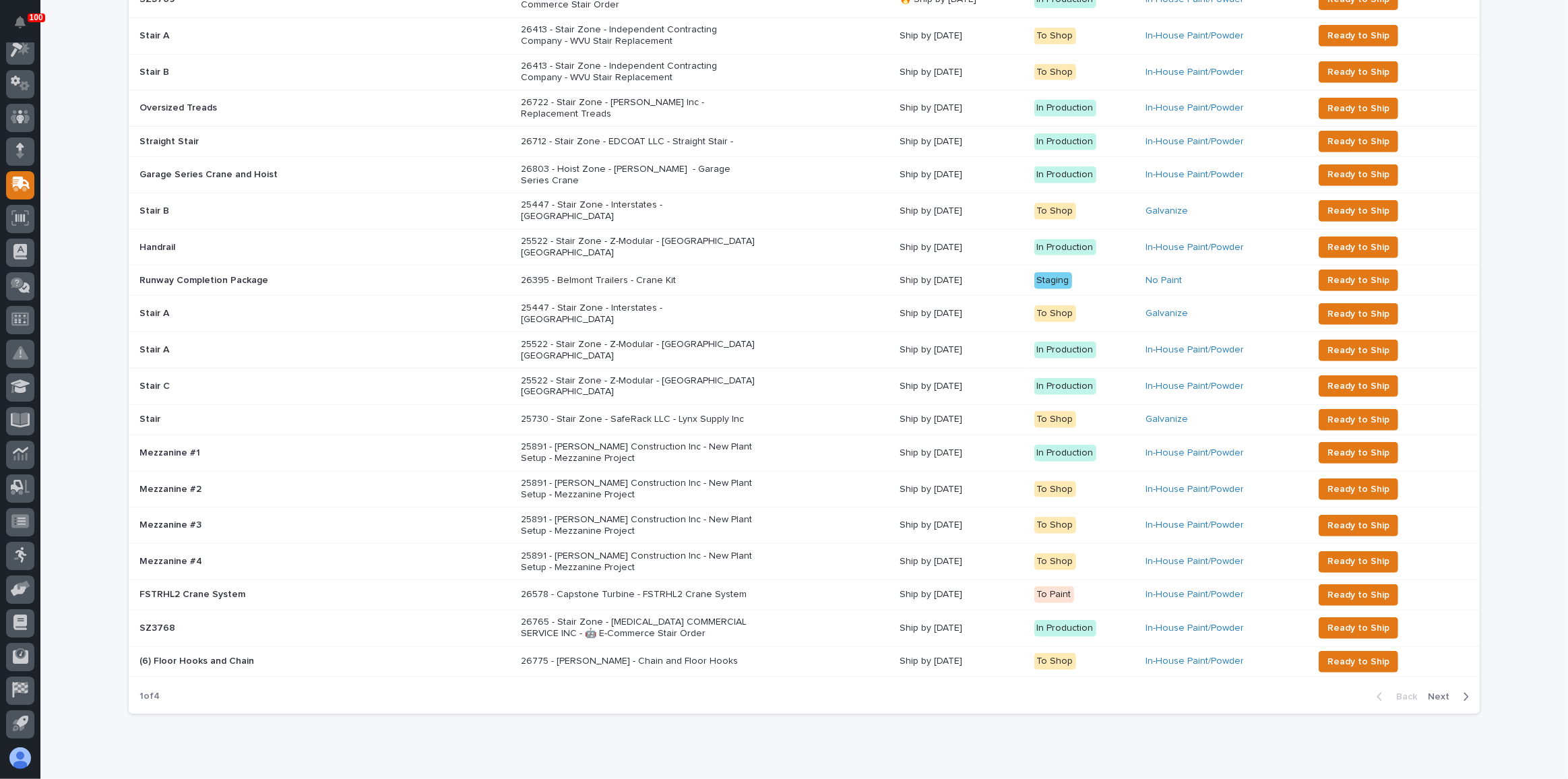
click at [773, 270] on div "26395 - Belmont Trailers - Crane Kit" at bounding box center [705, 280] width 368 height 22
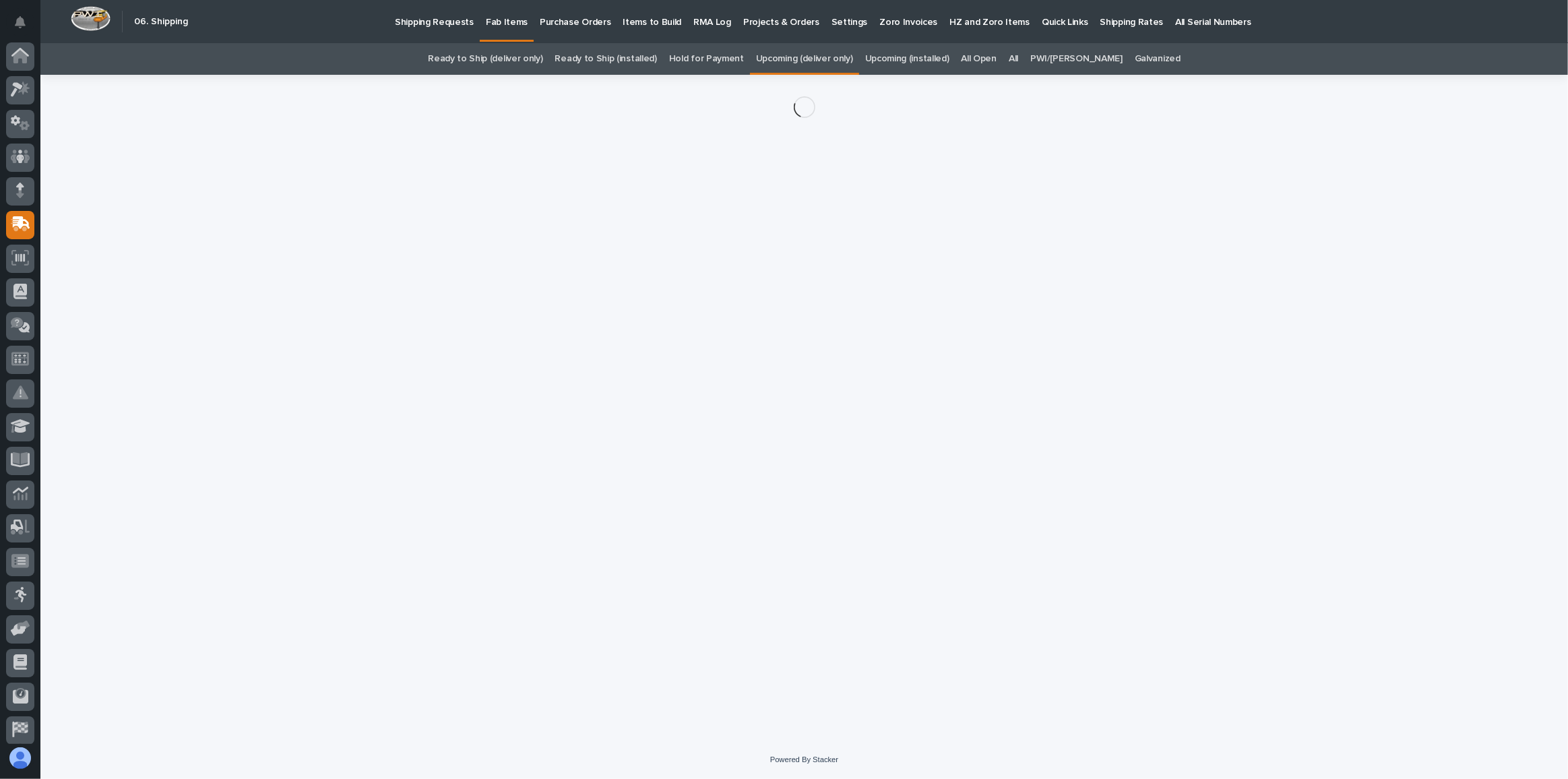
scroll to position [40, 0]
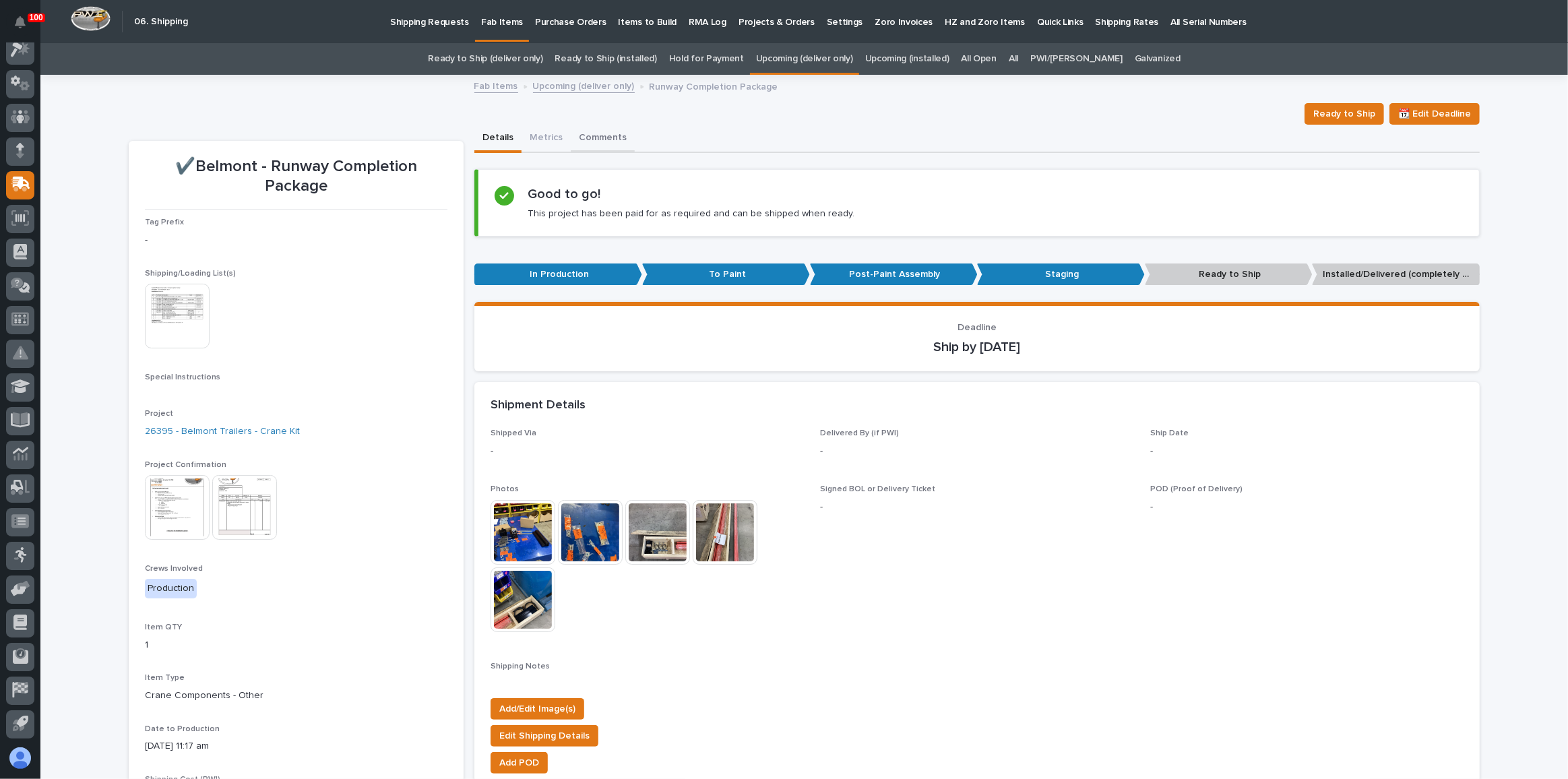
click at [584, 134] on button "Comments" at bounding box center [603, 138] width 64 height 28
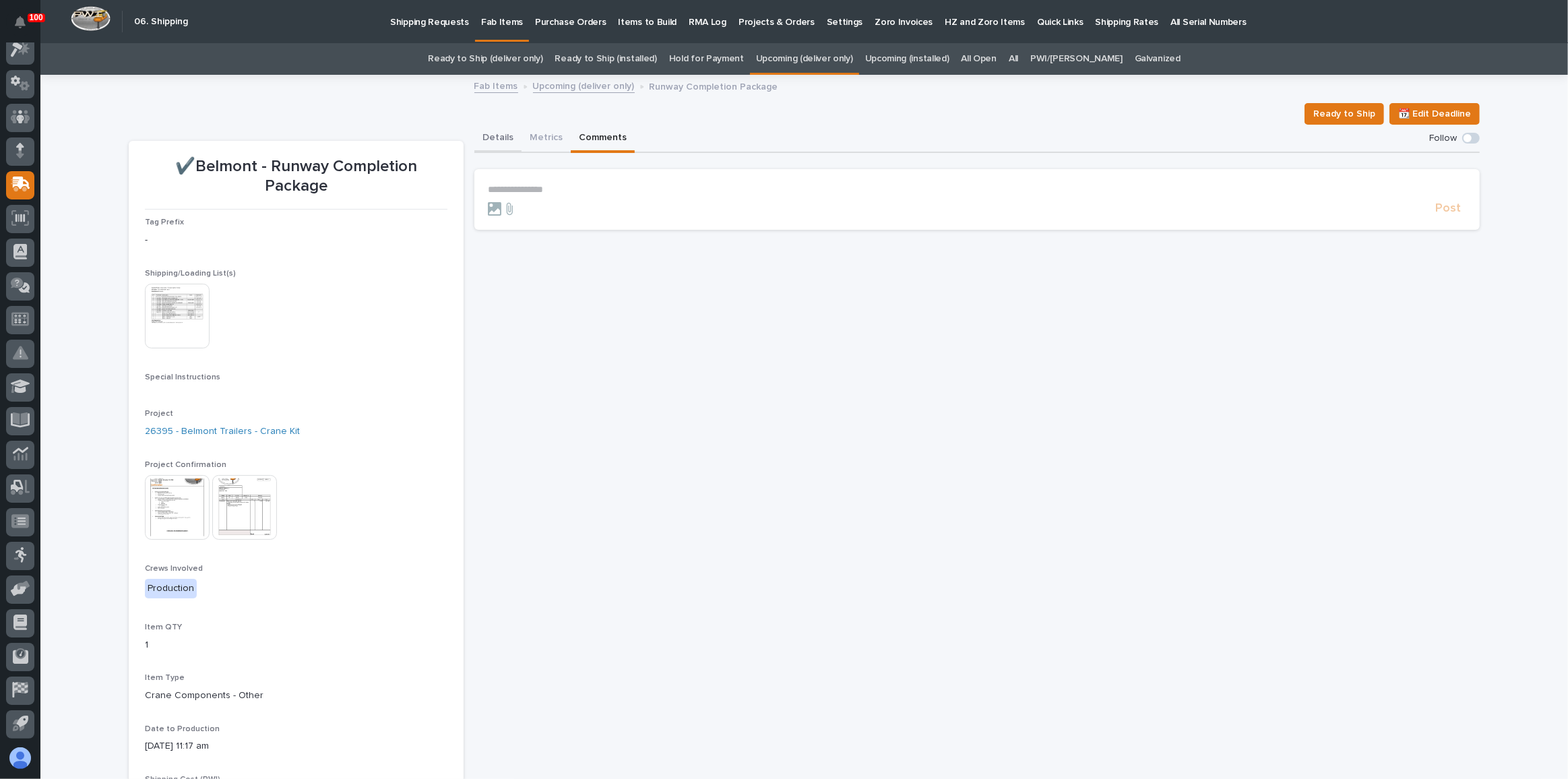
click at [512, 134] on button "Details" at bounding box center [498, 138] width 47 height 28
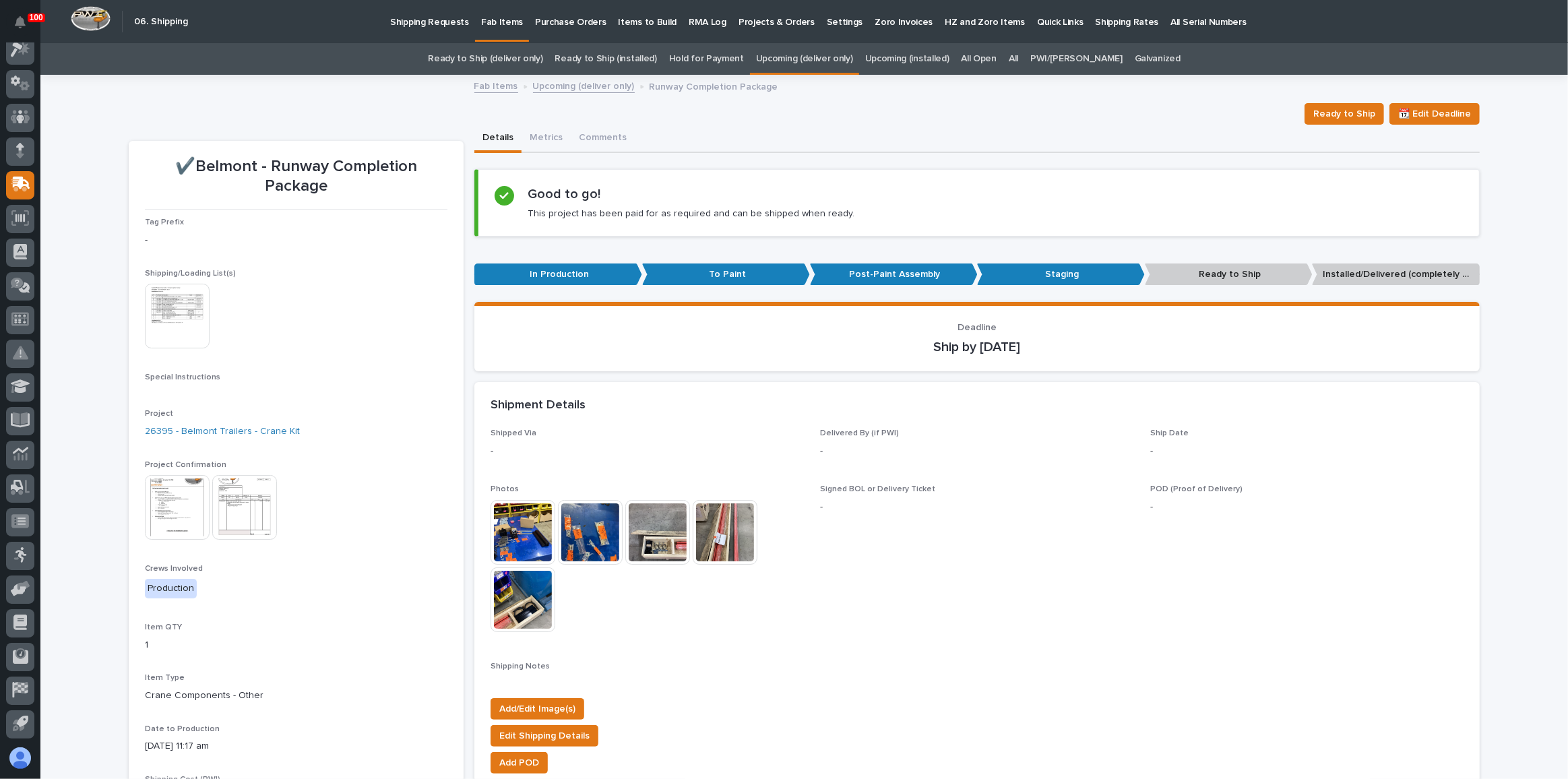
click at [513, 52] on link "Ready to Ship (deliver only)" at bounding box center [484, 58] width 114 height 32
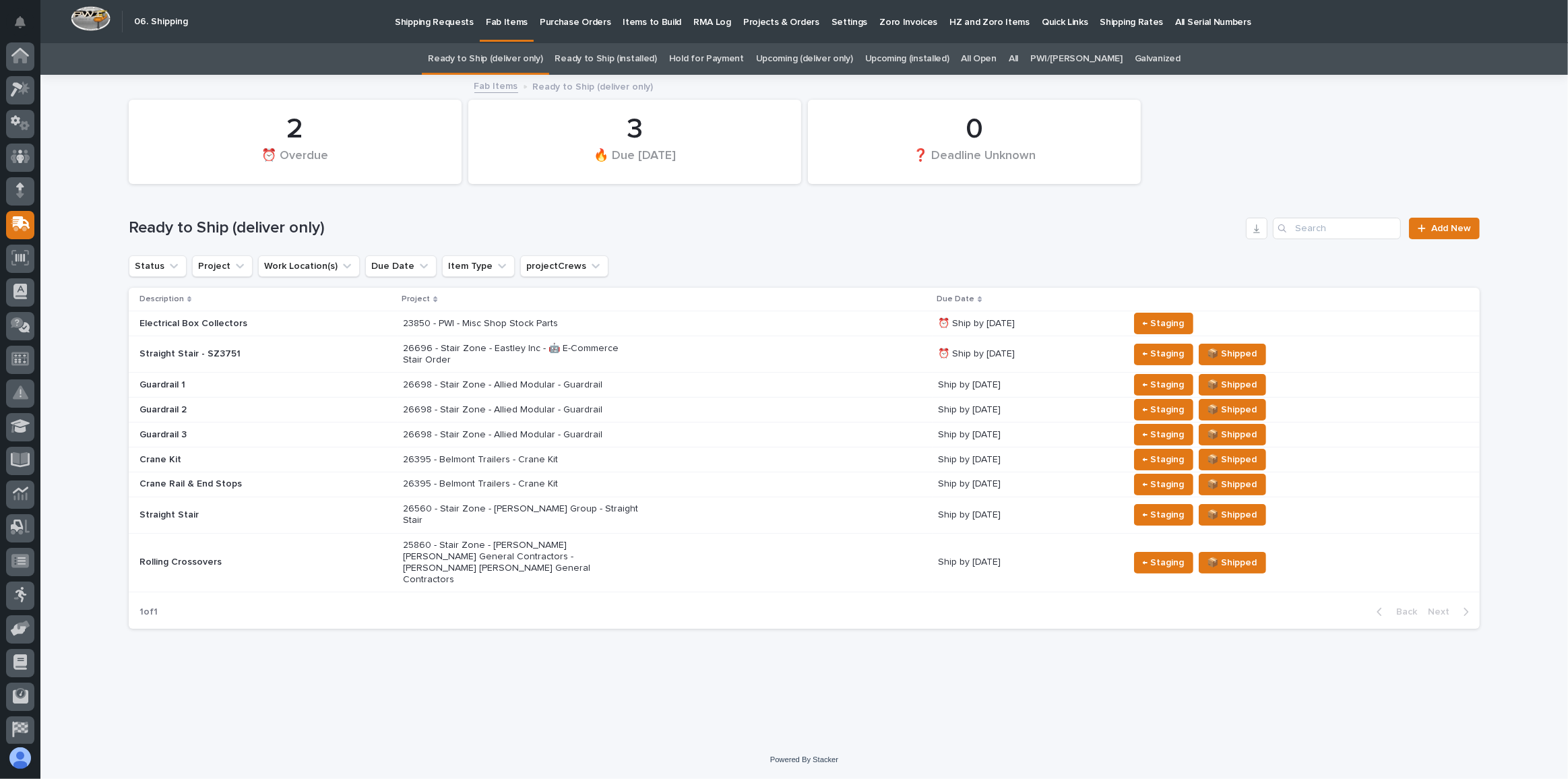
scroll to position [40, 0]
click at [765, 351] on div "26696 - Stair Zone - Eastley Inc - 🤖 E-Commerce Stair Order" at bounding box center [665, 355] width 524 height 34
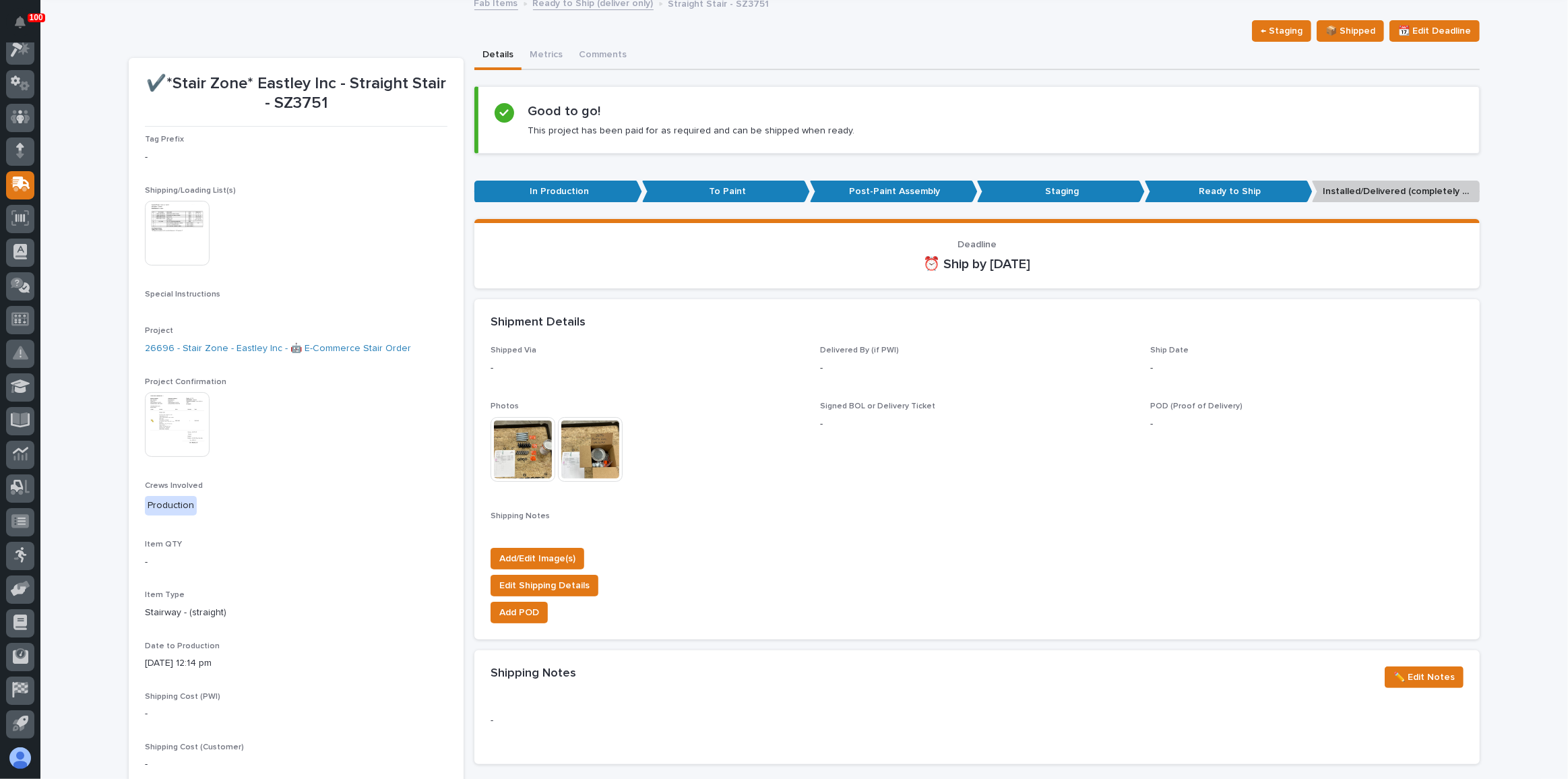
scroll to position [183, 0]
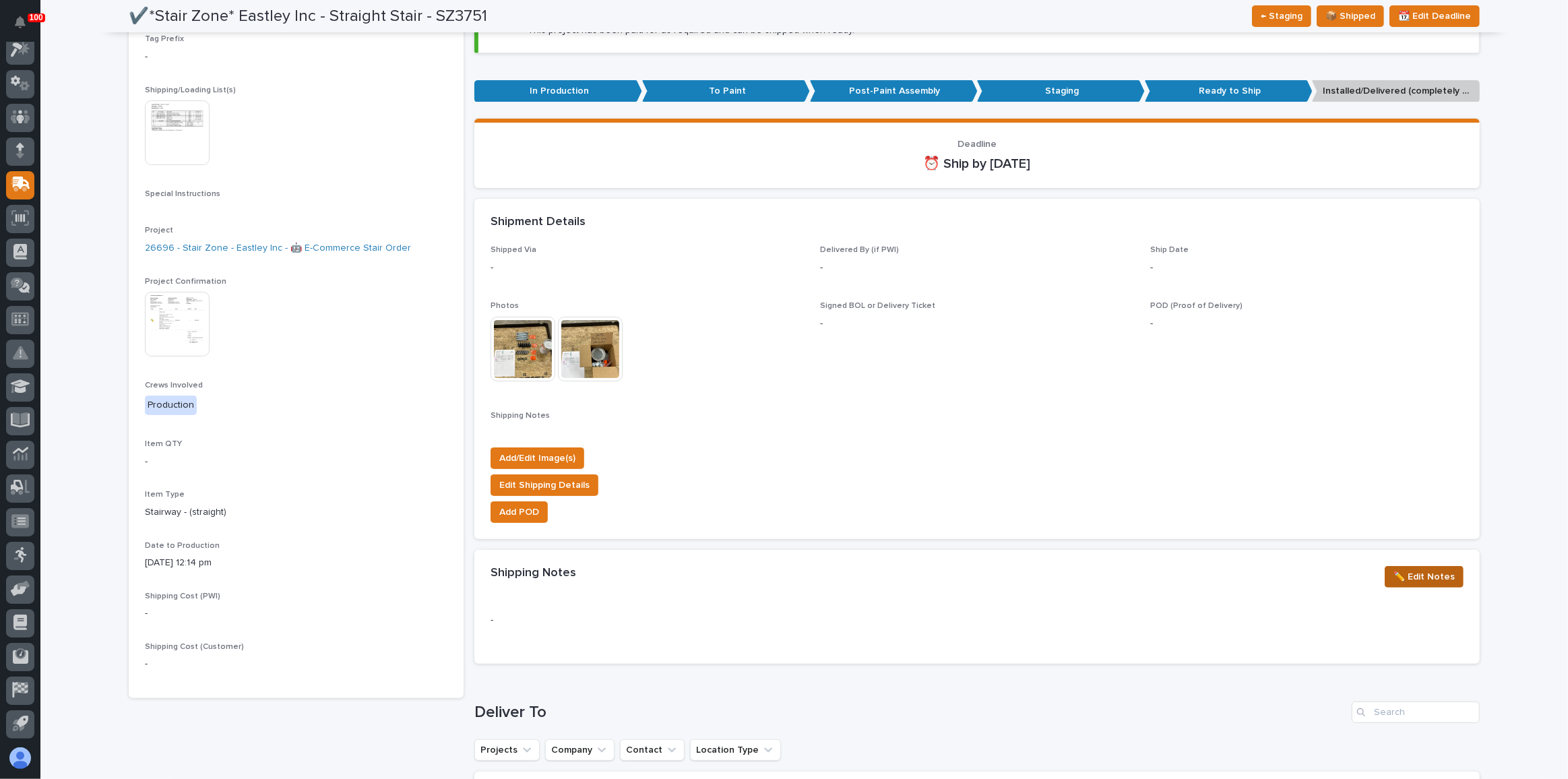
click at [1426, 573] on span "✏️ Edit Notes" at bounding box center [1425, 577] width 62 height 16
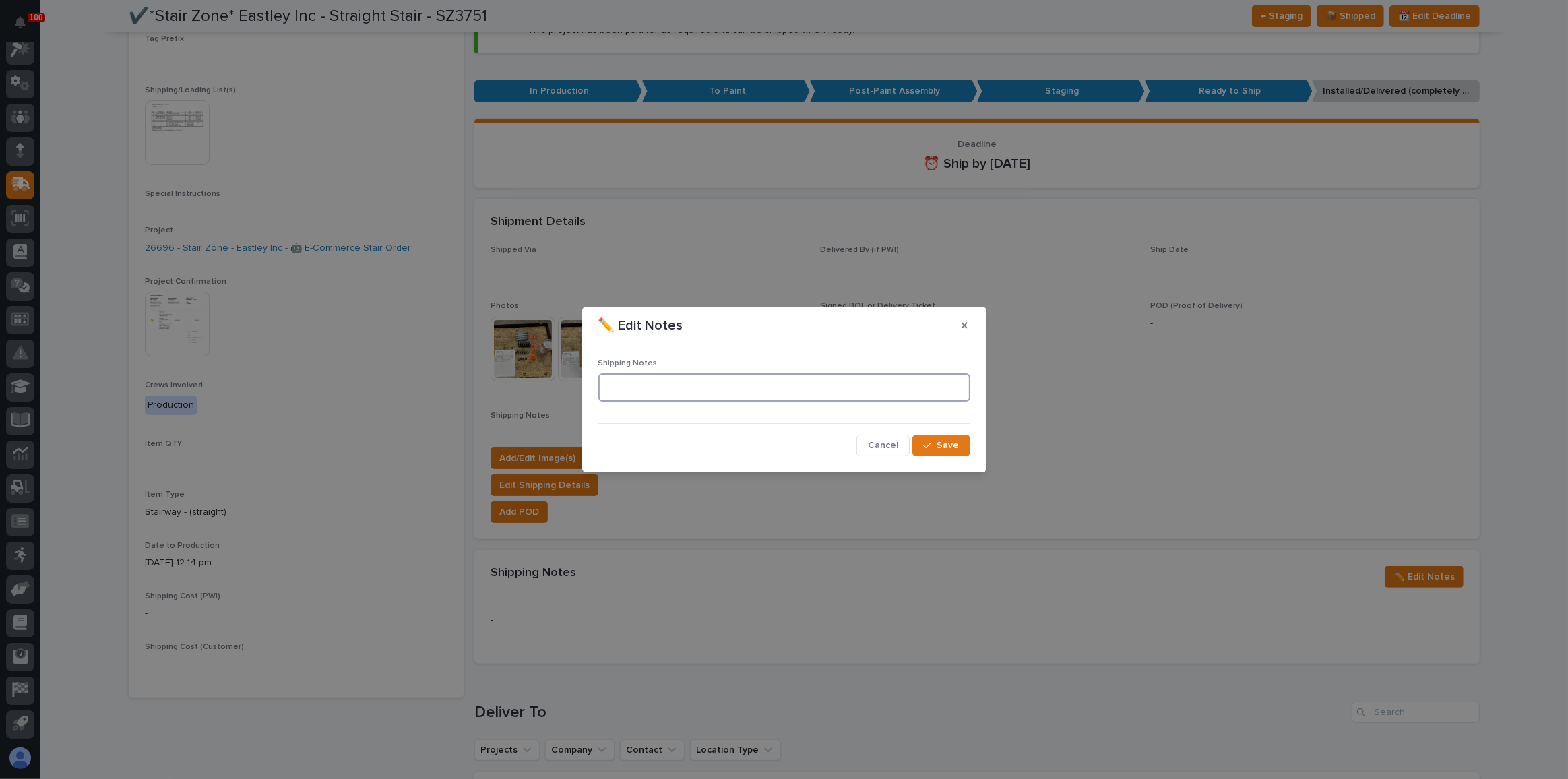
click at [807, 391] on textarea at bounding box center [784, 387] width 372 height 28
type textarea "**********"
click at [941, 442] on span "Save" at bounding box center [948, 445] width 22 height 12
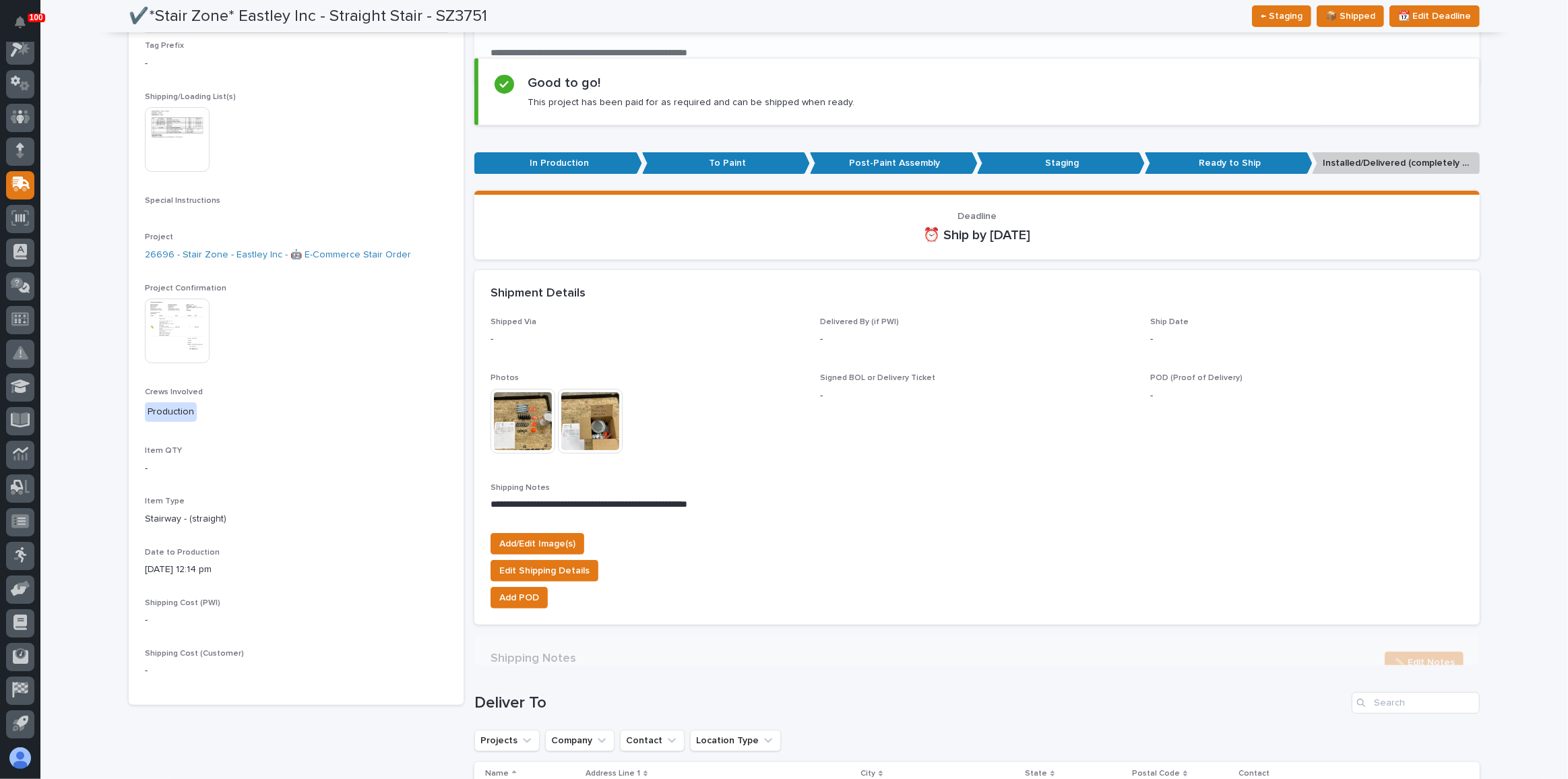
scroll to position [0, 0]
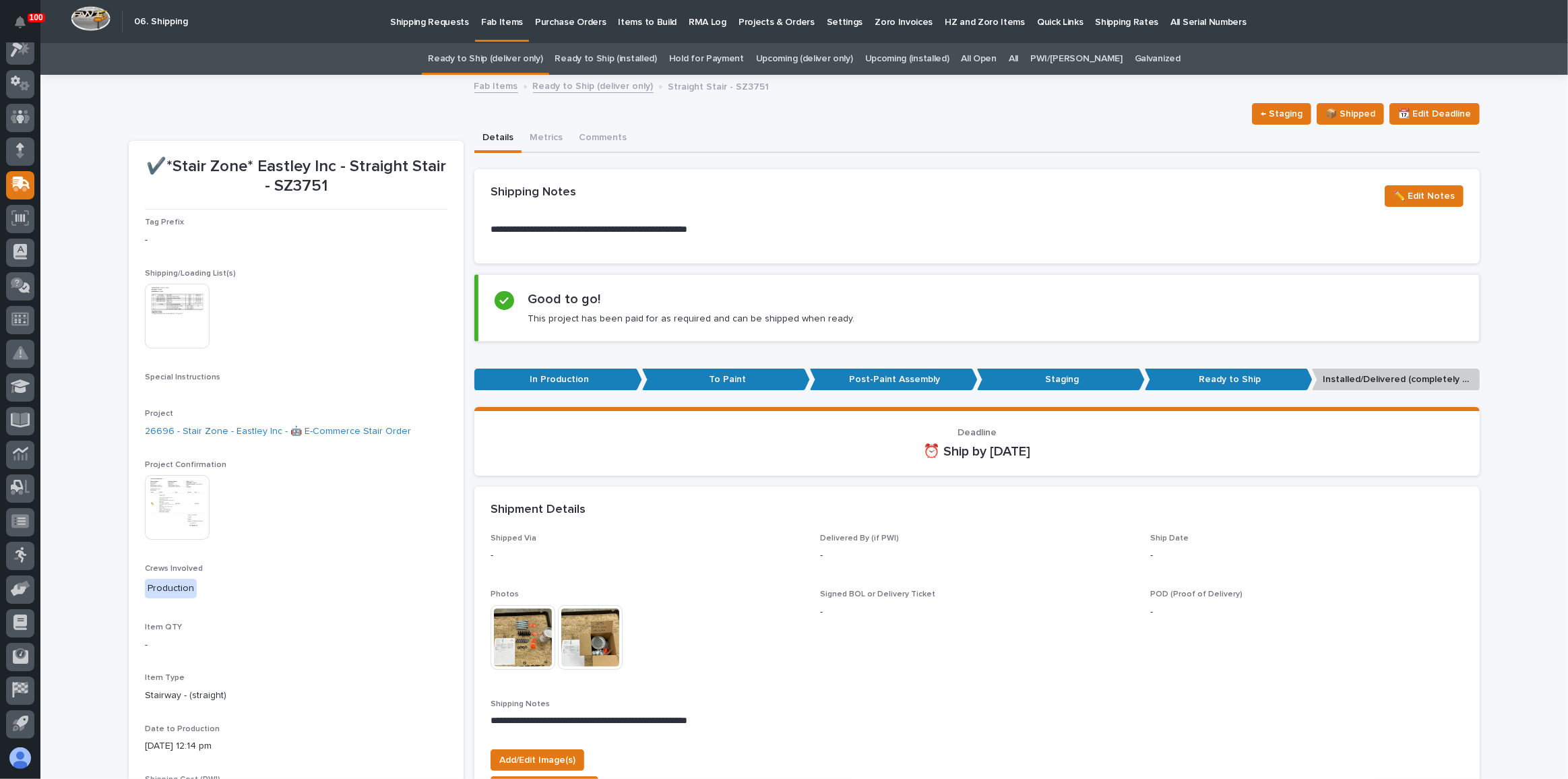
click at [513, 49] on link "Ready to Ship (deliver only)" at bounding box center [484, 58] width 114 height 32
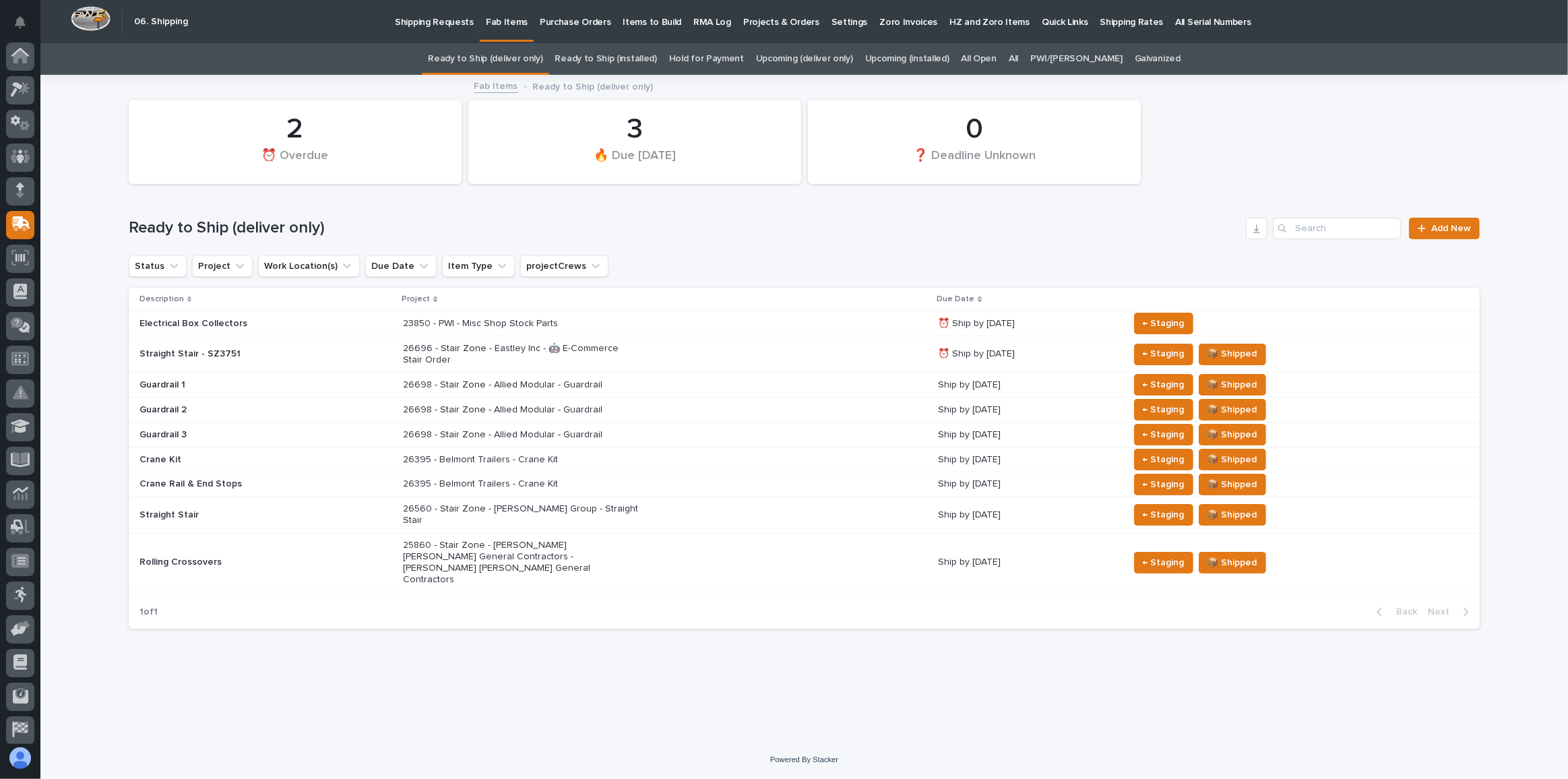
scroll to position [40, 0]
